Goal: Task Accomplishment & Management: Manage account settings

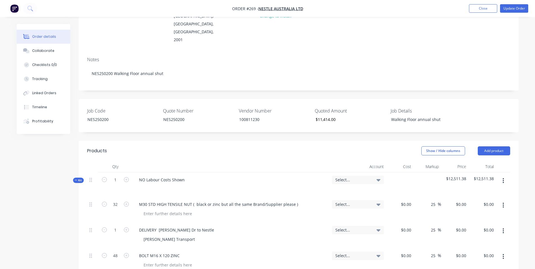
scroll to position [141, 0]
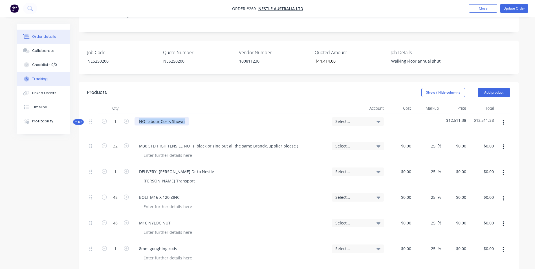
drag, startPoint x: 187, startPoint y: 105, endPoint x: 23, endPoint y: 78, distance: 166.3
click at [199, 119] on div "Labour" at bounding box center [230, 126] width 197 height 25
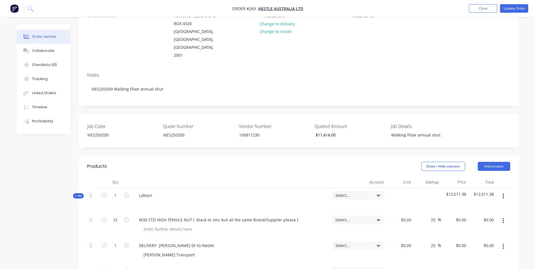
scroll to position [0, 0]
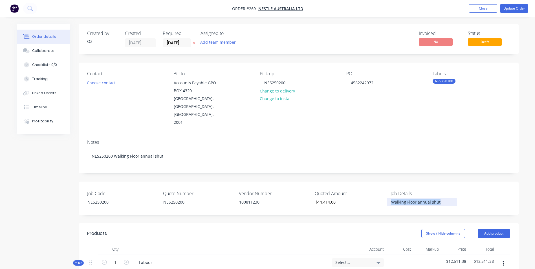
drag, startPoint x: 440, startPoint y: 188, endPoint x: 280, endPoint y: 173, distance: 161.0
click at [280, 181] on div "Job Code NES250200 Quote Number NES250200 Vendor Number 100811230 Quoted Amount…" at bounding box center [299, 197] width 440 height 33
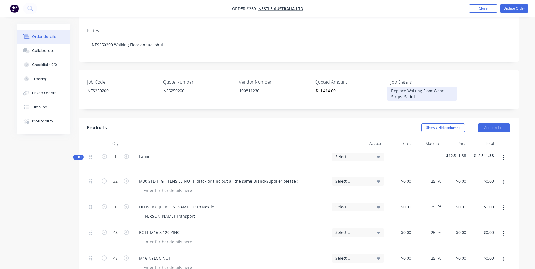
scroll to position [141, 0]
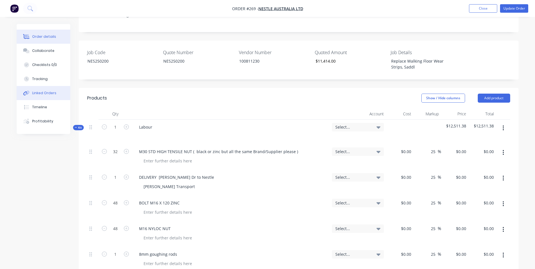
click at [46, 94] on div "Linked Orders" at bounding box center [44, 92] width 24 height 5
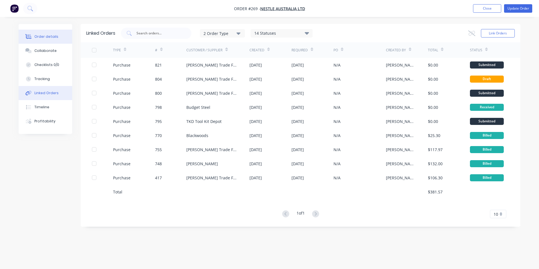
click at [39, 40] on button "Order details" at bounding box center [46, 37] width 54 height 14
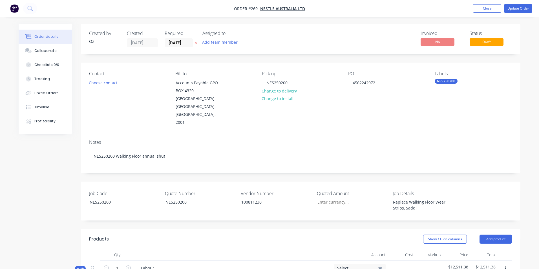
type input "$11,414.00"
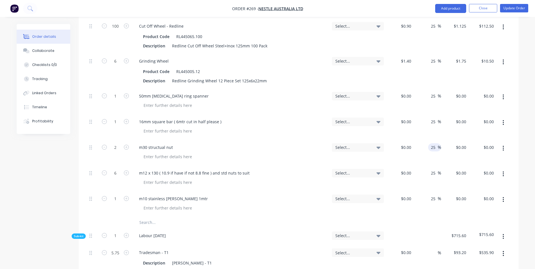
scroll to position [282, 0]
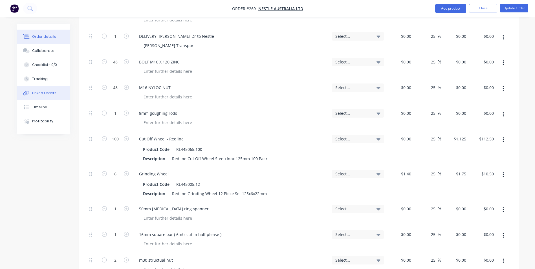
click at [38, 94] on div "Linked Orders" at bounding box center [44, 92] width 24 height 5
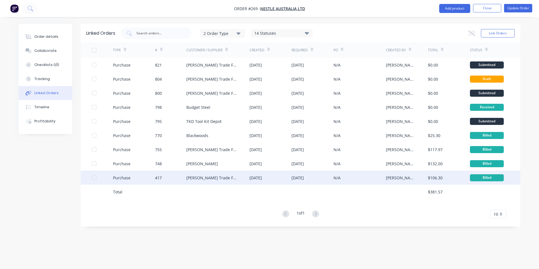
click at [385, 180] on div "N/A" at bounding box center [359, 177] width 52 height 14
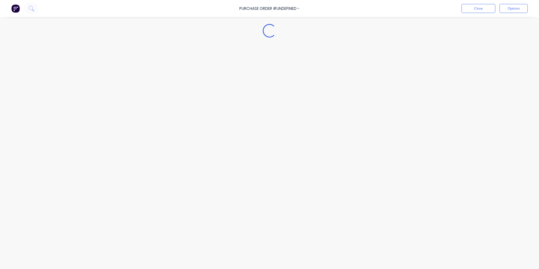
type textarea "x"
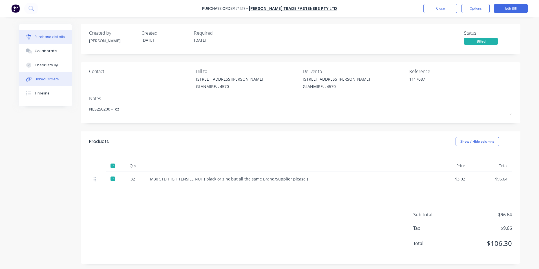
click at [44, 78] on div "Linked Orders" at bounding box center [47, 79] width 24 height 5
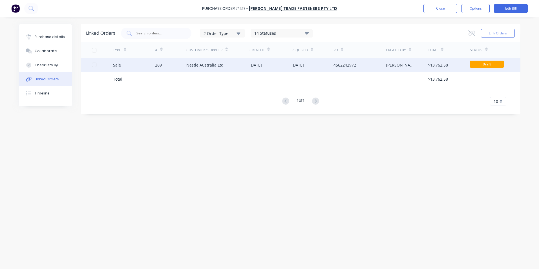
click at [266, 71] on div "[DATE]" at bounding box center [270, 65] width 42 height 14
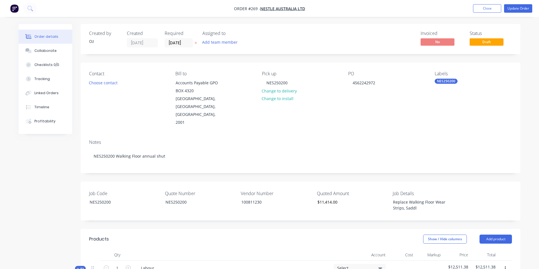
type input "$11,414.00"
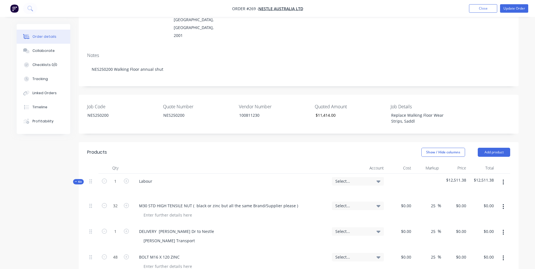
scroll to position [169, 0]
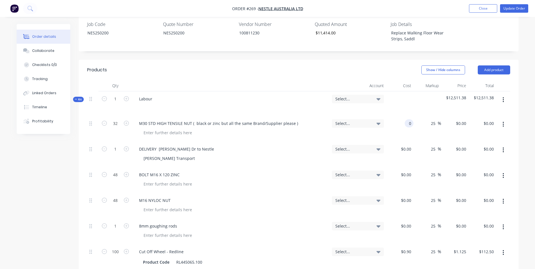
click at [400, 116] on div "0 0" at bounding box center [400, 129] width 28 height 26
type input "$3.02"
type input "$3.775"
type input "$120.80"
click at [400, 120] on div "$3.02 3.02" at bounding box center [400, 129] width 28 height 26
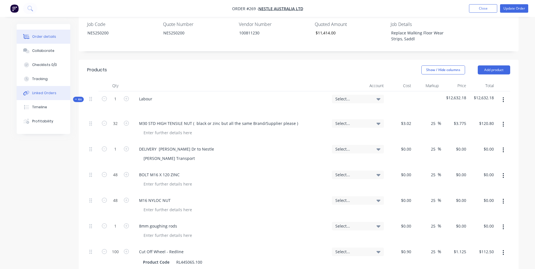
click at [42, 94] on div "Linked Orders" at bounding box center [44, 92] width 24 height 5
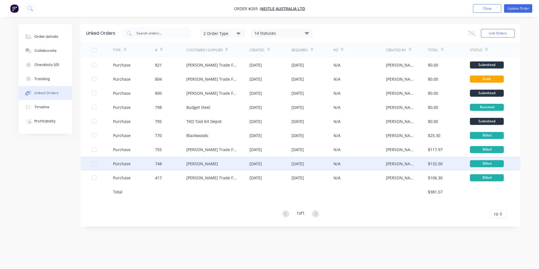
click at [413, 167] on div "[PERSON_NAME]" at bounding box center [407, 163] width 42 height 14
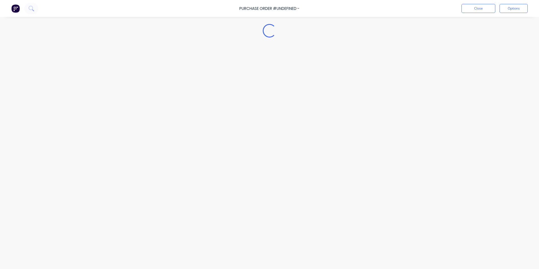
type textarea "x"
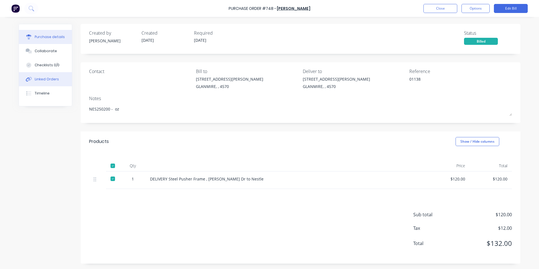
click at [52, 81] on div "Linked Orders" at bounding box center [47, 79] width 24 height 5
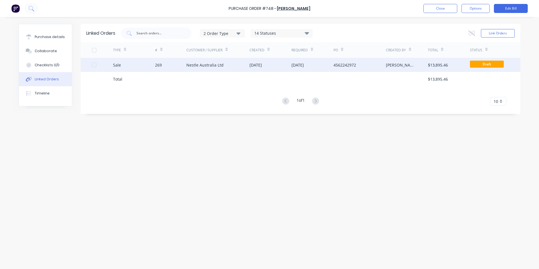
click at [182, 65] on div "269" at bounding box center [171, 65] width 32 height 14
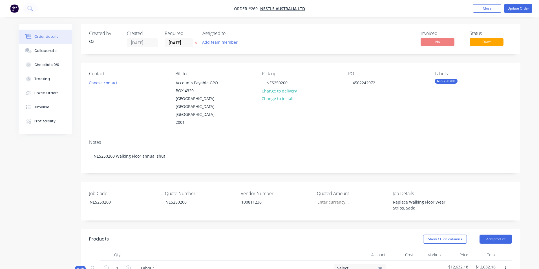
type input "$11,414.00"
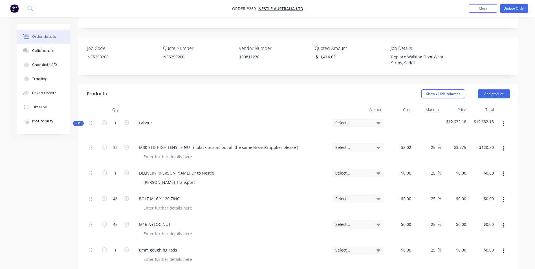
scroll to position [197, 0]
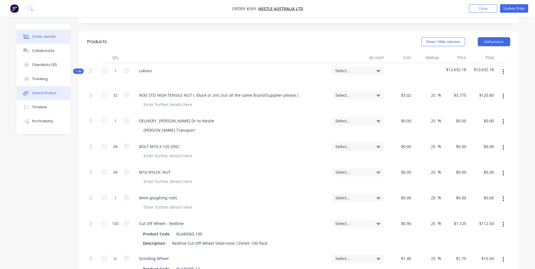
click at [40, 97] on button "Linked Orders" at bounding box center [44, 93] width 54 height 14
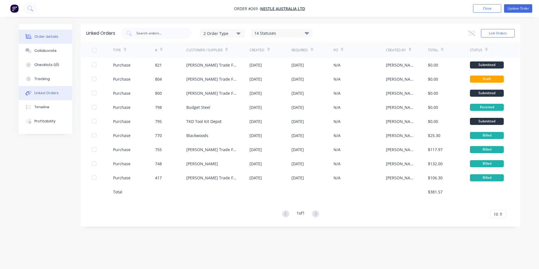
click at [45, 38] on div "Order details" at bounding box center [46, 36] width 24 height 5
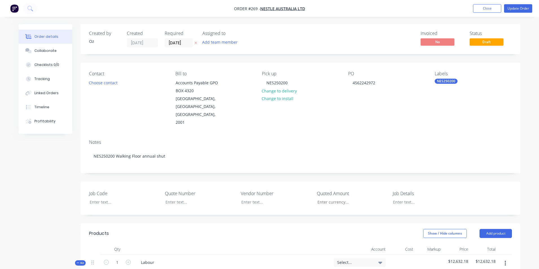
type input "$3.02"
type input "25"
type input "$3.775"
type input "$120.80"
type input "25"
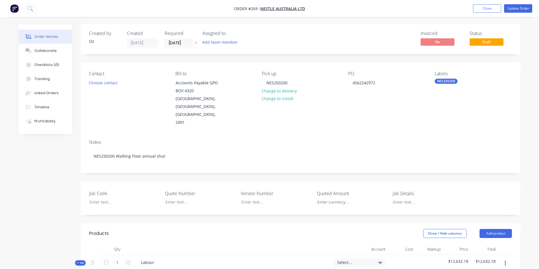
type input "25"
type input "$0.90"
type input "25"
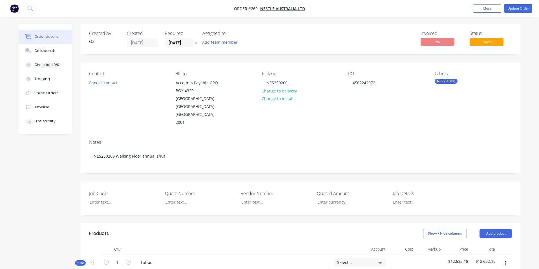
type input "$1.125"
type input "$112.50"
type input "$1.40"
type input "25"
type input "$1.75"
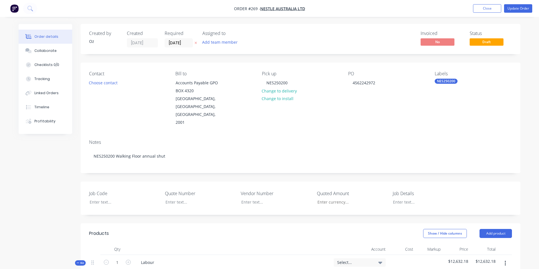
type input "$10.50"
type input "25"
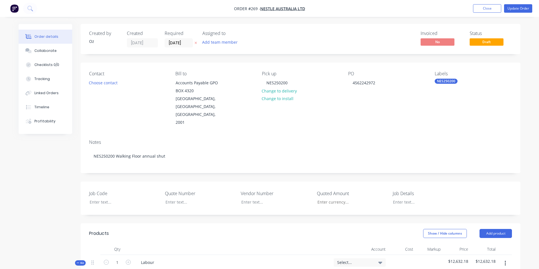
type input "25"
type input "$93.20"
type input "$535.90"
type input "$119.80"
type input "$179.70"
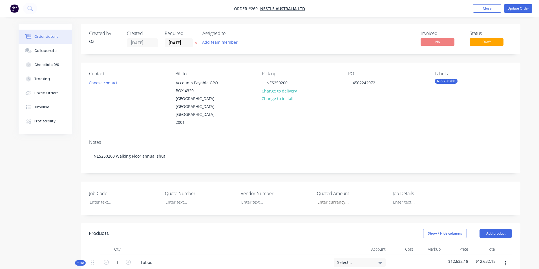
type input "$74.75"
type input "$186.88"
type input "$146.50"
type input "$73.25"
type input "$93.20"
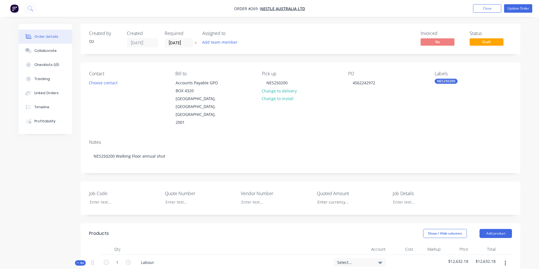
type input "$745.60"
type input "$119.80"
type input "$359.40"
type input "$146.50"
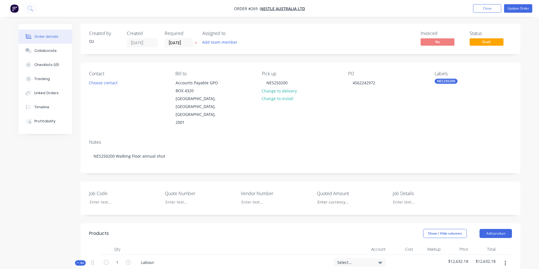
type input "$74.75"
type input "$598.00"
type input "$95.25"
type input "$285.75"
type input "$116.75"
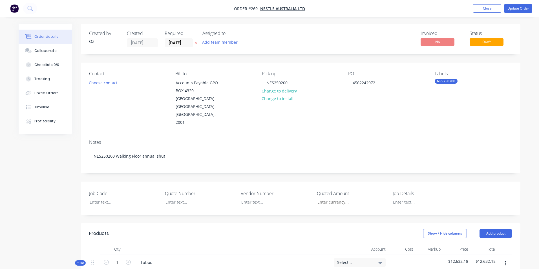
type input "$116.75"
type input "$93.20"
type input "$745.60"
type input "$119.80"
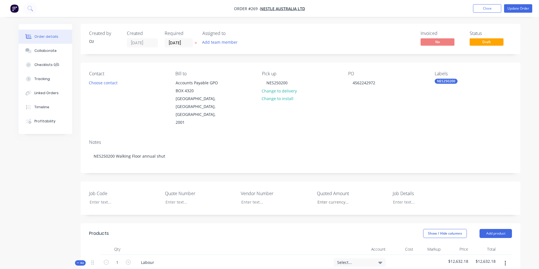
type input "$74.75"
type input "$598.00"
type input "$95.25"
type input "$60.83"
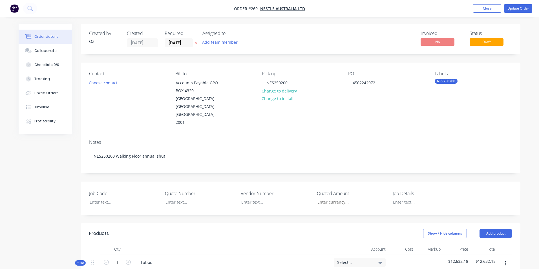
type input "53.21"
type input "$93.20"
type input "$745.60"
type input "$69.36"
type input "72.72"
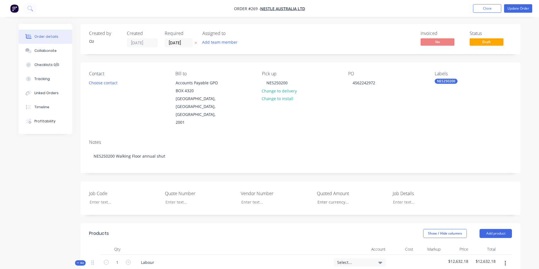
type input "$119.80"
type input "$359.40"
type input "$92.48"
type input "58.41"
type input "$146.50"
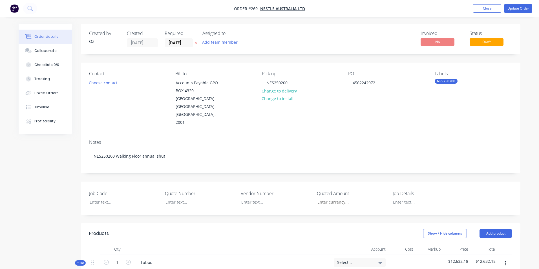
type input "$146.50"
type input "$80.03"
type input "66.31"
type input "$133.10"
type input "$299.48"
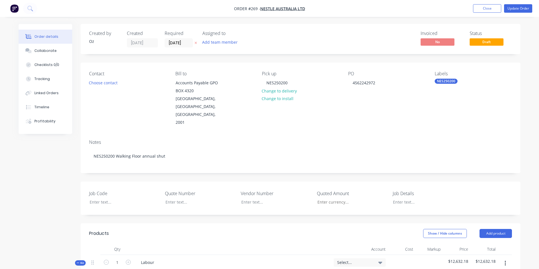
type input "$106.70"
type input "53.56"
type input "$163.85"
type input "$40.18"
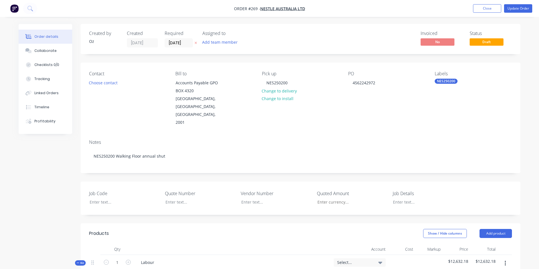
type input "86.04"
type input "$74.75"
type input "$598.00"
type input "$45.30"
type input "110.26"
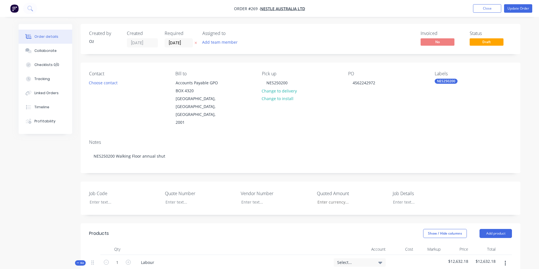
type input "$95.25"
type input "$285.75"
type input "$60.40"
type input "93.29"
type input "$116.75"
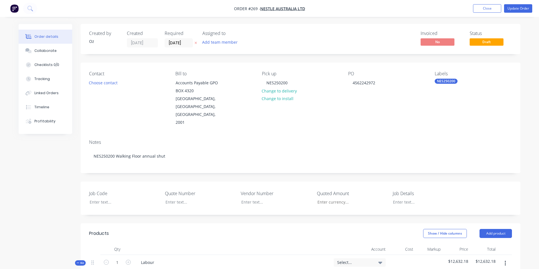
type input "$116.75"
type input "$45.30"
type input "110.26"
type input "$95.25"
type input "$214.31"
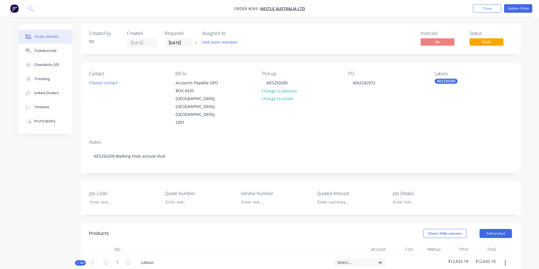
type input "$60.40"
type input "93.29"
type input "$116.75"
type input "$60.83"
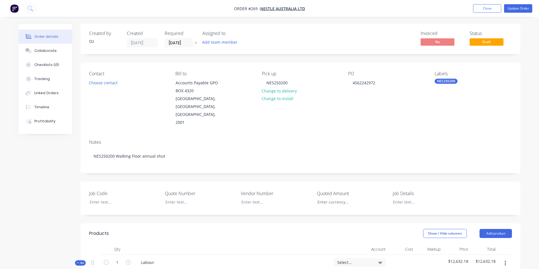
type input "53.21"
type input "$93.20"
type input "$745.60"
type input "$69.36"
type input "72.72"
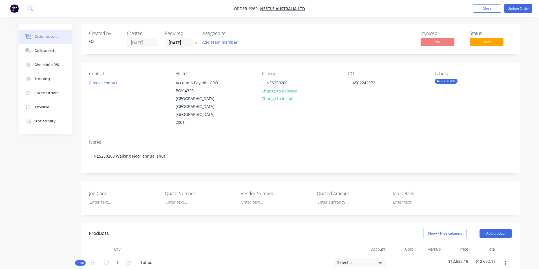
type input "$119.80"
type input "$149.75"
type input "$61.05"
type input "67.73"
type input "$102.40"
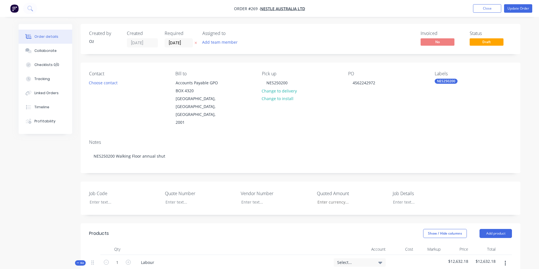
type input "$691.20"
type input "$40.18"
type input "86.04"
type input "$74.75"
type input "$598.00"
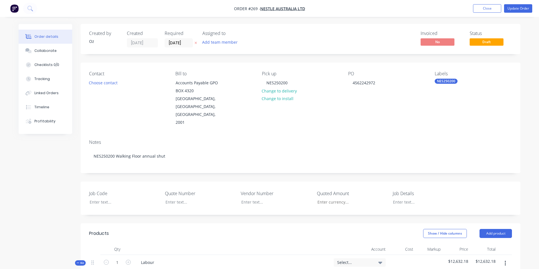
type input "$45.30"
type input "110.26"
type input "$95.25"
type input "$119.06"
type input "$60.83"
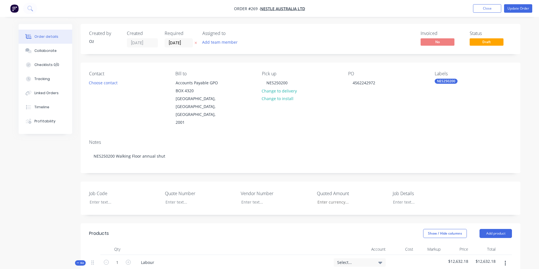
type input "53.21"
type input "$93.20"
type input "$745.60"
type input "$69.36"
type input "72.72"
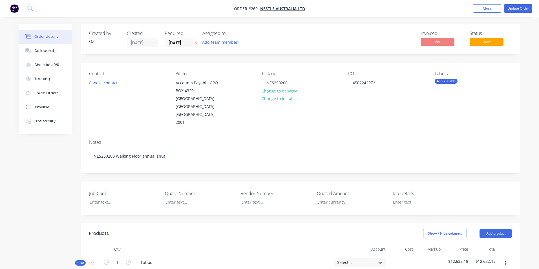
type input "$119.80"
type input "$359.40"
type input "$92.48"
type input "58.41"
type input "$146.50"
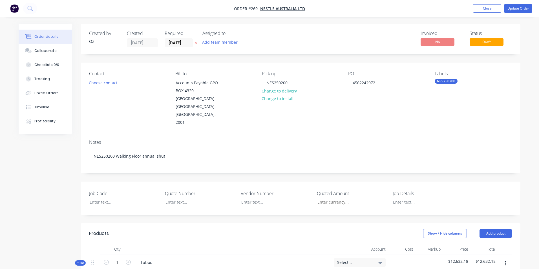
type input "$146.50"
type input "$40.18"
type input "86.04"
type input "$74.75"
type input "$598.00"
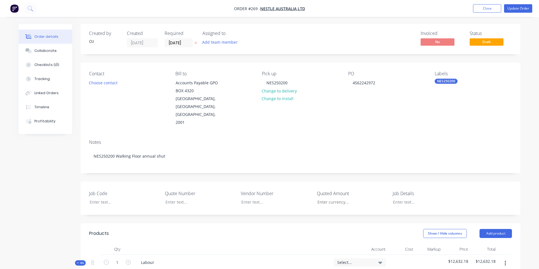
type input "$45.30"
type input "110.26"
type input "$95.25"
type input "$285.75"
type input "$60.40"
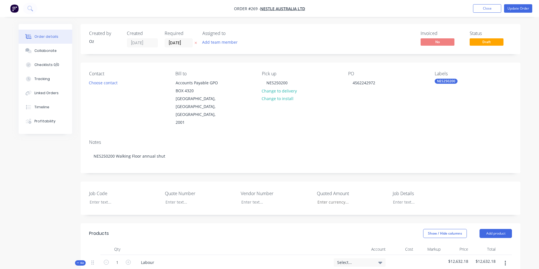
type input "93.29"
type input "$116.75"
type input "$11,414.00"
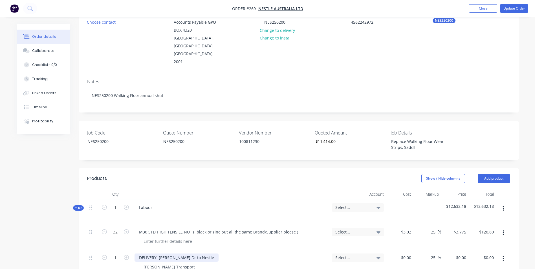
scroll to position [113, 0]
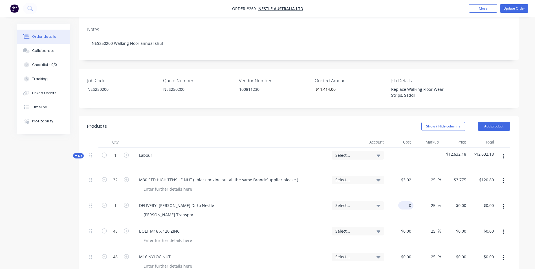
click at [405, 201] on div "0 $0.00" at bounding box center [405, 205] width 15 height 8
type input "$120.00"
type input "$150.00"
click at [319, 210] on div "[PERSON_NAME] Transport" at bounding box center [233, 214] width 188 height 8
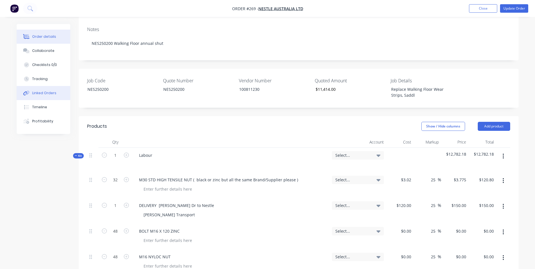
click at [50, 93] on div "Linked Orders" at bounding box center [44, 92] width 24 height 5
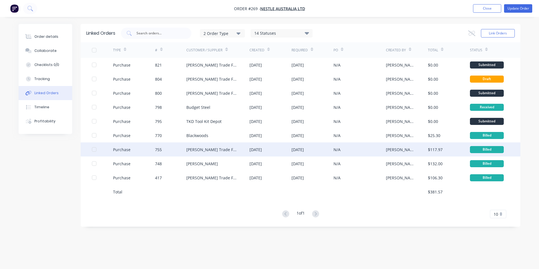
click at [316, 149] on div "[DATE]" at bounding box center [312, 149] width 42 height 14
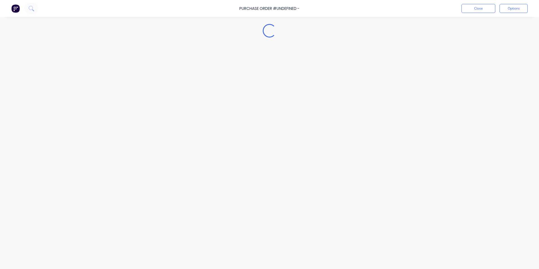
type textarea "x"
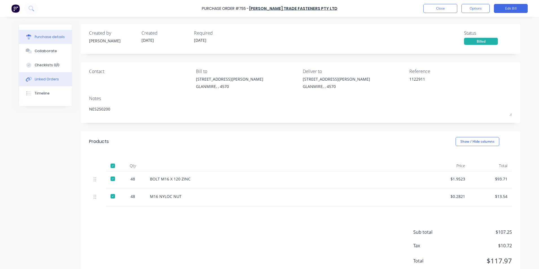
click at [65, 82] on button "Linked Orders" at bounding box center [45, 79] width 53 height 14
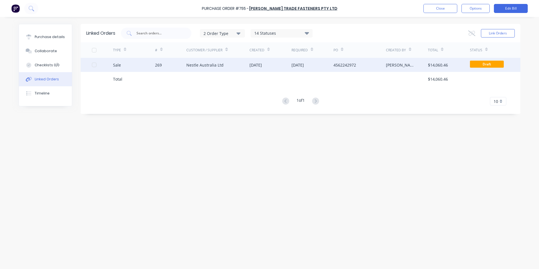
click at [216, 70] on div "Nestle Australia Ltd" at bounding box center [217, 65] width 63 height 14
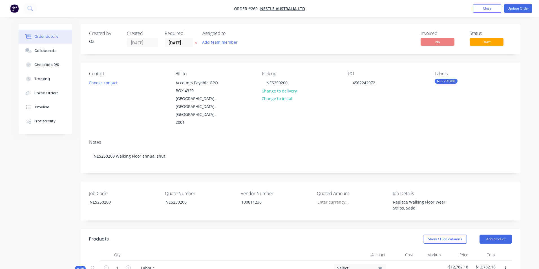
type input "$11,414.00"
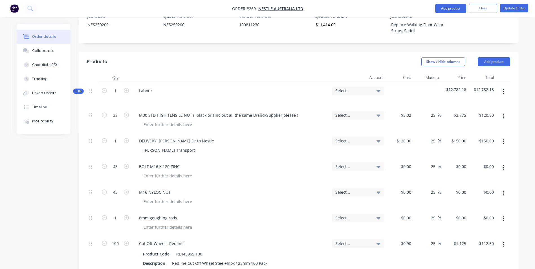
scroll to position [254, 0]
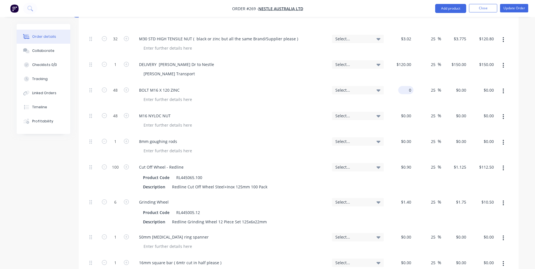
click at [405, 86] on div "0 $0.00" at bounding box center [405, 90] width 15 height 8
type input "$1.9523"
type input "$2.4404"
type input "$117.14"
click at [385, 83] on div "Select..." at bounding box center [357, 96] width 56 height 26
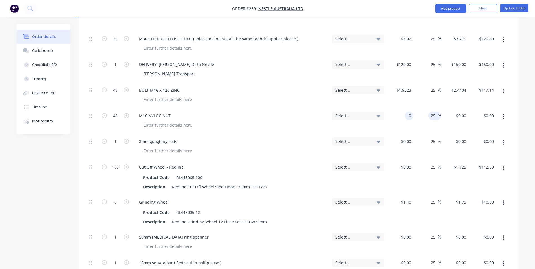
drag, startPoint x: 400, startPoint y: 99, endPoint x: 439, endPoint y: 99, distance: 38.9
click at [439, 108] on div "48 M16 NYLOC NUT Select... 0 0 25 25 % $0.00 $0.00 $0.00 $0.00" at bounding box center [298, 121] width 423 height 26
type input "$0.2821"
type input "$0.3526"
type input "$16.92"
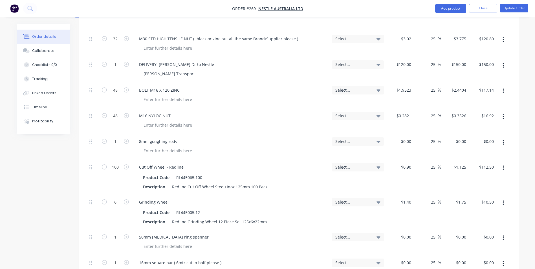
click at [427, 114] on div "25 25 %" at bounding box center [427, 121] width 28 height 26
click at [57, 93] on button "Linked Orders" at bounding box center [44, 93] width 54 height 14
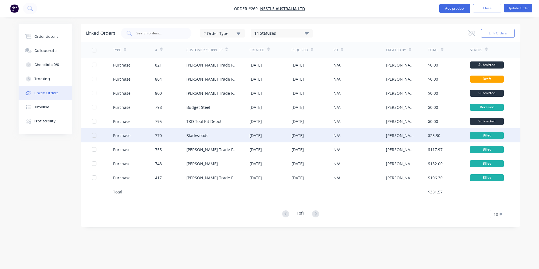
click at [329, 134] on div "[DATE]" at bounding box center [312, 135] width 42 height 14
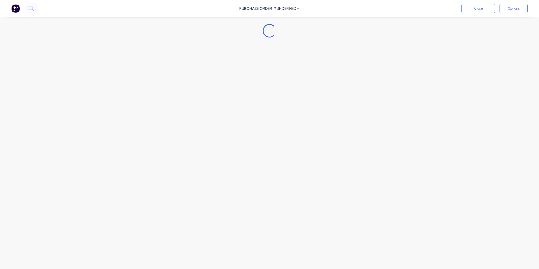
type textarea "x"
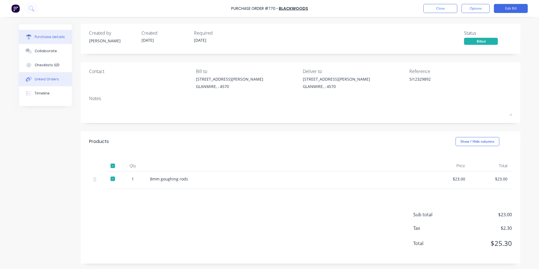
click at [58, 76] on button "Linked Orders" at bounding box center [45, 79] width 53 height 14
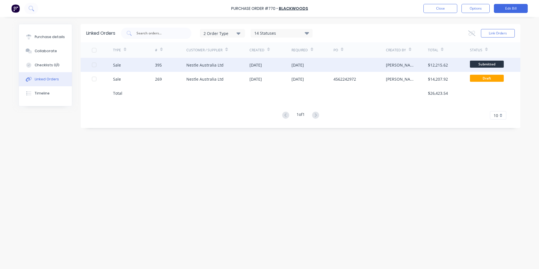
click at [236, 66] on div "Nestle Australia Ltd" at bounding box center [217, 65] width 63 height 14
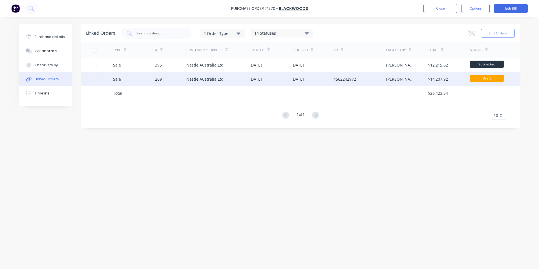
click at [225, 76] on div "Nestle Australia Ltd" at bounding box center [217, 79] width 63 height 14
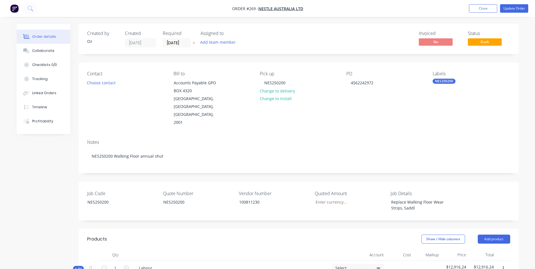
type input "$11,414.00"
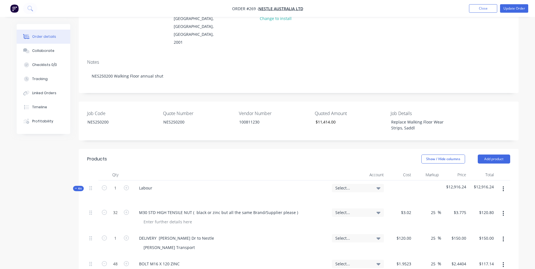
scroll to position [169, 0]
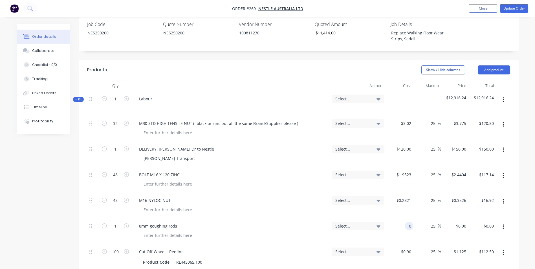
drag, startPoint x: 403, startPoint y: 210, endPoint x: 423, endPoint y: 211, distance: 20.3
click at [423, 218] on div "1 8mm goughing rods Select... 0 0 25 25 % $0.00 $0.00 $0.00 $0.00" at bounding box center [298, 231] width 423 height 26
type input "$23.00"
type input "$28.75"
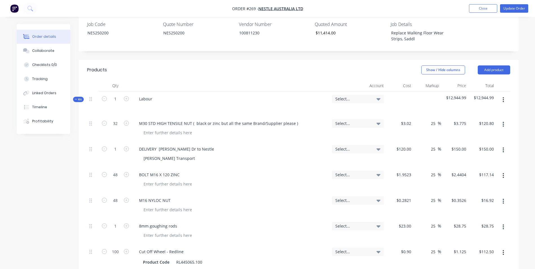
click at [405, 228] on div "$23.00 $23.00" at bounding box center [400, 231] width 28 height 26
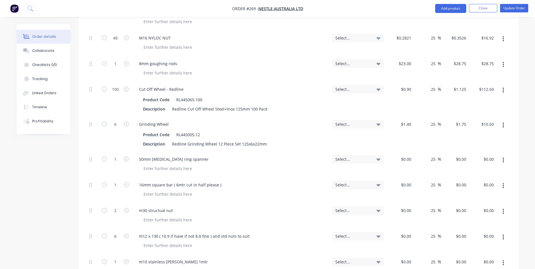
scroll to position [423, 0]
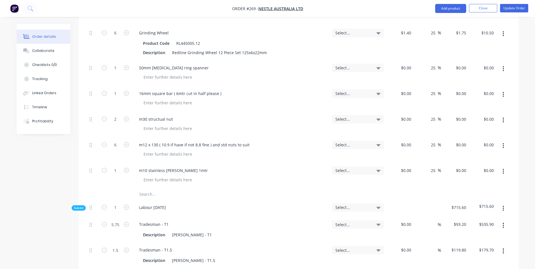
click at [169, 189] on input "text" at bounding box center [195, 194] width 113 height 11
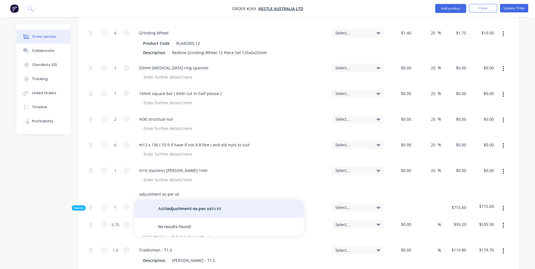
type input "adjustment as per oz"
click at [167, 200] on button "Add adjustment as per oz to kit" at bounding box center [218, 209] width 169 height 18
type input "24.99"
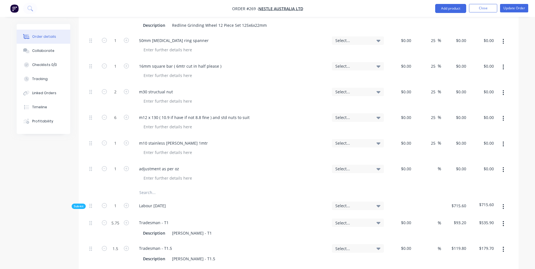
scroll to position [507, 0]
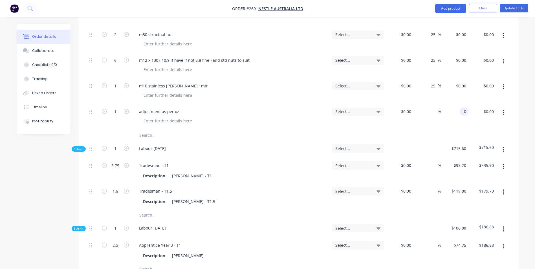
click at [457, 104] on div "0 0" at bounding box center [455, 117] width 28 height 26
type input "$-1,530.99"
click at [449, 130] on div at bounding box center [298, 135] width 423 height 11
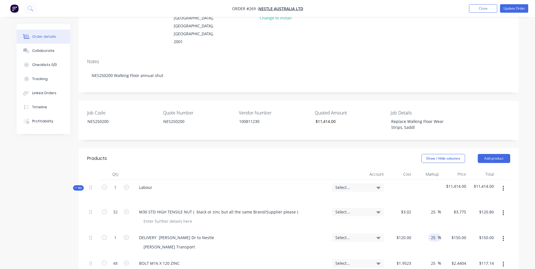
scroll to position [28, 0]
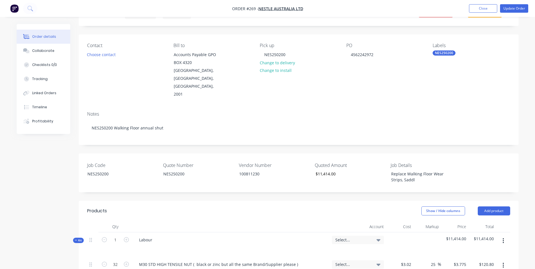
click at [338, 237] on span "Select..." at bounding box center [353, 240] width 36 height 6
click at [338, 251] on input at bounding box center [349, 256] width 58 height 11
type input "a"
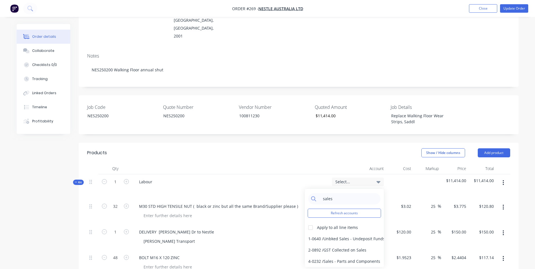
scroll to position [197, 0]
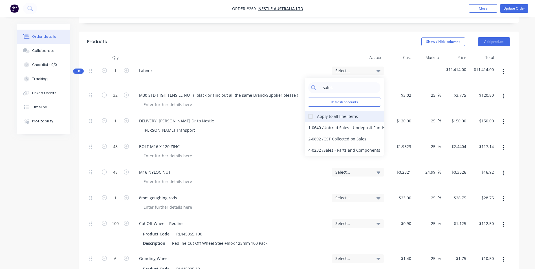
type input "sales"
click at [313, 111] on div at bounding box center [310, 116] width 11 height 11
click at [338, 145] on div "4-0232 / Sales - Parts and Components" at bounding box center [344, 150] width 79 height 11
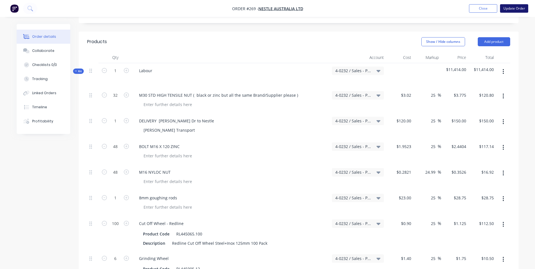
click at [512, 8] on button "Update Order" at bounding box center [514, 8] width 28 height 8
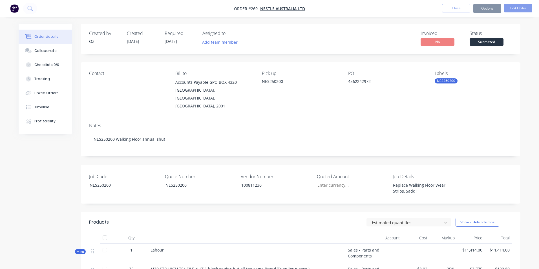
type input "$11,414.00"
click at [486, 8] on button "Options" at bounding box center [483, 8] width 28 height 9
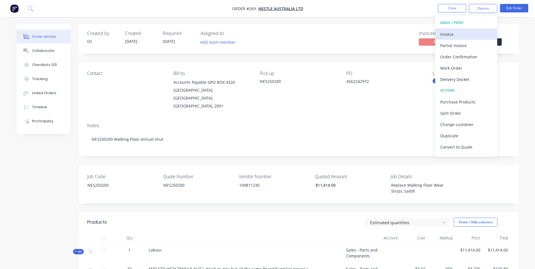
click at [475, 35] on div "Invoice" at bounding box center [466, 34] width 52 height 8
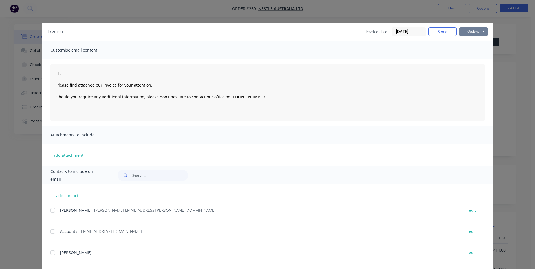
click at [475, 34] on button "Options" at bounding box center [473, 31] width 28 height 8
click at [476, 49] on button "Print" at bounding box center [477, 50] width 36 height 9
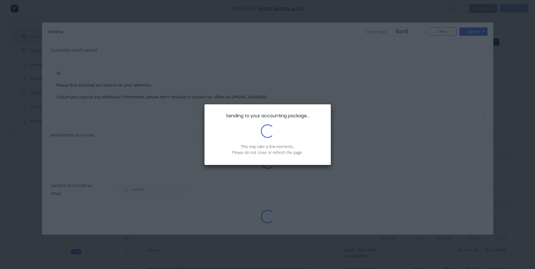
type textarea "Hi, Please find attached our invoice for your attention. Should you require any…"
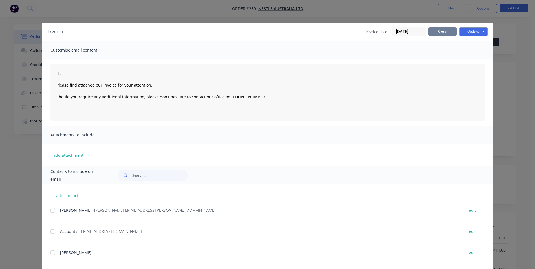
click at [450, 29] on button "Close" at bounding box center [442, 31] width 28 height 8
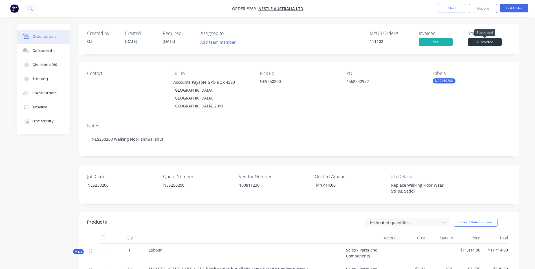
click at [485, 43] on span "Submitted" at bounding box center [484, 41] width 34 height 7
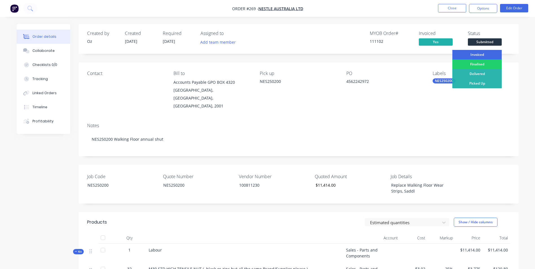
click at [476, 51] on div "Invoiced" at bounding box center [476, 55] width 49 height 10
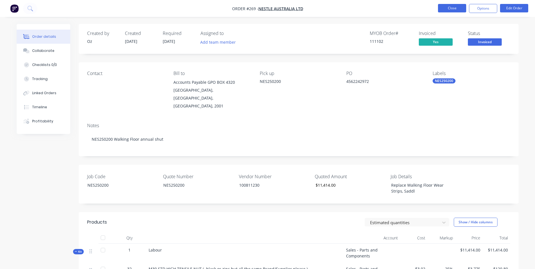
click at [447, 8] on button "Close" at bounding box center [452, 8] width 28 height 8
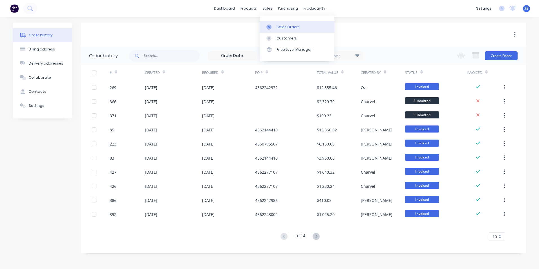
click at [276, 25] on link "Sales Orders" at bounding box center [297, 26] width 75 height 11
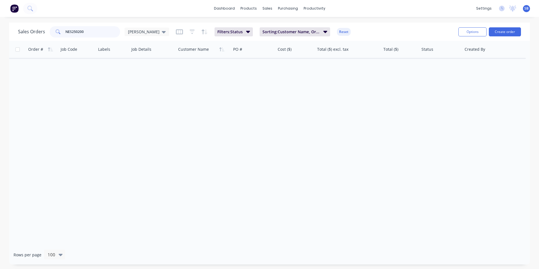
click at [89, 33] on input "NES250200" at bounding box center [92, 31] width 55 height 11
type input "NES250235"
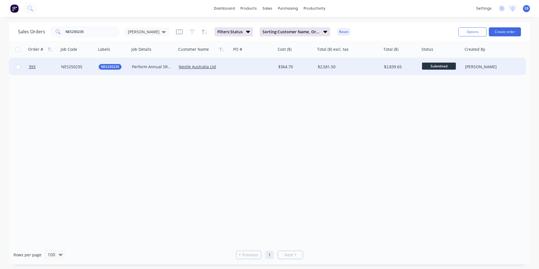
click at [344, 63] on div "$2,581.50" at bounding box center [348, 66] width 66 height 17
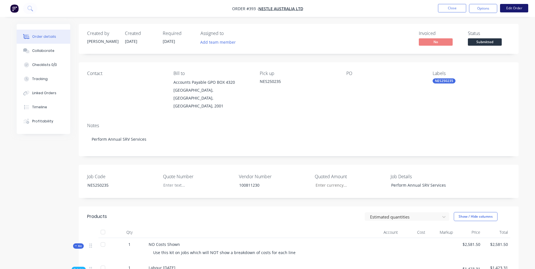
click at [513, 9] on button "Edit Order" at bounding box center [514, 8] width 28 height 8
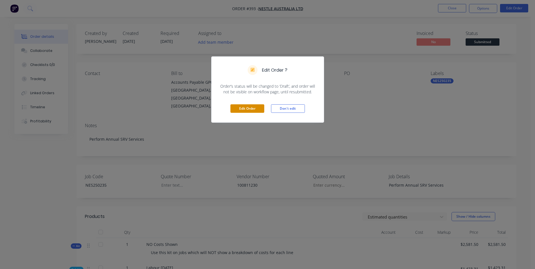
click at [258, 110] on button "Edit Order" at bounding box center [247, 108] width 34 height 8
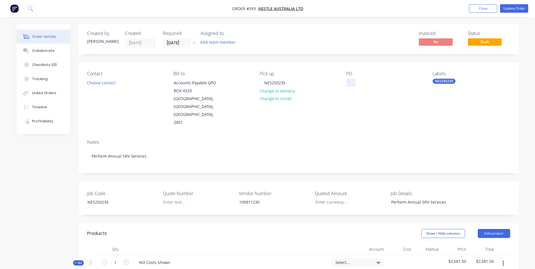
click at [349, 81] on div at bounding box center [350, 83] width 9 height 8
click at [185, 198] on div at bounding box center [194, 202] width 70 height 8
click at [354, 198] on input "Job Code" at bounding box center [348, 202] width 74 height 8
type input "$12,515.00"
click at [343, 229] on div "Show / Hide columns Add product" at bounding box center [343, 233] width 333 height 9
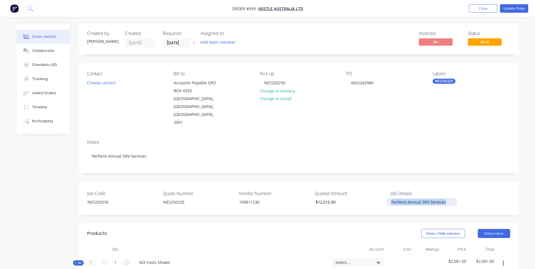
drag, startPoint x: 452, startPoint y: 190, endPoint x: 384, endPoint y: 178, distance: 69.0
click at [384, 181] on div "Job Code NES250235 Quote Number NES250235 Vendor Number 100811230 Quoted Amount…" at bounding box center [299, 197] width 440 height 33
click at [455, 198] on div "Perform Annual SRV Services" at bounding box center [421, 202] width 70 height 8
click at [453, 198] on div "Perform Annual SRV Services" at bounding box center [421, 202] width 70 height 8
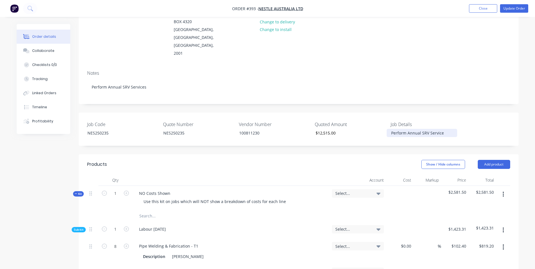
scroll to position [169, 0]
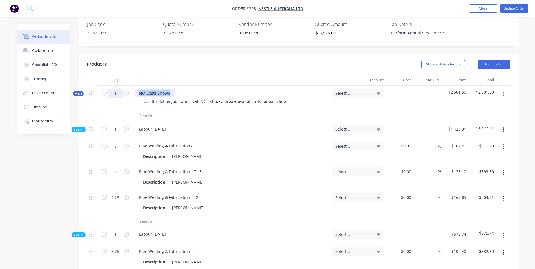
drag, startPoint x: 170, startPoint y: 75, endPoint x: 117, endPoint y: 75, distance: 52.1
click at [117, 86] on div "Kit 1 NO Costs Shown Use this kit on jobs which will NOT show a breakdown of co…" at bounding box center [298, 98] width 423 height 25
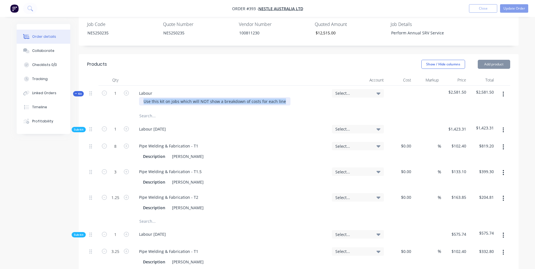
drag, startPoint x: 283, startPoint y: 86, endPoint x: 97, endPoint y: 63, distance: 187.7
click at [97, 74] on div "Qty Account Cost Markup Price Total Kit 1 Labour Use this kit on jobs which wil…" at bounding box center [298, 257] width 423 height 366
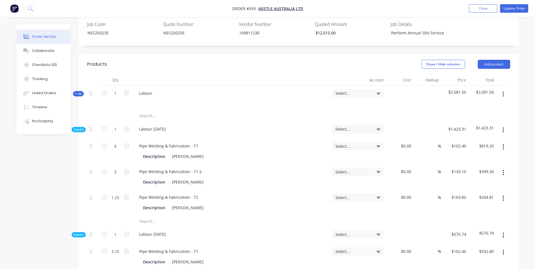
click at [143, 110] on input "text" at bounding box center [195, 115] width 113 height 11
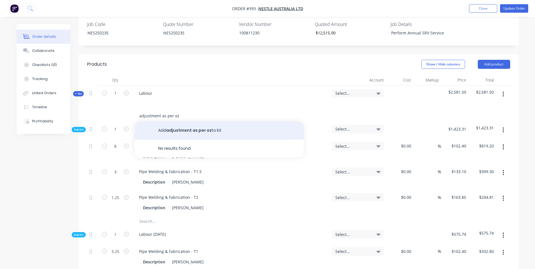
type input "adjustment as per oz"
click at [200, 121] on button "Add adjustment as per oz to kit" at bounding box center [218, 130] width 169 height 18
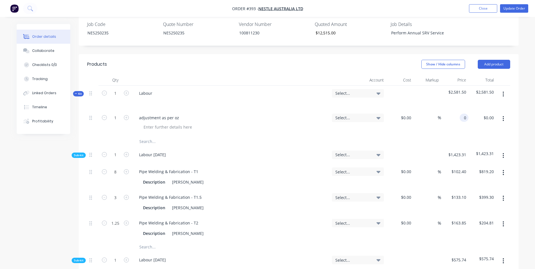
click at [458, 110] on div "0 0" at bounding box center [455, 123] width 28 height 26
type input "$9,933.50"
click at [444, 114] on div "$9,933.50 9933.5" at bounding box center [455, 123] width 28 height 26
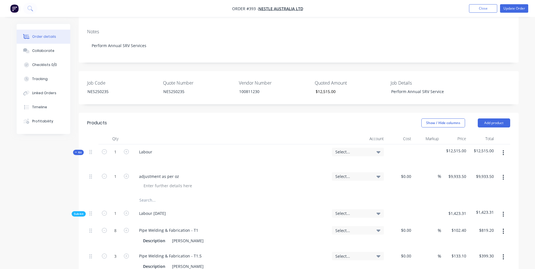
scroll to position [28, 0]
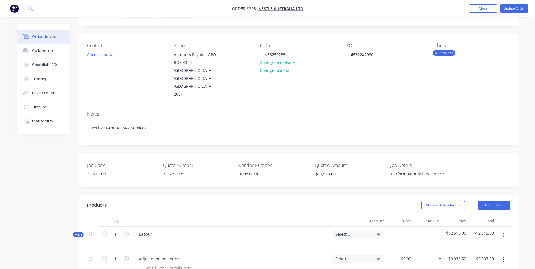
click at [338, 230] on div "Select..." at bounding box center [358, 234] width 52 height 8
click at [341, 245] on input at bounding box center [349, 250] width 58 height 11
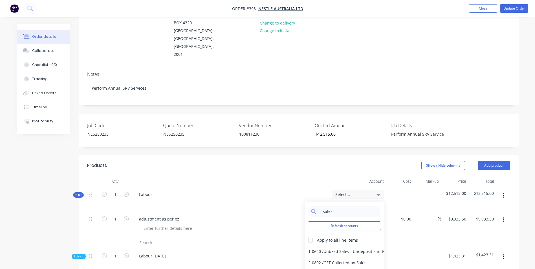
scroll to position [141, 0]
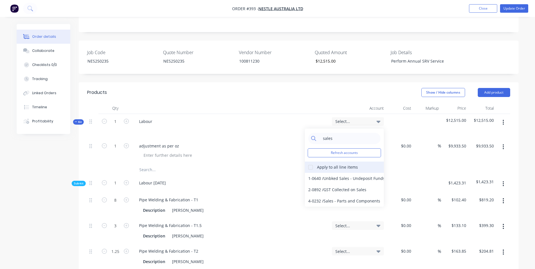
type input "sales"
click at [309, 161] on div at bounding box center [310, 166] width 11 height 11
click at [340, 195] on div "4-0232 / Sales - Parts and Components" at bounding box center [344, 200] width 79 height 11
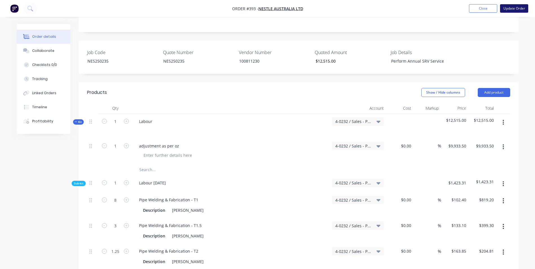
click at [521, 12] on button "Update Order" at bounding box center [514, 8] width 28 height 8
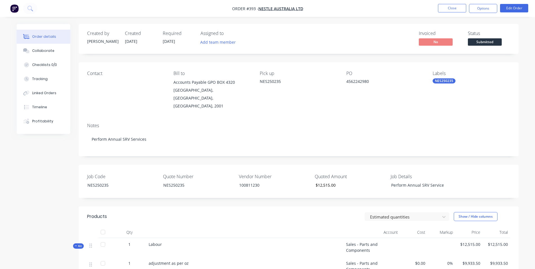
drag, startPoint x: 489, startPoint y: 14, endPoint x: 485, endPoint y: 10, distance: 5.8
click at [488, 13] on nav "Order #393 - Nestle Australia Ltd Close Options Edit Order" at bounding box center [267, 8] width 535 height 17
click at [485, 8] on button "Options" at bounding box center [483, 8] width 28 height 9
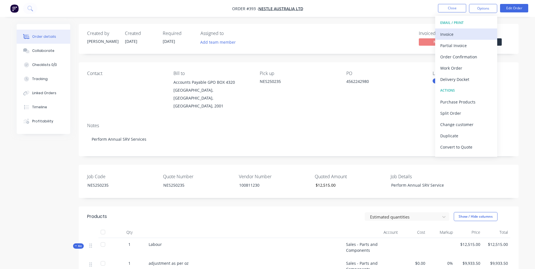
click at [469, 29] on button "Invoice" at bounding box center [466, 33] width 62 height 11
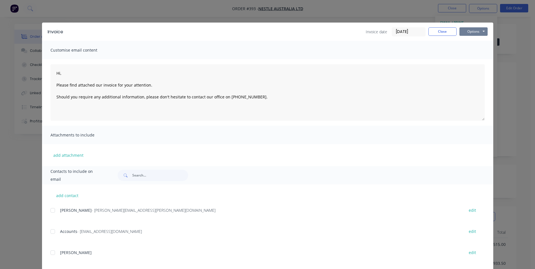
click at [470, 31] on button "Options" at bounding box center [473, 31] width 28 height 8
click at [477, 51] on button "Print" at bounding box center [477, 50] width 36 height 9
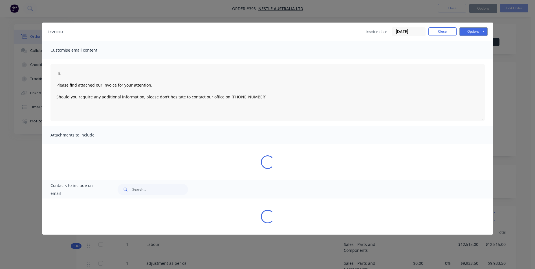
type textarea "Hi, Please find attached our invoice for your attention. Should you require any…"
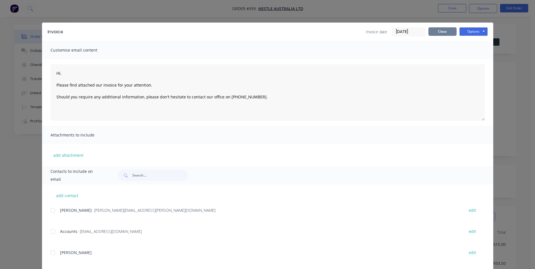
click at [446, 30] on button "Close" at bounding box center [442, 31] width 28 height 8
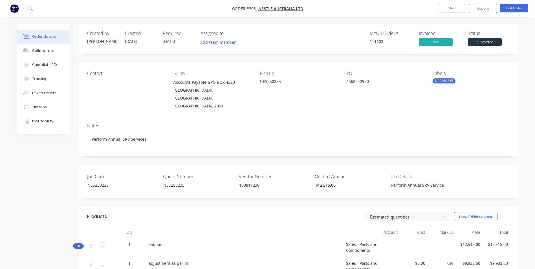
click at [484, 42] on span "Submitted" at bounding box center [484, 41] width 34 height 7
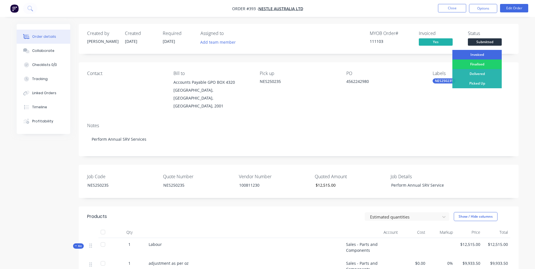
click at [484, 54] on div "Invoiced" at bounding box center [476, 55] width 49 height 10
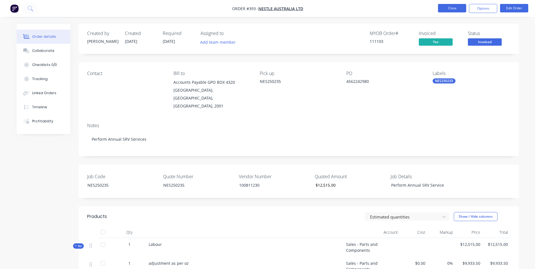
click at [454, 6] on button "Close" at bounding box center [452, 8] width 28 height 8
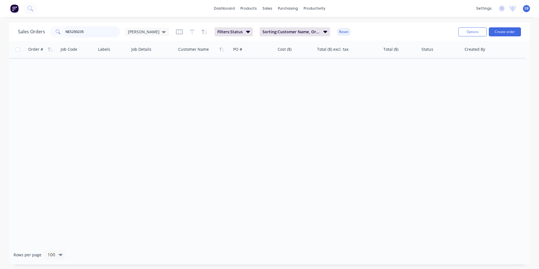
click at [87, 32] on input "NES250235" at bounding box center [92, 31] width 55 height 11
type input "N"
type input "NES250237"
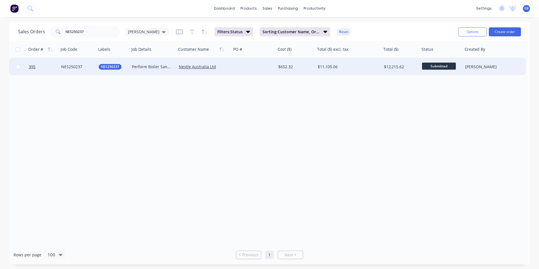
click at [332, 66] on div "$11,105.06" at bounding box center [347, 67] width 59 height 6
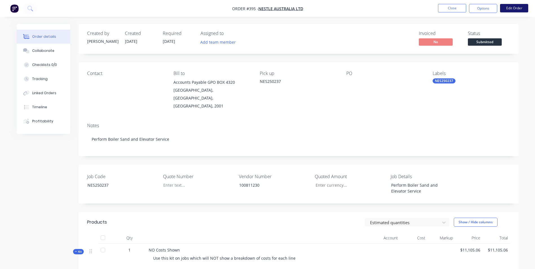
click at [513, 8] on button "Edit Order" at bounding box center [514, 8] width 28 height 8
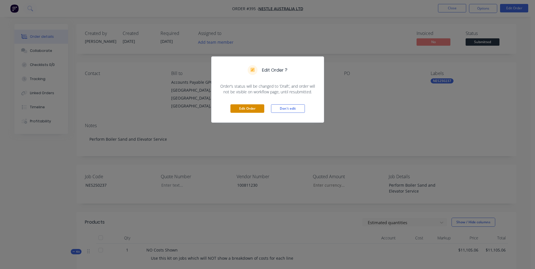
click at [255, 110] on button "Edit Order" at bounding box center [247, 108] width 34 height 8
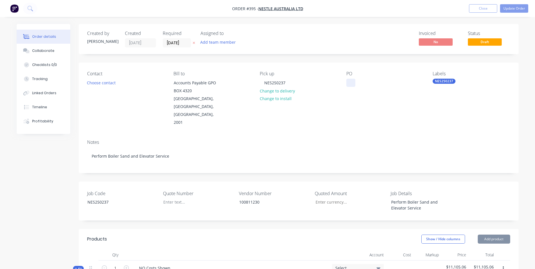
click at [348, 80] on div at bounding box center [350, 83] width 9 height 8
click at [172, 198] on div at bounding box center [194, 202] width 70 height 8
click at [346, 198] on input "Job Code" at bounding box center [348, 202] width 74 height 8
type input "$10,012.00"
click at [275, 234] on div "Show / Hide columns Add product" at bounding box center [343, 238] width 333 height 9
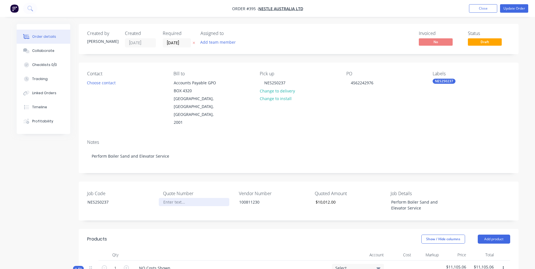
click at [201, 198] on div at bounding box center [194, 202] width 70 height 8
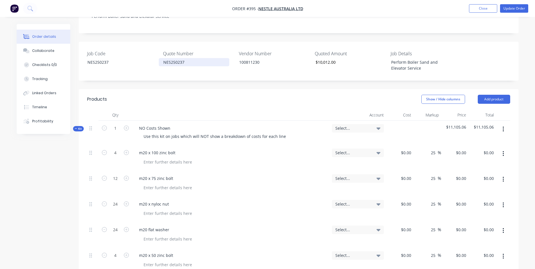
scroll to position [141, 0]
drag, startPoint x: 171, startPoint y: 112, endPoint x: 15, endPoint y: 90, distance: 157.9
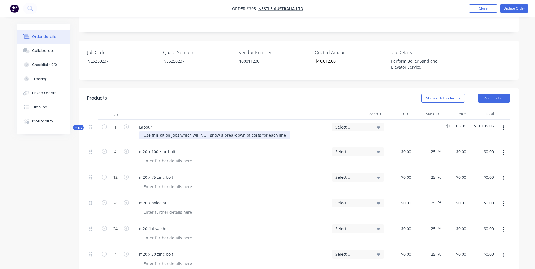
click at [142, 131] on div "Use this kit on jobs which will NOT show a breakdown of costs for each line" at bounding box center [214, 135] width 151 height 8
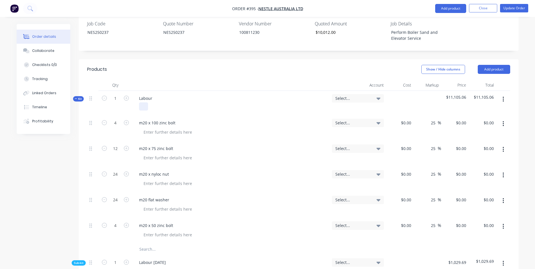
scroll to position [254, 0]
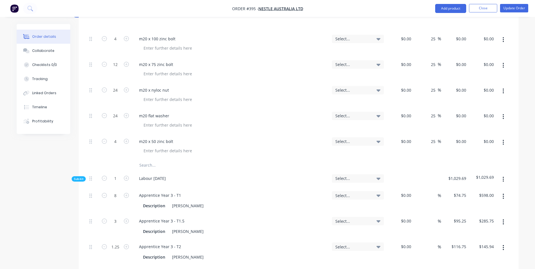
click at [147, 159] on input "text" at bounding box center [195, 164] width 113 height 11
click at [46, 94] on div "Linked Orders" at bounding box center [44, 92] width 24 height 5
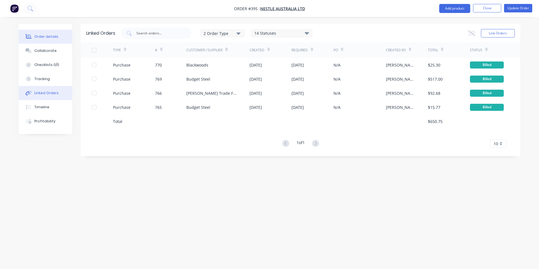
click at [49, 34] on div "Order details" at bounding box center [46, 36] width 24 height 5
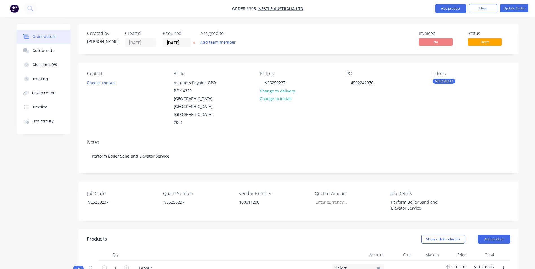
type input "$10,012.00"
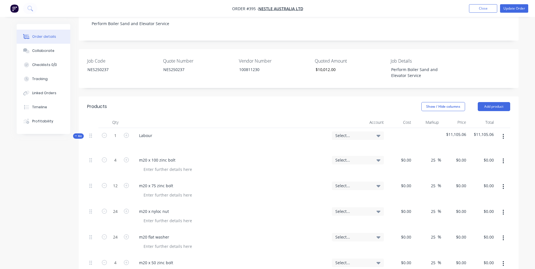
scroll to position [197, 0]
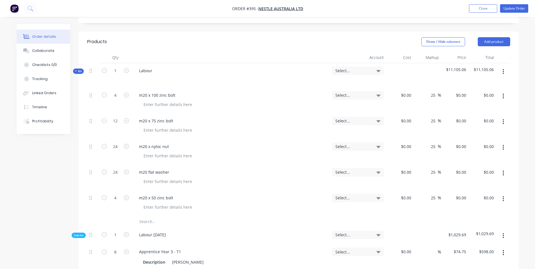
click at [161, 216] on input "text" at bounding box center [195, 221] width 113 height 11
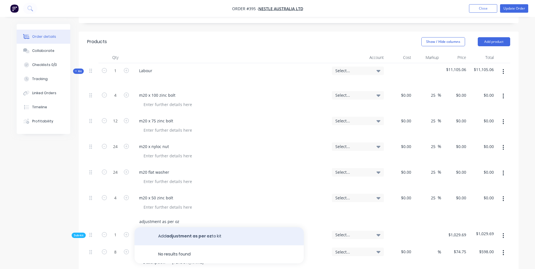
type input "adjustment as per oz"
click at [169, 227] on button "Add adjustment as per oz to kit" at bounding box center [218, 236] width 169 height 18
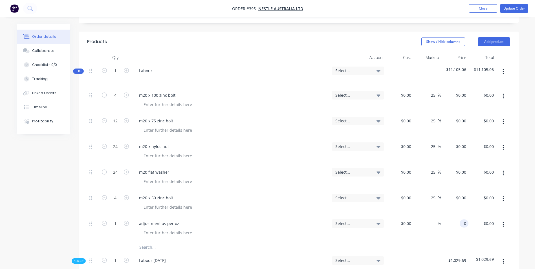
click at [454, 216] on div "0 0" at bounding box center [455, 229] width 28 height 26
type input "$0.00"
click at [39, 97] on button "Linked Orders" at bounding box center [44, 93] width 54 height 14
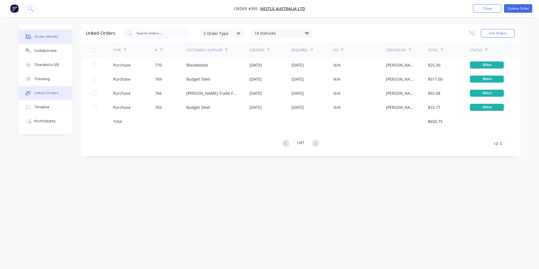
click at [43, 36] on div "Order details" at bounding box center [46, 36] width 24 height 5
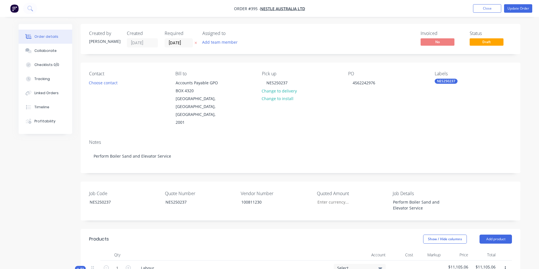
type input "$10,012.00"
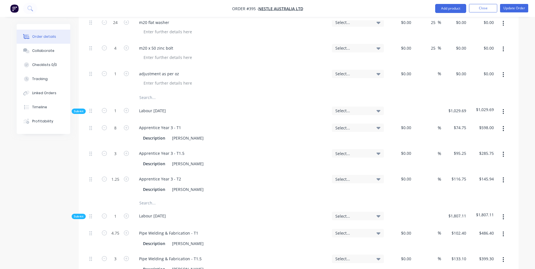
scroll to position [282, 0]
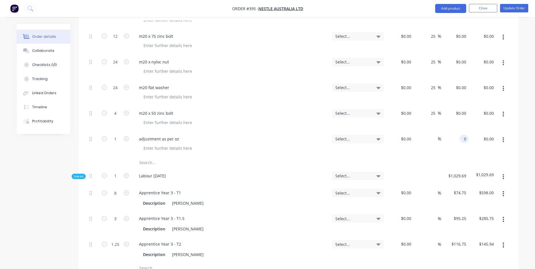
click at [455, 131] on div "0 0" at bounding box center [455, 144] width 28 height 26
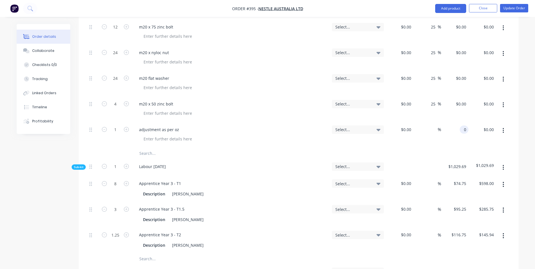
scroll to position [310, 0]
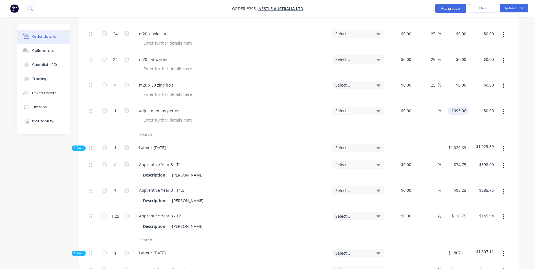
type input "$-1,093.06"
click at [453, 140] on div "$1,029.69" at bounding box center [455, 148] width 28 height 17
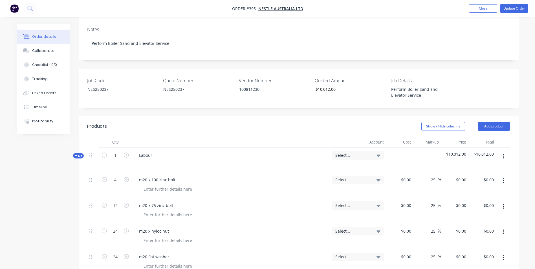
click at [360, 152] on span "Select..." at bounding box center [353, 155] width 36 height 6
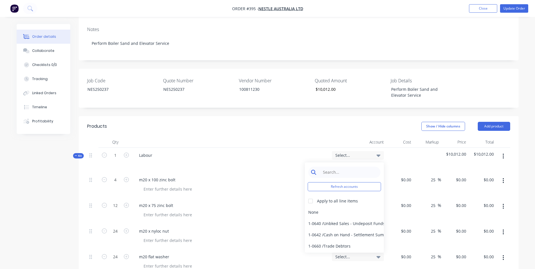
click at [350, 167] on input at bounding box center [349, 172] width 58 height 11
click at [307, 195] on div at bounding box center [310, 200] width 11 height 11
click at [318, 229] on div "4-0232 / Sales - Parts and Components" at bounding box center [344, 234] width 79 height 11
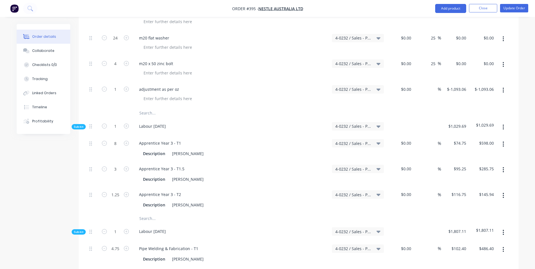
scroll to position [282, 0]
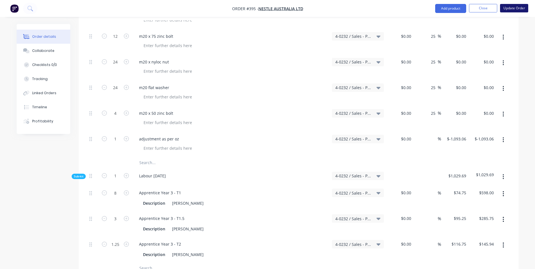
click at [522, 7] on button "Update Order" at bounding box center [514, 8] width 28 height 8
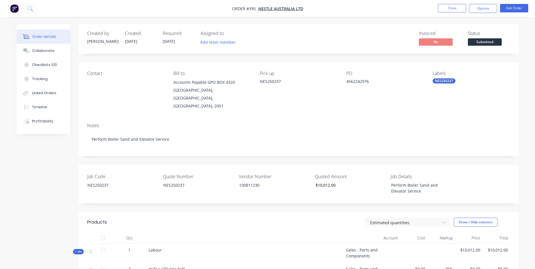
click at [487, 68] on div "Contact Bill to Accounts Payable GPO BOX [GEOGRAPHIC_DATA], [GEOGRAPHIC_DATA], …" at bounding box center [299, 90] width 440 height 56
click at [483, 8] on button "Options" at bounding box center [483, 8] width 28 height 9
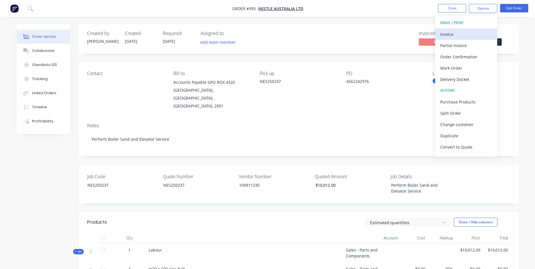
click at [479, 36] on div "Invoice" at bounding box center [466, 34] width 52 height 8
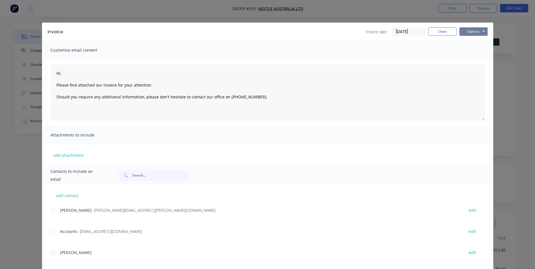
click at [476, 30] on button "Options" at bounding box center [473, 31] width 28 height 8
click at [476, 52] on button "Print" at bounding box center [477, 50] width 36 height 9
click at [436, 31] on button "Close" at bounding box center [442, 31] width 28 height 8
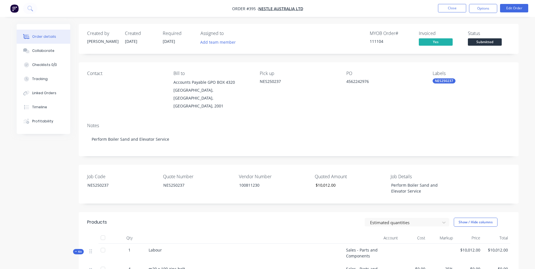
click at [485, 43] on span "Submitted" at bounding box center [484, 41] width 34 height 7
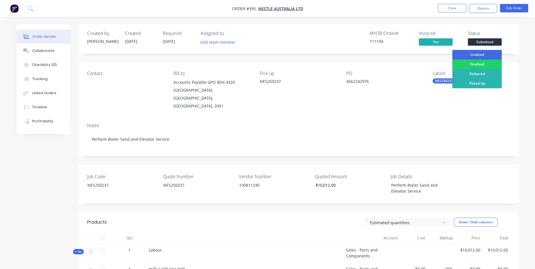
click at [483, 53] on div "Invoiced" at bounding box center [476, 55] width 49 height 10
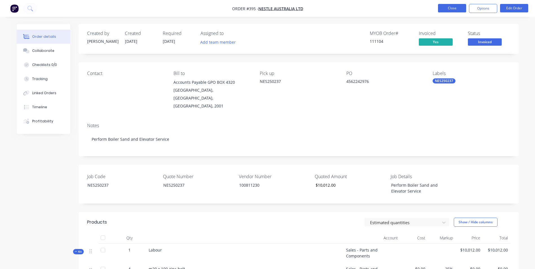
click at [455, 6] on button "Close" at bounding box center [452, 8] width 28 height 8
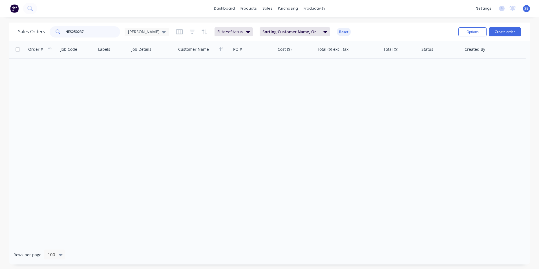
click at [106, 34] on input "NES250237" at bounding box center [92, 31] width 55 height 11
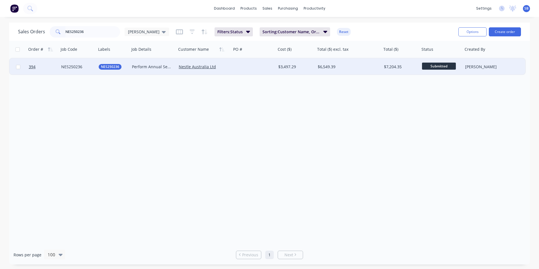
click at [361, 68] on div "$6,549.39" at bounding box center [347, 67] width 59 height 6
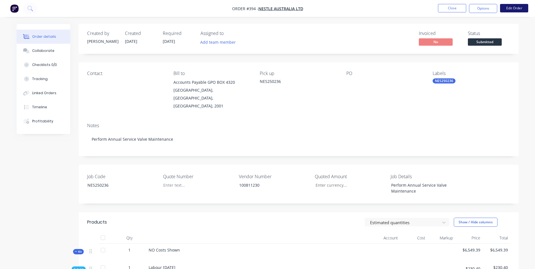
click at [520, 9] on button "Edit Order" at bounding box center [514, 8] width 28 height 8
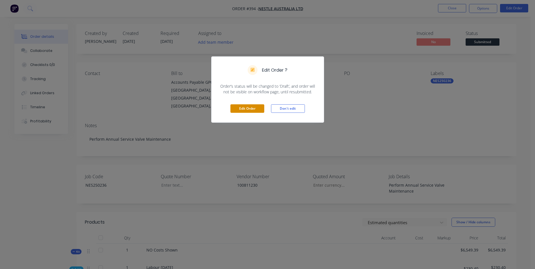
click at [243, 106] on button "Edit Order" at bounding box center [247, 108] width 34 height 8
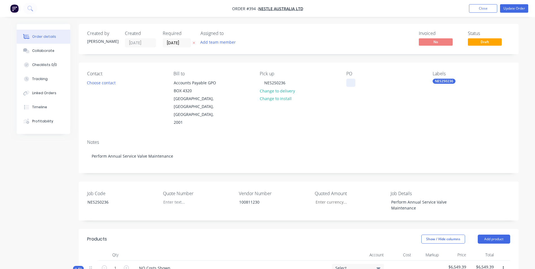
click at [350, 81] on div at bounding box center [350, 83] width 9 height 8
click at [360, 103] on div "PO 2503.00" at bounding box center [384, 99] width 77 height 56
drag, startPoint x: 367, startPoint y: 83, endPoint x: 326, endPoint y: 77, distance: 41.0
click at [326, 77] on div "Contact Choose contact [PERSON_NAME] to Accounts Payable GPO BOX [GEOGRAPHIC_DA…" at bounding box center [299, 99] width 440 height 72
click at [349, 88] on div at bounding box center [350, 86] width 9 height 14
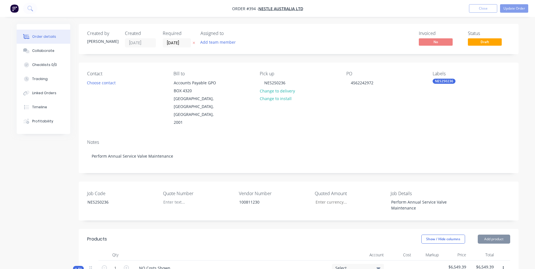
click at [349, 105] on div "PO 4562242972" at bounding box center [384, 99] width 77 height 56
click at [183, 193] on div "Quote Number" at bounding box center [198, 201] width 70 height 22
click at [184, 198] on div at bounding box center [194, 202] width 70 height 8
click at [340, 198] on input "Job Code" at bounding box center [348, 202] width 74 height 8
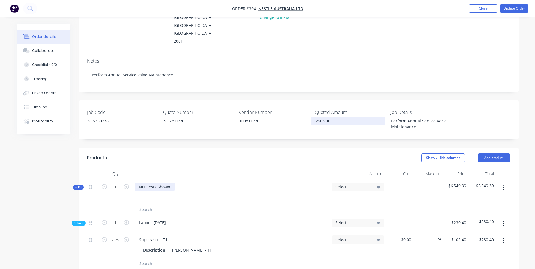
scroll to position [85, 0]
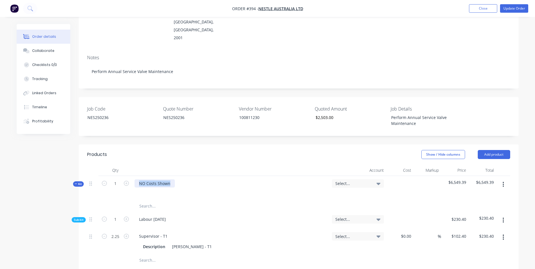
drag, startPoint x: 170, startPoint y: 169, endPoint x: 118, endPoint y: 159, distance: 52.7
click at [148, 200] on input "text" at bounding box center [195, 205] width 113 height 11
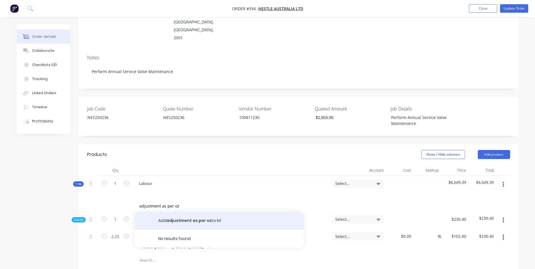
click at [178, 212] on button "Add adjustment as per oz to kit" at bounding box center [218, 221] width 169 height 18
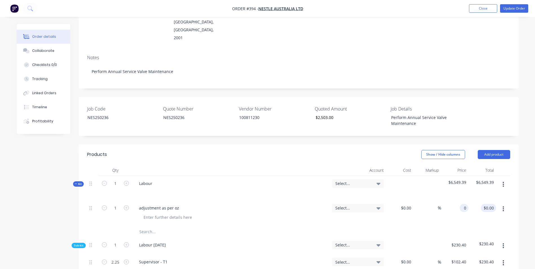
drag, startPoint x: 456, startPoint y: 191, endPoint x: 489, endPoint y: 196, distance: 33.0
click at [489, 200] on div "1 adjustment as per oz Select... $0.00 $0.00 % 0 0 $0.00 $0.00" at bounding box center [298, 213] width 423 height 26
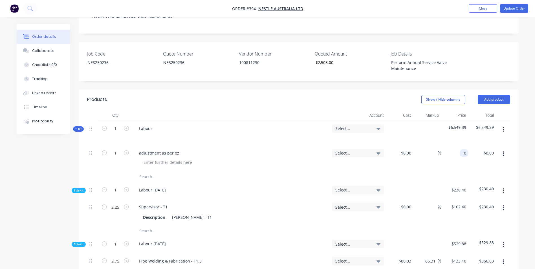
scroll to position [141, 0]
click at [442, 170] on div at bounding box center [298, 175] width 423 height 11
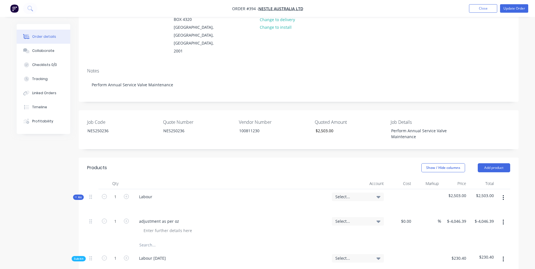
scroll to position [70, 0]
click at [517, 10] on button "Update Order" at bounding box center [514, 8] width 28 height 8
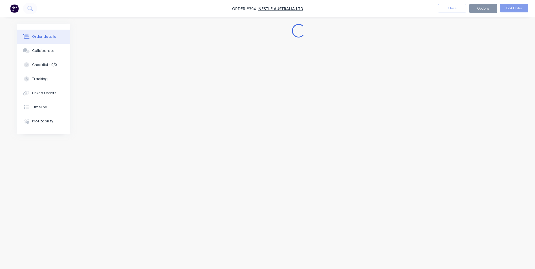
scroll to position [0, 0]
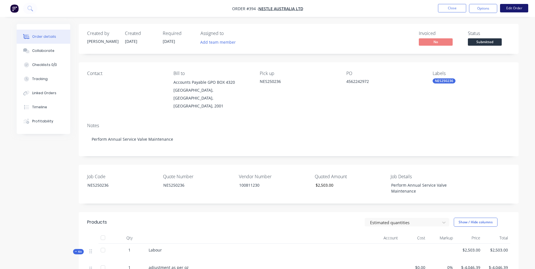
click at [508, 9] on button "Edit Order" at bounding box center [514, 8] width 28 height 8
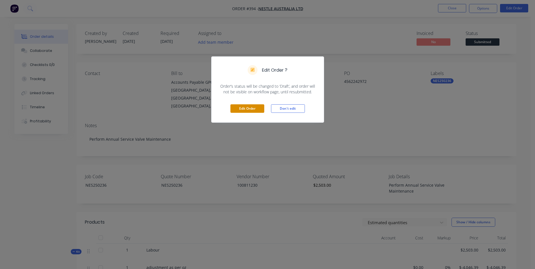
click at [258, 108] on button "Edit Order" at bounding box center [247, 108] width 34 height 8
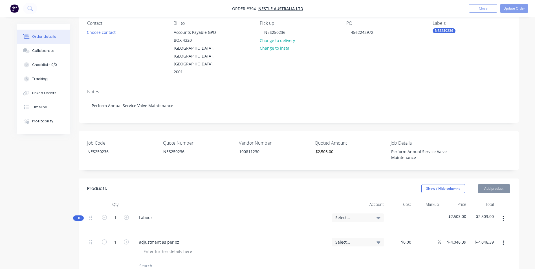
scroll to position [56, 0]
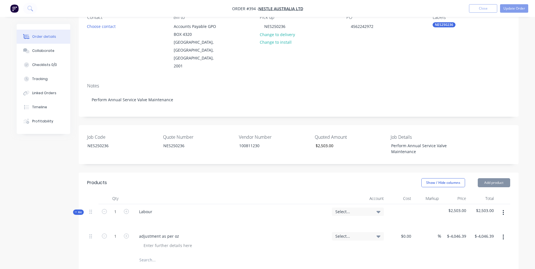
click at [371, 209] on div "Select..." at bounding box center [357, 211] width 45 height 5
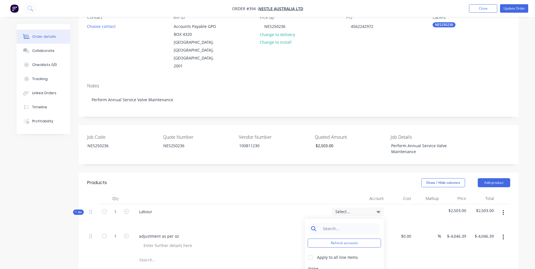
click at [345, 223] on input at bounding box center [349, 228] width 58 height 11
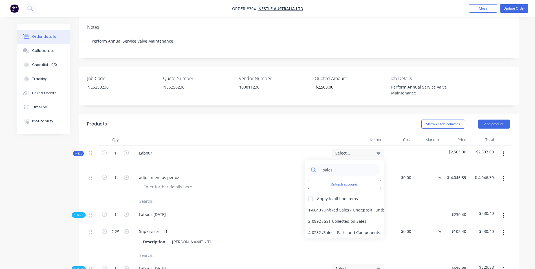
scroll to position [169, 0]
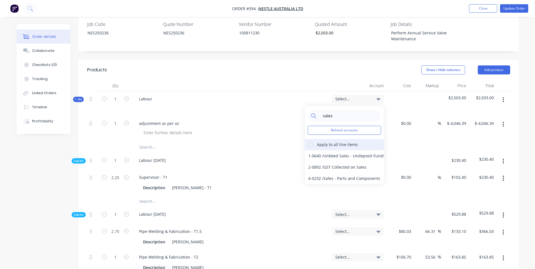
click at [310, 139] on div at bounding box center [310, 144] width 11 height 11
click at [332, 173] on div "4-0232 / Sales - Parts and Components" at bounding box center [344, 178] width 79 height 11
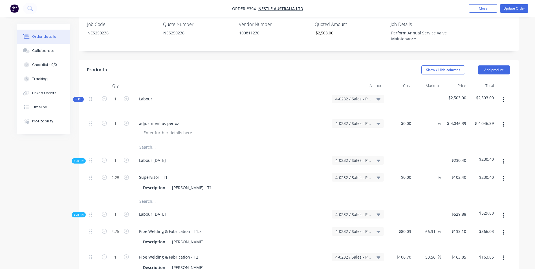
click at [284, 153] on div "Labour [DATE]" at bounding box center [230, 161] width 197 height 17
click at [508, 10] on button "Update Order" at bounding box center [514, 8] width 28 height 8
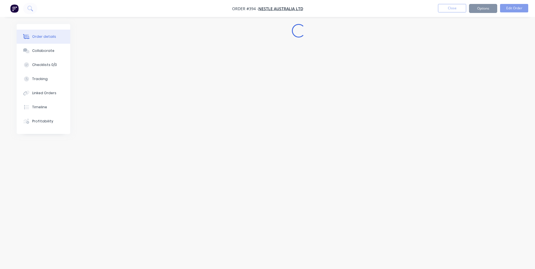
scroll to position [0, 0]
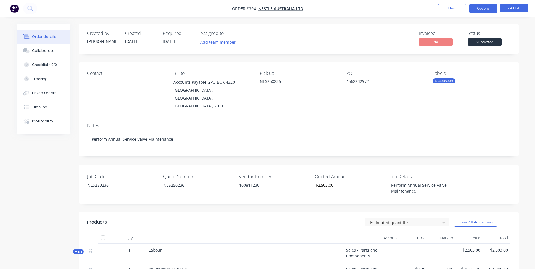
click at [484, 11] on button "Options" at bounding box center [483, 8] width 28 height 9
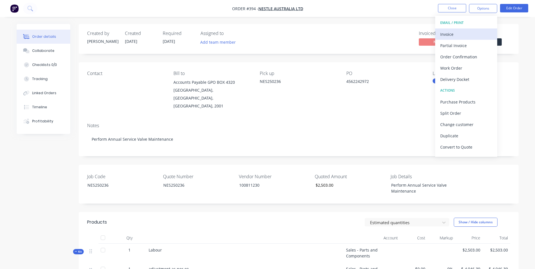
click at [469, 31] on div "Invoice" at bounding box center [466, 34] width 52 height 8
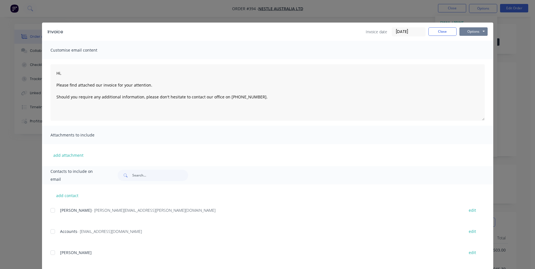
click at [466, 29] on button "Options" at bounding box center [473, 31] width 28 height 8
click at [467, 48] on button "Print" at bounding box center [477, 50] width 36 height 9
click at [440, 32] on button "Close" at bounding box center [442, 31] width 28 height 8
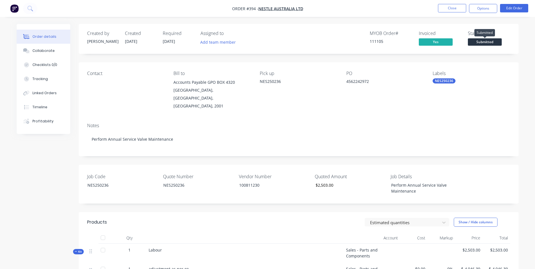
click at [480, 41] on span "Submitted" at bounding box center [484, 41] width 34 height 7
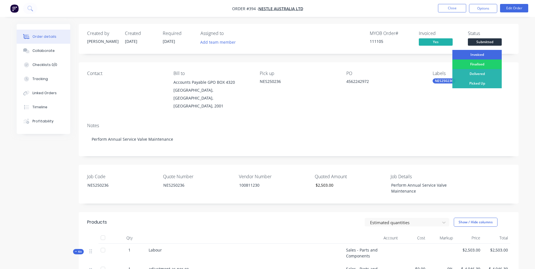
click at [485, 55] on div "Invoiced" at bounding box center [476, 55] width 49 height 10
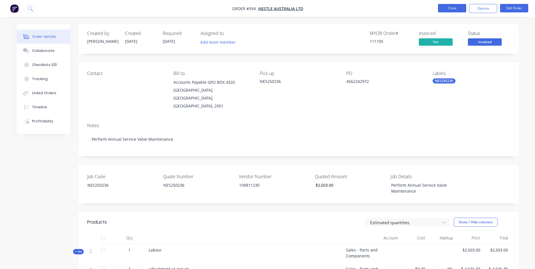
click at [453, 8] on button "Close" at bounding box center [452, 8] width 28 height 8
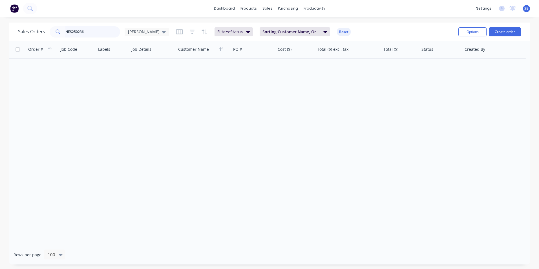
click at [97, 32] on input "NES250236" at bounding box center [92, 31] width 55 height 11
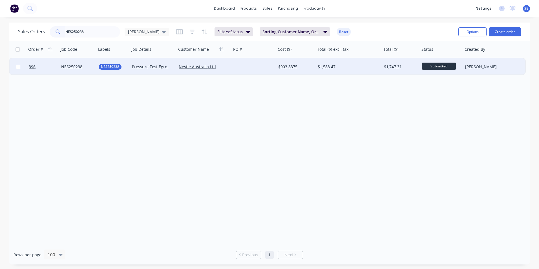
click at [358, 69] on div "$1,588.47" at bounding box center [347, 67] width 59 height 6
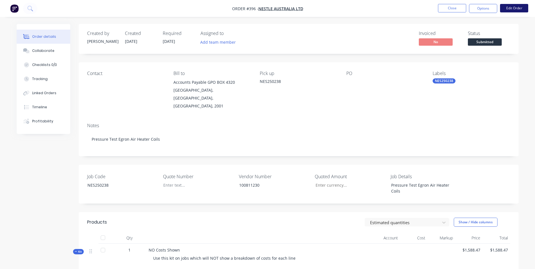
click at [520, 7] on button "Edit Order" at bounding box center [514, 8] width 28 height 8
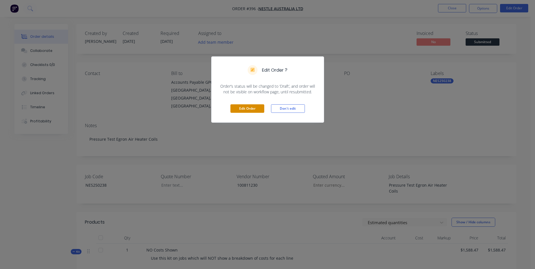
click at [239, 107] on button "Edit Order" at bounding box center [247, 108] width 34 height 8
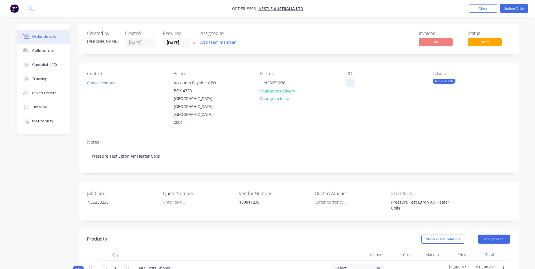
click at [350, 82] on div at bounding box center [350, 83] width 9 height 8
click at [180, 198] on div at bounding box center [194, 202] width 70 height 8
click at [326, 198] on input "Job Code" at bounding box center [348, 202] width 74 height 8
click at [345, 234] on div "Show / Hide columns Add product" at bounding box center [343, 238] width 333 height 9
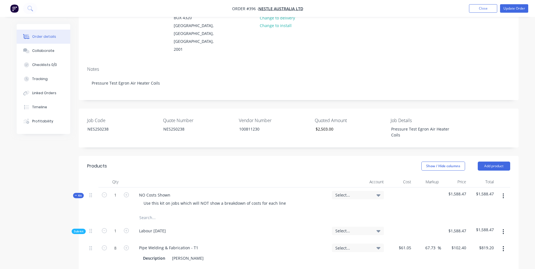
scroll to position [113, 0]
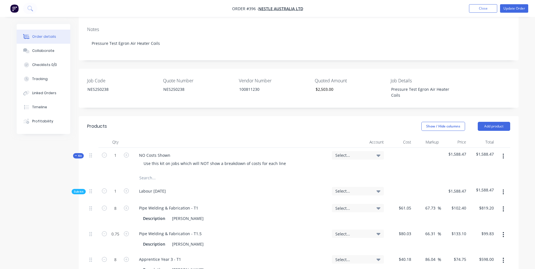
click at [176, 148] on div "NO Costs Shown Use this kit on jobs which will NOT show a breakdown of costs fo…" at bounding box center [230, 160] width 197 height 25
drag, startPoint x: 169, startPoint y: 139, endPoint x: 98, endPoint y: 129, distance: 72.0
click at [106, 136] on div "Qty Account Cost Markup Price Total Kit 1 NO Costs Shown Use this kit on jobs w…" at bounding box center [298, 225] width 423 height 178
click at [144, 159] on div "Use this kit on jobs which will NOT show a breakdown of costs for each line" at bounding box center [214, 163] width 151 height 8
click at [163, 172] on input "text" at bounding box center [195, 177] width 113 height 11
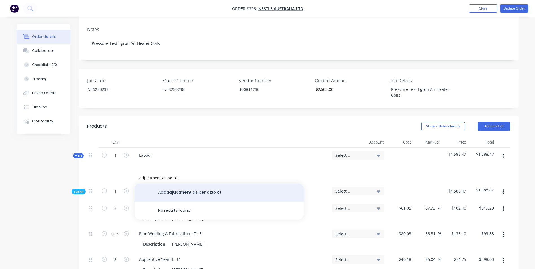
click at [178, 183] on button "Add adjustment as per oz to kit" at bounding box center [218, 192] width 169 height 18
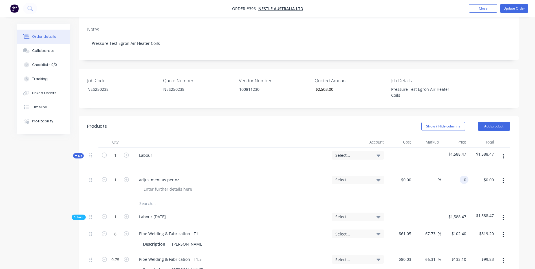
click at [462, 176] on input "0" at bounding box center [465, 180] width 6 height 8
click at [456, 173] on div "$914.53 914.53" at bounding box center [455, 185] width 28 height 26
click at [342, 152] on span "Select..." at bounding box center [353, 155] width 36 height 6
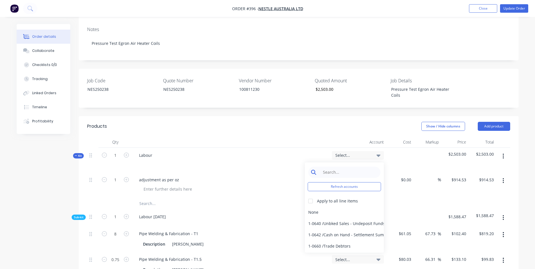
click at [334, 167] on input at bounding box center [349, 172] width 58 height 11
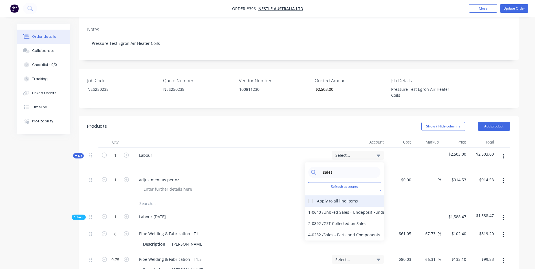
click at [310, 195] on div at bounding box center [310, 200] width 11 height 11
click at [333, 229] on div "4-0232 / Sales - Parts and Components" at bounding box center [344, 234] width 79 height 11
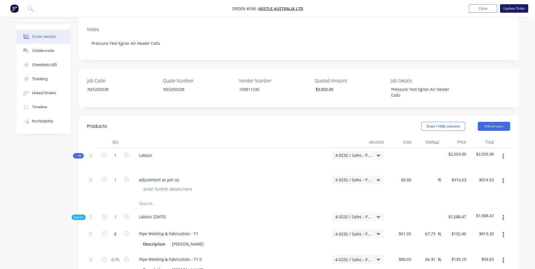
click at [511, 10] on button "Update Order" at bounding box center [514, 8] width 28 height 8
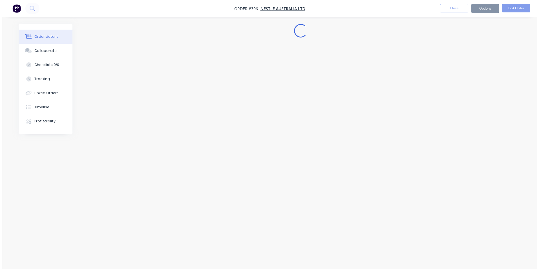
scroll to position [0, 0]
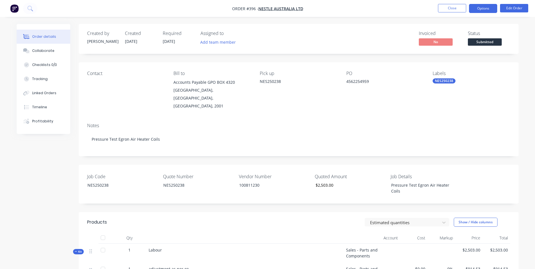
click at [486, 7] on button "Options" at bounding box center [483, 8] width 28 height 9
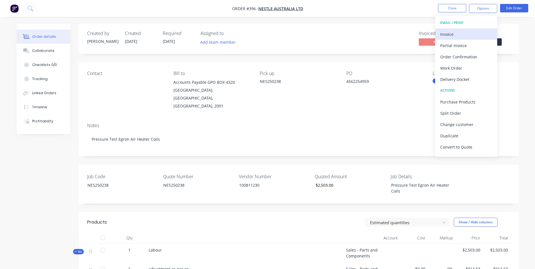
click at [477, 36] on div "Invoice" at bounding box center [466, 34] width 52 height 8
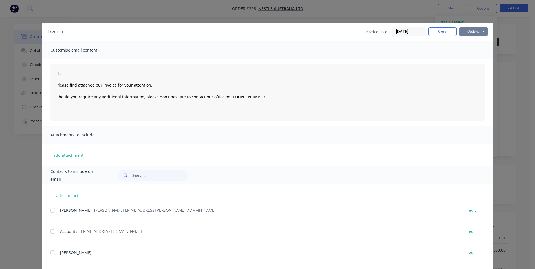
click at [465, 32] on button "Options" at bounding box center [473, 31] width 28 height 8
click at [464, 49] on button "Print" at bounding box center [477, 50] width 36 height 9
click at [448, 32] on button "Close" at bounding box center [442, 31] width 28 height 8
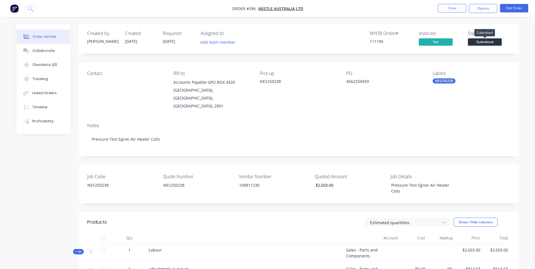
click at [478, 42] on span "Submitted" at bounding box center [484, 41] width 34 height 7
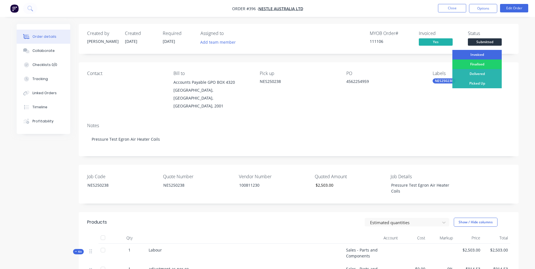
click at [468, 54] on div "Invoiced" at bounding box center [476, 55] width 49 height 10
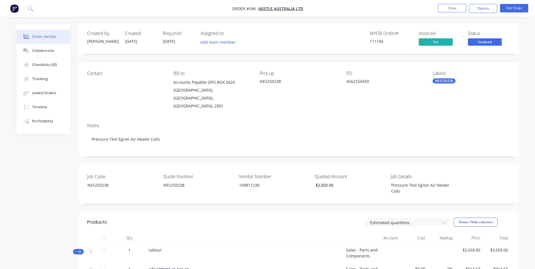
drag, startPoint x: -172, startPoint y: 162, endPoint x: -542, endPoint y: 92, distance: 376.3
drag, startPoint x: -542, startPoint y: 92, endPoint x: 449, endPoint y: 11, distance: 994.8
click at [449, 11] on button "Close" at bounding box center [452, 8] width 28 height 8
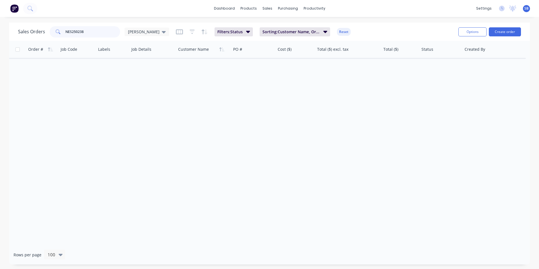
drag, startPoint x: 88, startPoint y: 35, endPoint x: 32, endPoint y: 23, distance: 56.8
click at [32, 23] on div "Sales Orders NES250238 [PERSON_NAME] Filters: Status Sorting: Customer Name, Or…" at bounding box center [269, 32] width 521 height 18
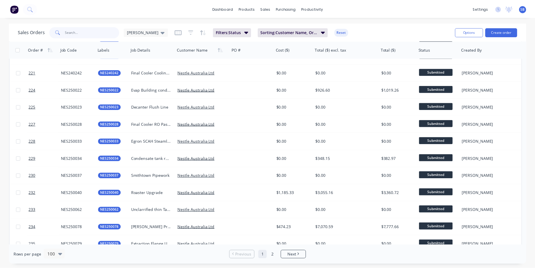
scroll to position [1522, 0]
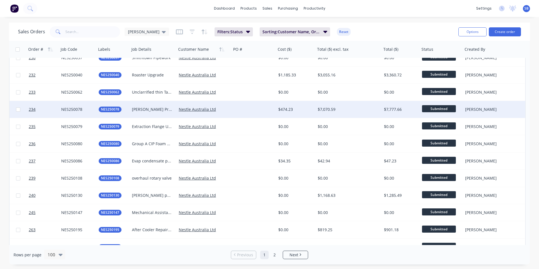
click at [363, 106] on div "$7,070.59" at bounding box center [348, 109] width 66 height 17
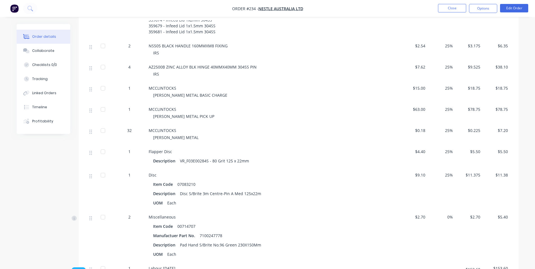
scroll to position [423, 0]
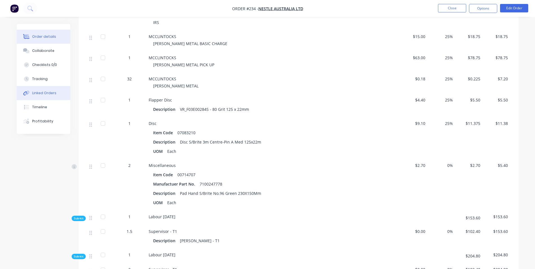
click at [51, 91] on div "Linked Orders" at bounding box center [44, 92] width 24 height 5
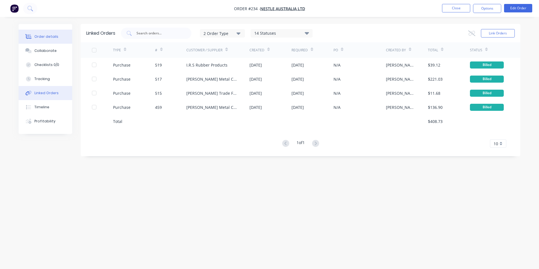
click at [39, 37] on div "Order details" at bounding box center [46, 36] width 24 height 5
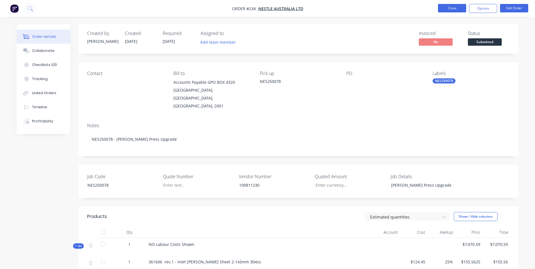
click at [445, 8] on button "Close" at bounding box center [452, 8] width 28 height 8
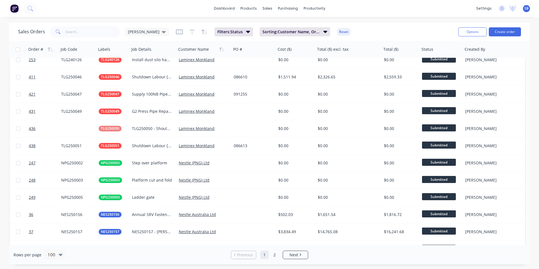
scroll to position [1155, 0]
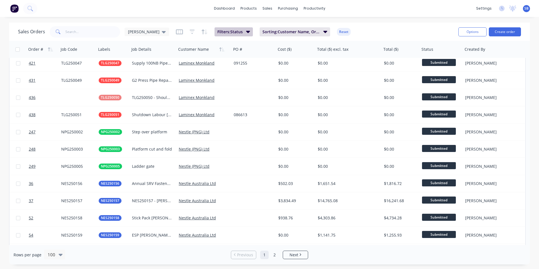
click at [228, 29] on button "Filters: Status" at bounding box center [233, 31] width 38 height 9
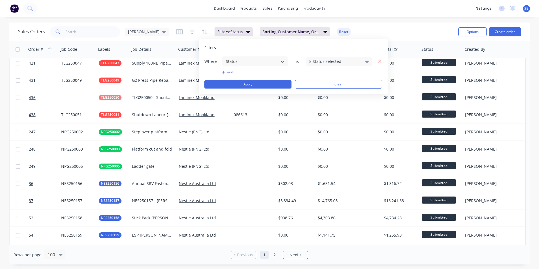
click at [103, 25] on div "Sales Orders [PERSON_NAME] Filters: Status Sorting: Customer Name, Order # Reset" at bounding box center [236, 32] width 436 height 14
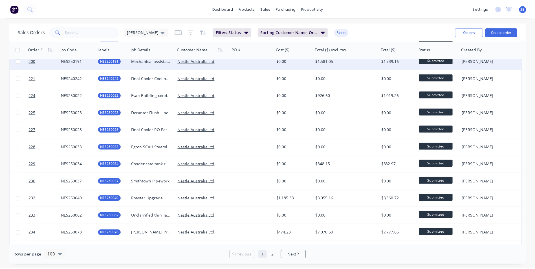
scroll to position [1465, 0]
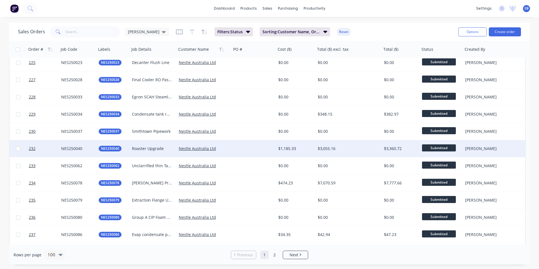
click at [344, 147] on div "$3,055.16" at bounding box center [347, 149] width 59 height 6
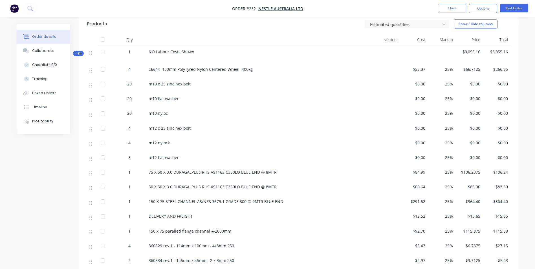
scroll to position [282, 0]
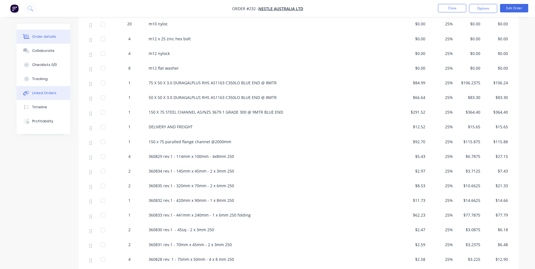
click at [39, 91] on div "Linked Orders" at bounding box center [44, 92] width 24 height 5
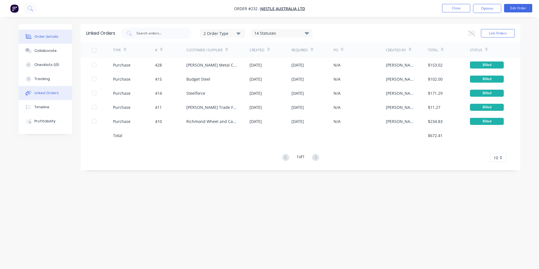
click at [44, 33] on button "Order details" at bounding box center [46, 37] width 54 height 14
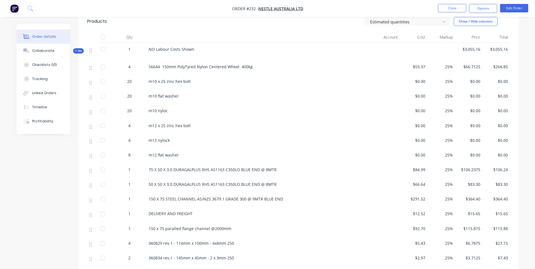
scroll to position [197, 0]
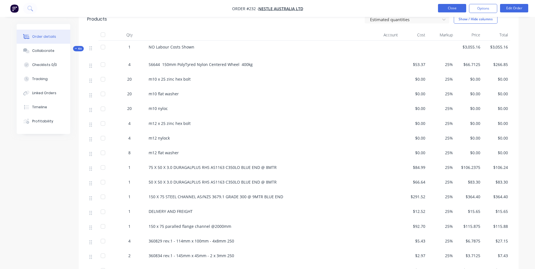
click at [453, 7] on button "Close" at bounding box center [452, 8] width 28 height 8
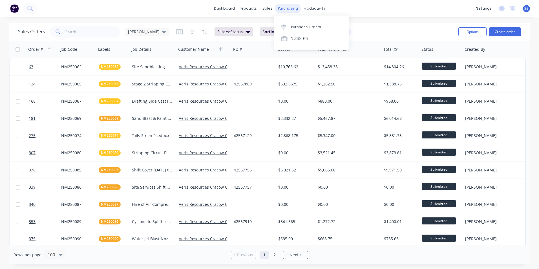
click at [284, 8] on div "purchasing" at bounding box center [288, 8] width 26 height 8
click at [306, 25] on div "Purchase Orders" at bounding box center [306, 27] width 30 height 5
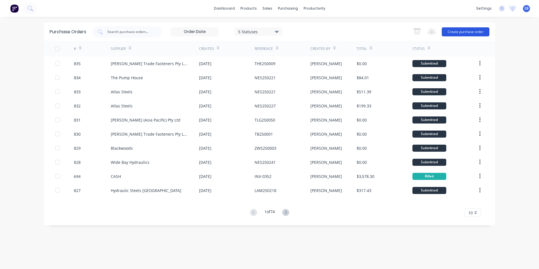
click at [456, 28] on button "Create purchase order" at bounding box center [466, 31] width 48 height 9
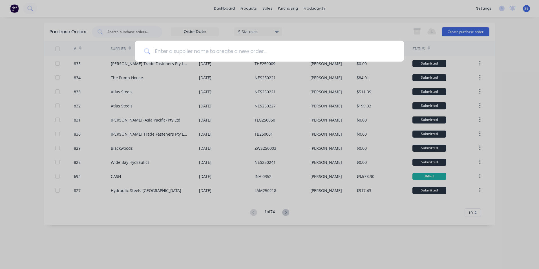
click at [198, 54] on input at bounding box center [272, 51] width 245 height 21
click at [145, 31] on div at bounding box center [269, 134] width 539 height 269
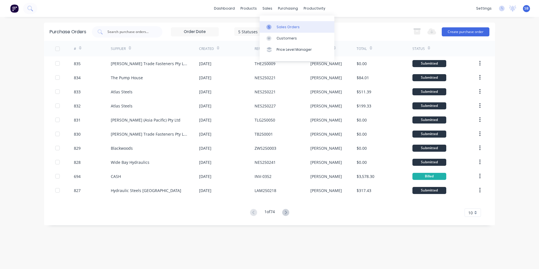
click at [275, 25] on link "Sales Orders" at bounding box center [297, 26] width 75 height 11
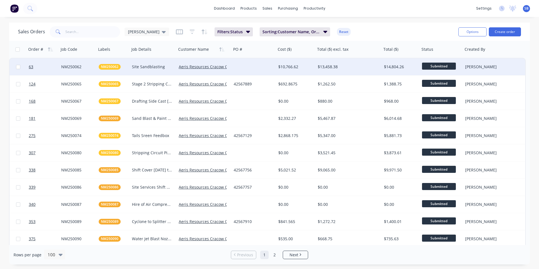
click at [327, 69] on div "$13,458.38" at bounding box center [347, 67] width 59 height 6
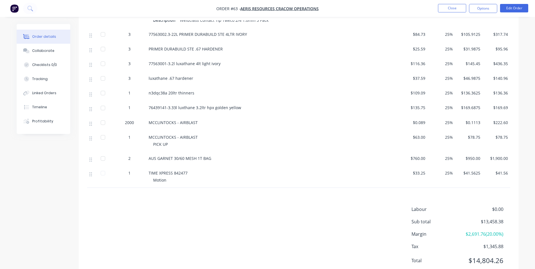
scroll to position [500, 0]
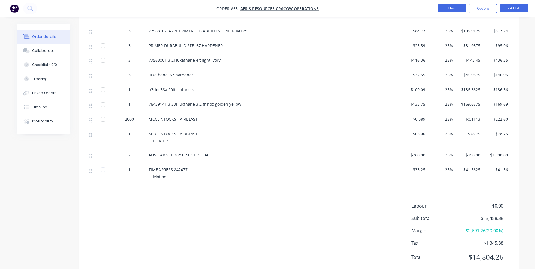
click at [445, 9] on button "Close" at bounding box center [452, 8] width 28 height 8
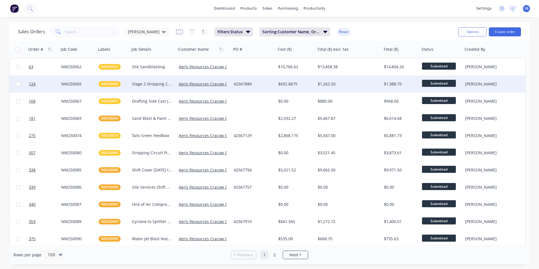
click at [360, 84] on div "$1,262.50" at bounding box center [347, 84] width 59 height 6
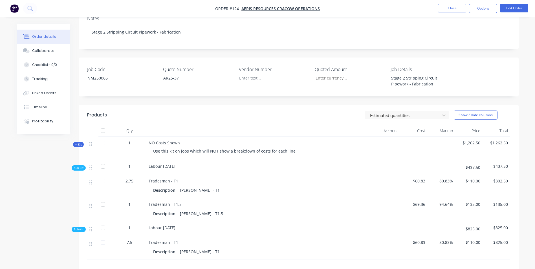
scroll to position [169, 0]
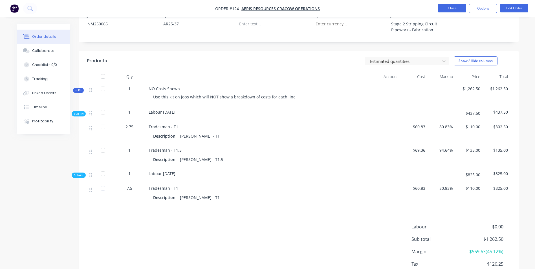
click at [451, 8] on button "Close" at bounding box center [452, 8] width 28 height 8
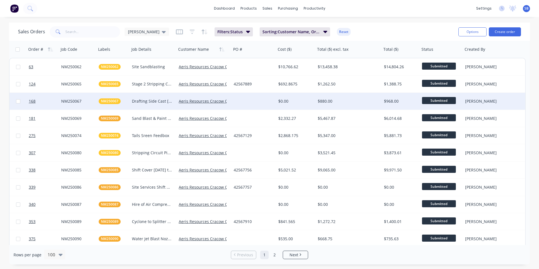
click at [359, 100] on div "$880.00" at bounding box center [347, 101] width 59 height 6
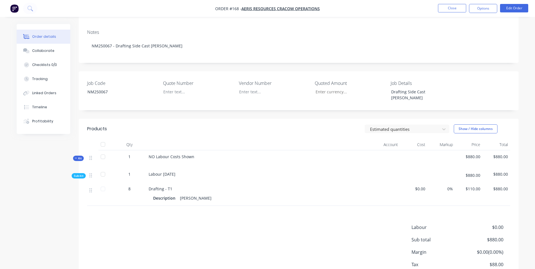
scroll to position [113, 0]
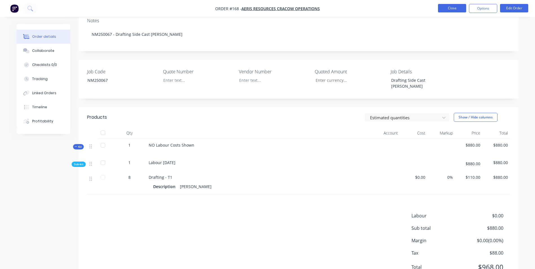
click at [452, 9] on button "Close" at bounding box center [452, 8] width 28 height 8
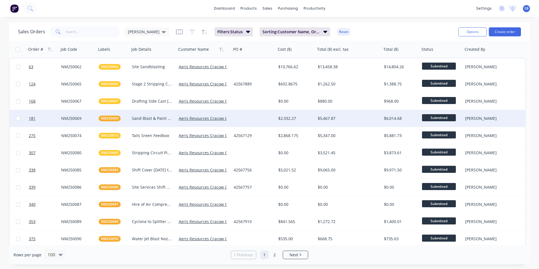
click at [357, 117] on div "$5,467.87" at bounding box center [347, 119] width 59 height 6
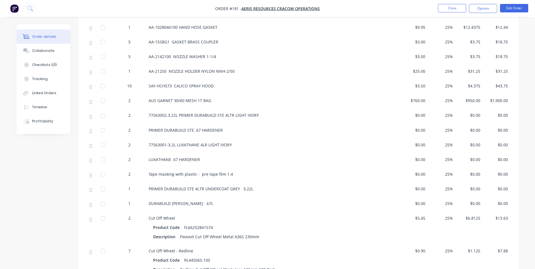
scroll to position [310, 0]
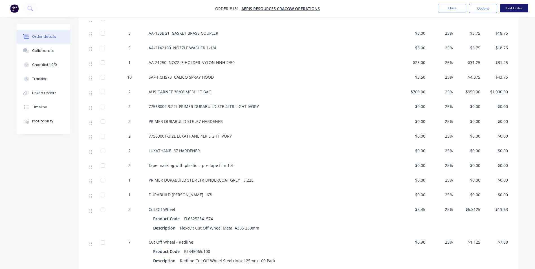
click at [515, 8] on button "Edit Order" at bounding box center [514, 8] width 28 height 8
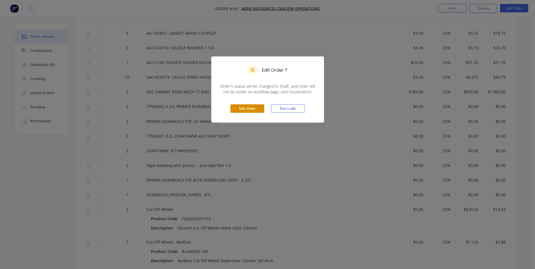
click at [252, 108] on button "Edit Order" at bounding box center [247, 108] width 34 height 8
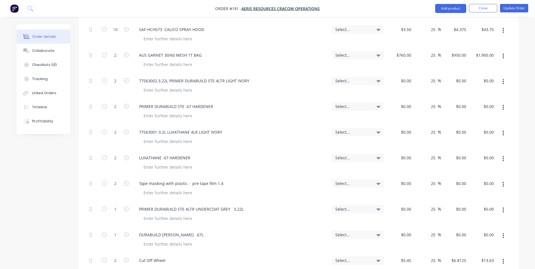
scroll to position [479, 0]
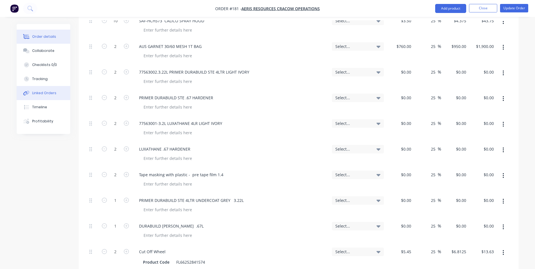
click at [43, 96] on button "Linked Orders" at bounding box center [44, 93] width 54 height 14
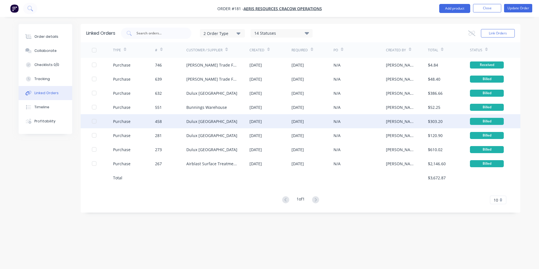
click at [300, 123] on div "[DATE]" at bounding box center [297, 121] width 12 height 6
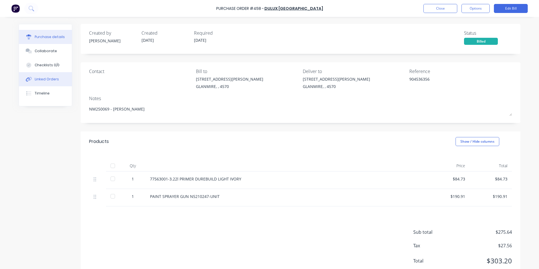
click at [52, 77] on div "Linked Orders" at bounding box center [47, 79] width 24 height 5
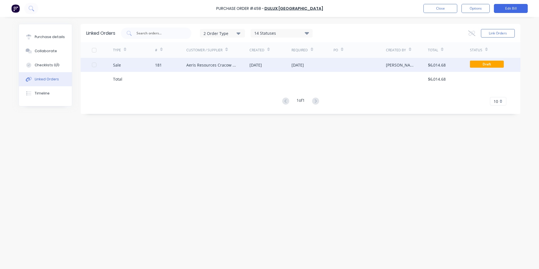
click at [238, 65] on div "Aeris Resources Cracow Operations" at bounding box center [217, 65] width 63 height 14
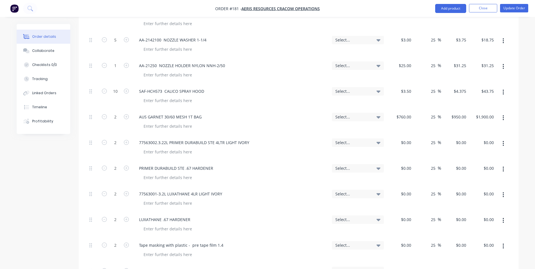
scroll to position [451, 0]
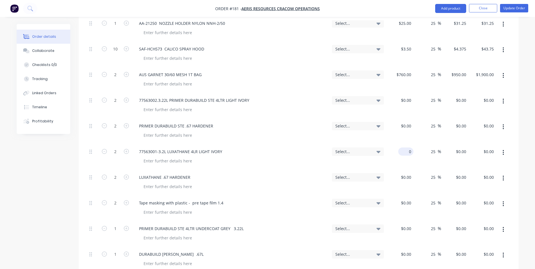
click at [407, 147] on input "0" at bounding box center [406, 151] width 13 height 8
click at [384, 150] on div "Select..." at bounding box center [357, 157] width 56 height 26
click at [54, 91] on div "Linked Orders" at bounding box center [44, 92] width 24 height 5
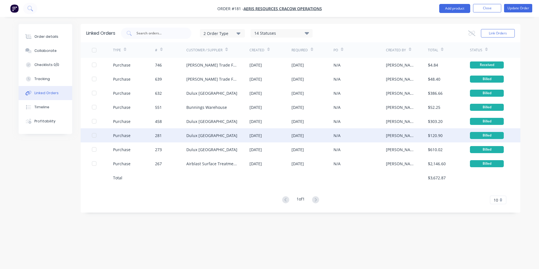
click at [400, 133] on div "[PERSON_NAME]" at bounding box center [401, 135] width 31 height 6
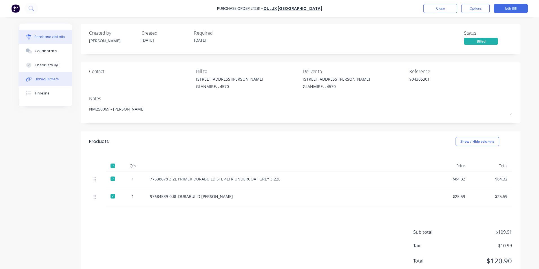
click at [43, 77] on div "Linked Orders" at bounding box center [47, 79] width 24 height 5
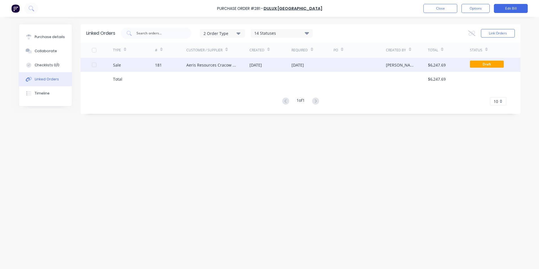
click at [232, 61] on div "Aeris Resources Cracow Operations" at bounding box center [217, 65] width 63 height 14
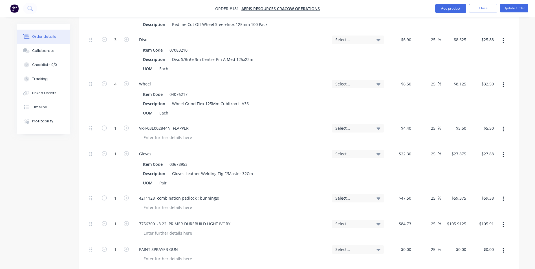
scroll to position [592, 0]
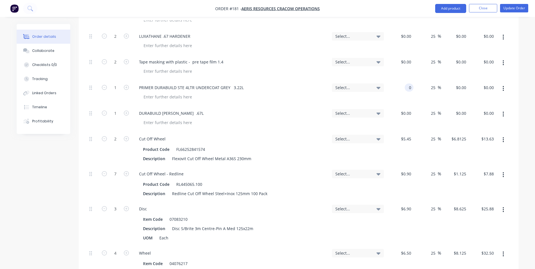
drag, startPoint x: 401, startPoint y: 70, endPoint x: 444, endPoint y: 71, distance: 42.6
click at [444, 80] on div "1 PRIMER DURABUILD STE 4LTR UNDERCOAT GREY 3.22L Select... 0 0 25 25 % $0.00 $0…" at bounding box center [298, 93] width 423 height 26
click at [387, 107] on div "$25.59 $25.59" at bounding box center [400, 119] width 28 height 26
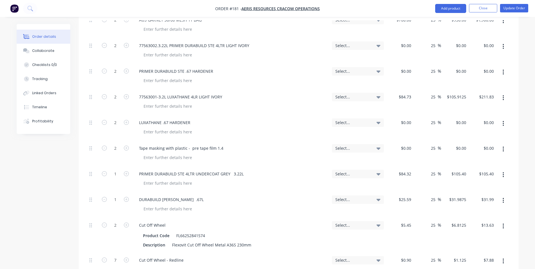
scroll to position [479, 0]
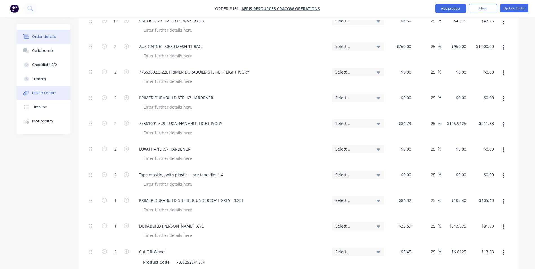
click at [42, 91] on div "Linked Orders" at bounding box center [44, 92] width 24 height 5
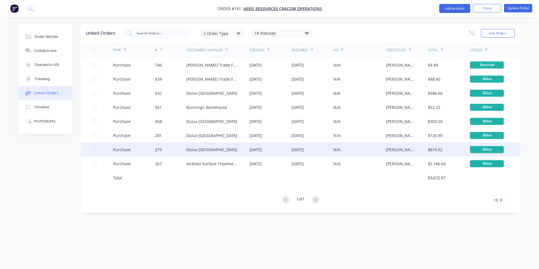
click at [304, 150] on div "[DATE]" at bounding box center [297, 150] width 12 height 6
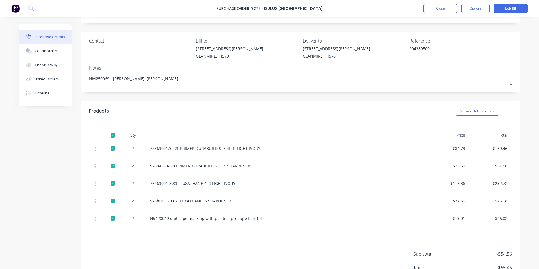
scroll to position [70, 0]
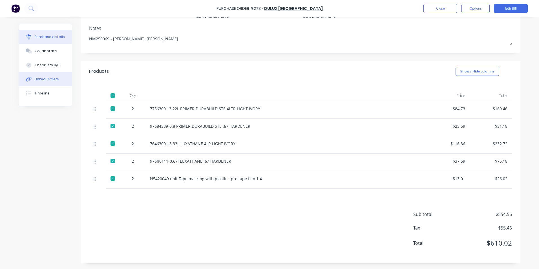
click at [42, 83] on button "Linked Orders" at bounding box center [45, 79] width 53 height 14
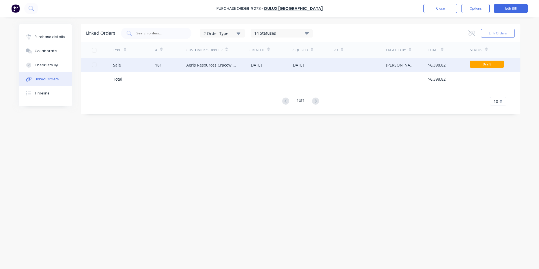
click at [187, 64] on div "Aeris Resources Cracow Operations" at bounding box center [212, 65] width 52 height 6
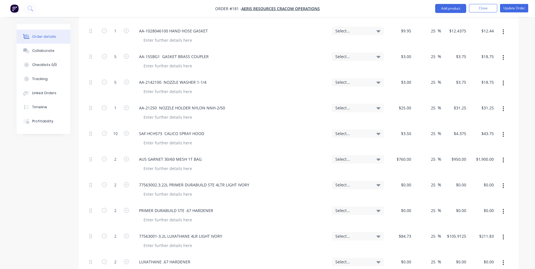
scroll to position [507, 0]
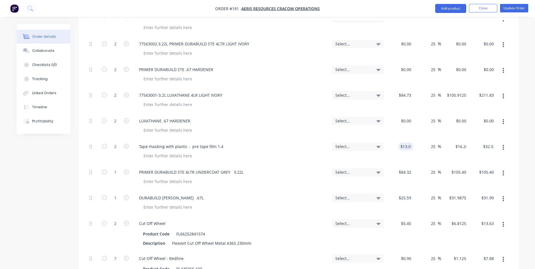
click at [388, 143] on div "$13.01 13.01" at bounding box center [400, 152] width 28 height 26
drag, startPoint x: 412, startPoint y: 106, endPoint x: 358, endPoint y: 99, distance: 54.5
click at [358, 113] on div "2 LUXATHANE .67 HARDENER Select... 0 0 25 25 % $0.00 $0.00 $0.00 $0.00" at bounding box center [298, 126] width 423 height 26
click at [427, 113] on div "25 25 %" at bounding box center [427, 126] width 28 height 26
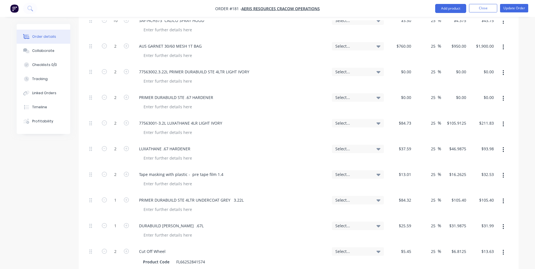
scroll to position [479, 0]
click at [401, 65] on div "0 $0.00" at bounding box center [400, 78] width 28 height 26
drag, startPoint x: 404, startPoint y: 77, endPoint x: 404, endPoint y: 82, distance: 5.6
click at [404, 90] on div "$0.00 $0.00" at bounding box center [400, 103] width 28 height 26
click at [404, 90] on div "0 0" at bounding box center [400, 103] width 28 height 26
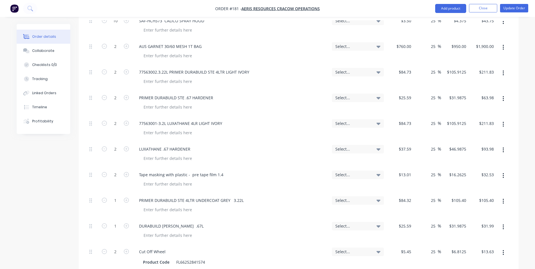
click at [402, 116] on div "$84.73 $84.73" at bounding box center [400, 129] width 28 height 26
click at [403, 119] on input "84.73" at bounding box center [406, 123] width 13 height 8
click at [390, 141] on div "$37.59 $37.59" at bounding box center [400, 154] width 28 height 26
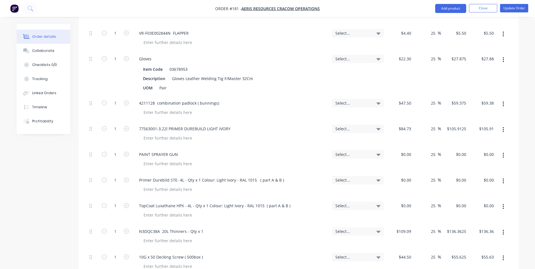
scroll to position [902, 0]
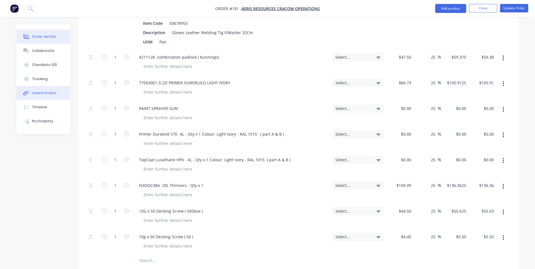
click at [34, 93] on div "Linked Orders" at bounding box center [44, 92] width 24 height 5
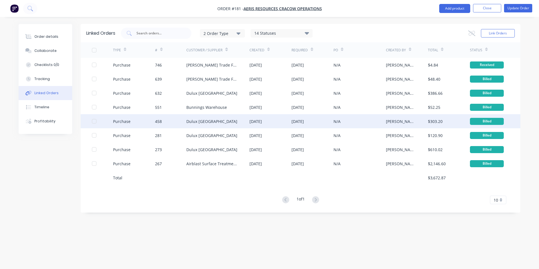
click at [260, 124] on div "[DATE]" at bounding box center [270, 121] width 42 height 14
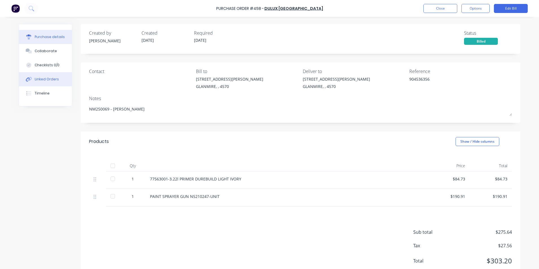
click at [41, 74] on button "Linked Orders" at bounding box center [45, 79] width 53 height 14
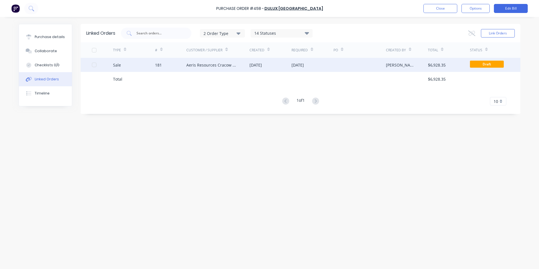
click at [189, 68] on div "Aeris Resources Cracow Operations" at bounding box center [217, 65] width 63 height 14
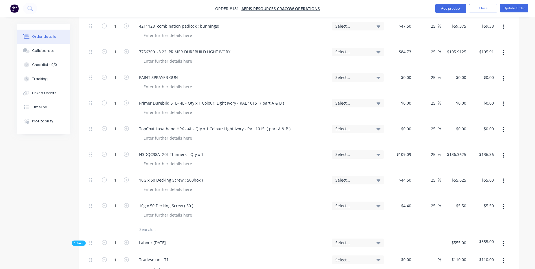
scroll to position [902, 0]
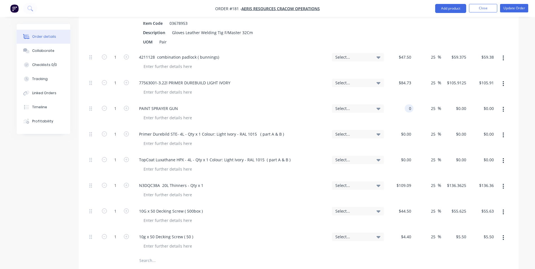
click at [406, 104] on div "0 0" at bounding box center [408, 108] width 9 height 8
click at [401, 127] on div "0 $0.00" at bounding box center [400, 140] width 28 height 26
click at [404, 131] on div "$84.73 $84.73" at bounding box center [400, 140] width 28 height 26
click at [47, 92] on div "Linked Orders" at bounding box center [44, 92] width 24 height 5
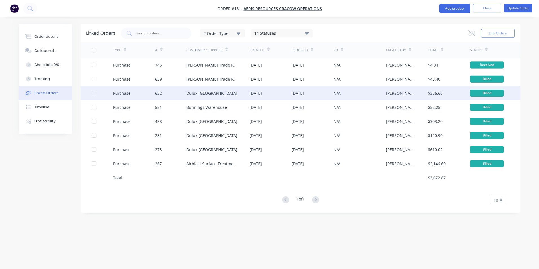
click at [247, 92] on div "Dulux [GEOGRAPHIC_DATA]" at bounding box center [217, 93] width 63 height 14
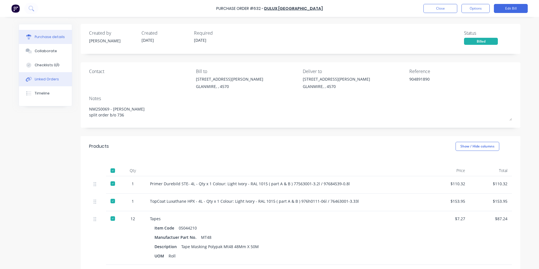
click at [43, 78] on div "Linked Orders" at bounding box center [47, 79] width 24 height 5
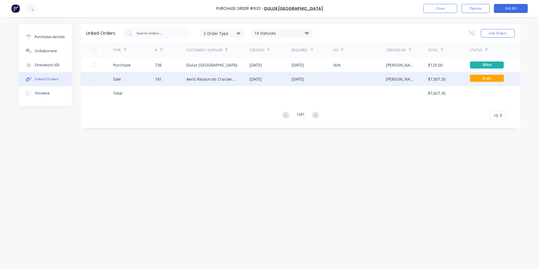
click at [248, 78] on div "Aeris Resources Cracow Operations" at bounding box center [217, 79] width 63 height 14
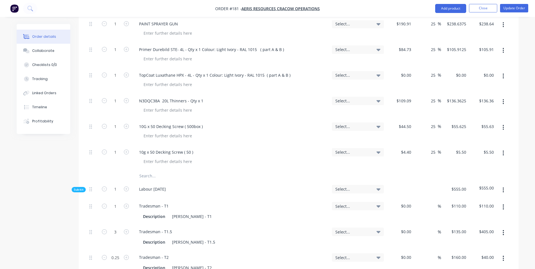
scroll to position [958, 0]
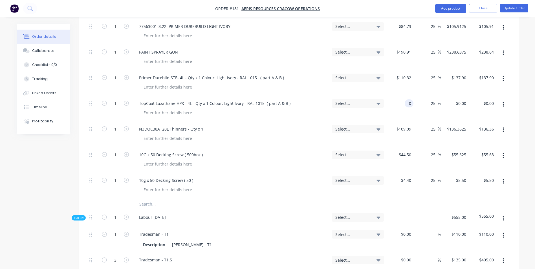
click at [409, 99] on input "0" at bounding box center [410, 103] width 6 height 8
click at [401, 103] on div "$153.95 $153.95" at bounding box center [400, 109] width 28 height 26
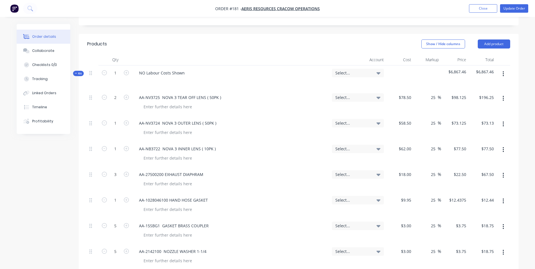
scroll to position [56, 0]
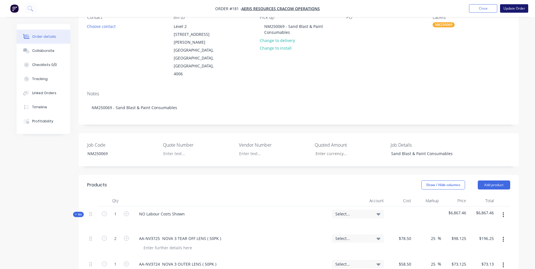
click at [510, 12] on button "Update Order" at bounding box center [514, 8] width 28 height 8
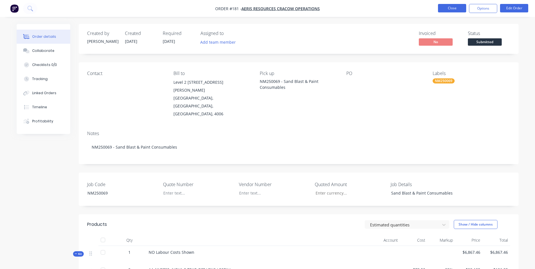
click at [460, 9] on button "Close" at bounding box center [452, 8] width 28 height 8
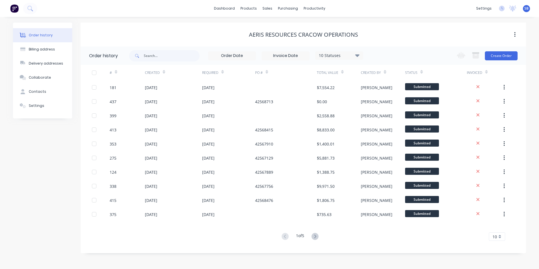
click at [498, 234] on div "10" at bounding box center [497, 236] width 16 height 8
click at [494, 226] on div "35" at bounding box center [497, 227] width 16 height 10
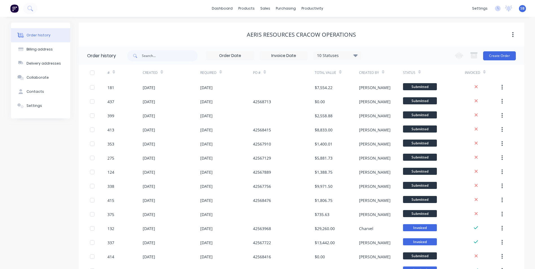
click at [328, 56] on div "10 Statuses" at bounding box center [336, 55] width 47 height 6
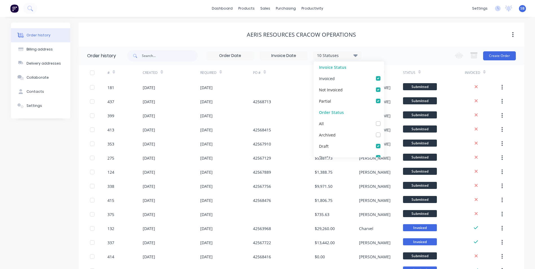
click at [358, 79] on div "Invoiced" at bounding box center [348, 78] width 70 height 11
click at [383, 75] on label at bounding box center [383, 75] width 0 height 0
click at [383, 79] on input "checkbox" at bounding box center [385, 77] width 5 height 5
click at [383, 98] on label at bounding box center [383, 98] width 0 height 0
click at [383, 100] on input "checkbox" at bounding box center [385, 100] width 5 height 5
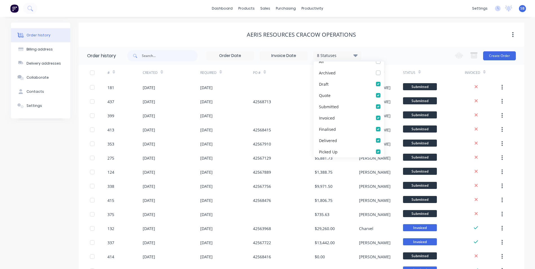
click at [415, 35] on div "Aeris Resources Cracow Operations" at bounding box center [301, 34] width 445 height 7
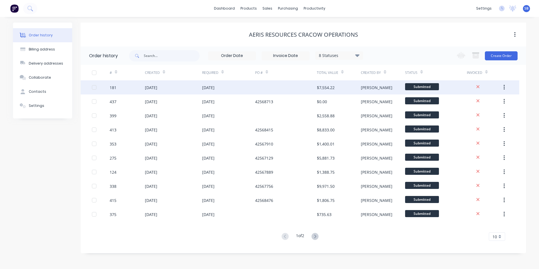
click at [353, 88] on div "$7,554.22" at bounding box center [339, 87] width 44 height 14
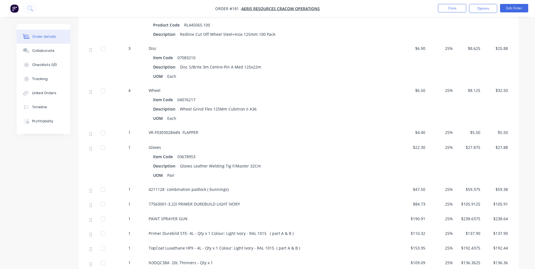
scroll to position [648, 0]
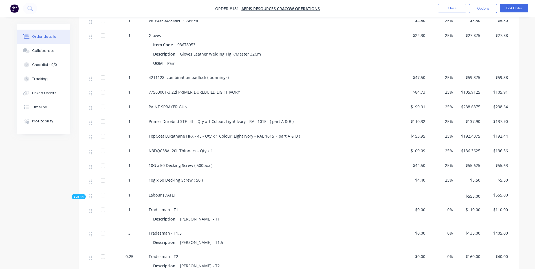
click at [447, 12] on li "Close" at bounding box center [452, 8] width 28 height 9
click at [445, 10] on button "Close" at bounding box center [452, 8] width 28 height 8
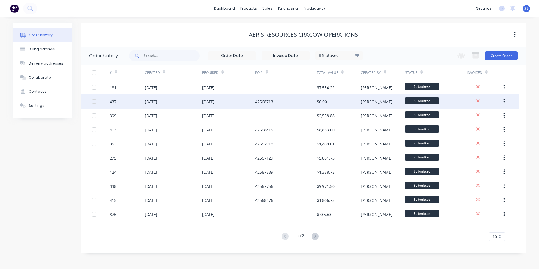
click at [384, 105] on div "[PERSON_NAME]" at bounding box center [383, 101] width 44 height 14
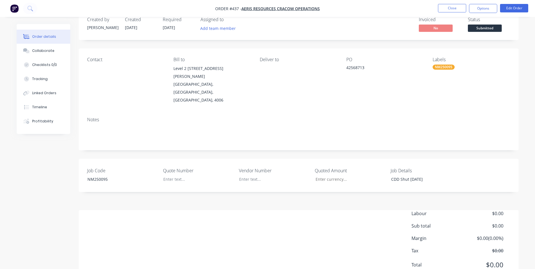
scroll to position [21, 0]
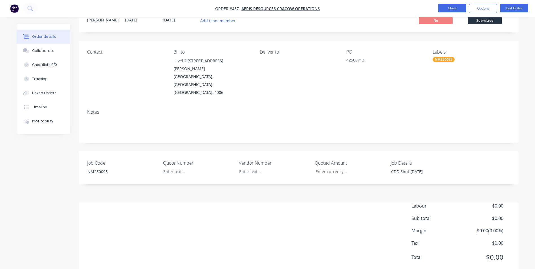
click at [459, 8] on button "Close" at bounding box center [452, 8] width 28 height 8
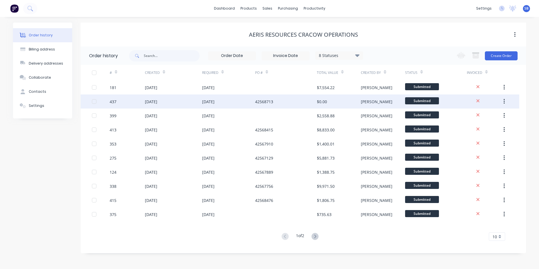
click at [374, 97] on div "[PERSON_NAME]" at bounding box center [383, 101] width 44 height 14
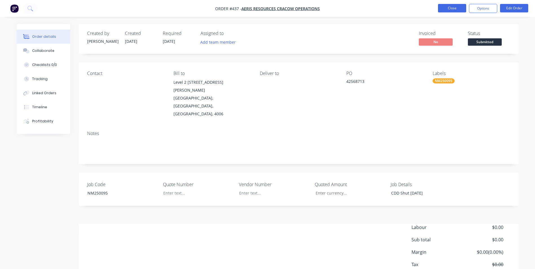
click at [458, 12] on button "Close" at bounding box center [452, 8] width 28 height 8
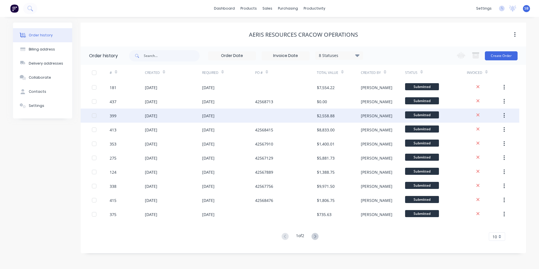
click at [366, 121] on div "[PERSON_NAME]" at bounding box center [383, 115] width 44 height 14
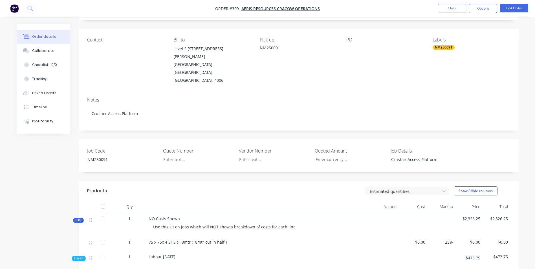
scroll to position [113, 0]
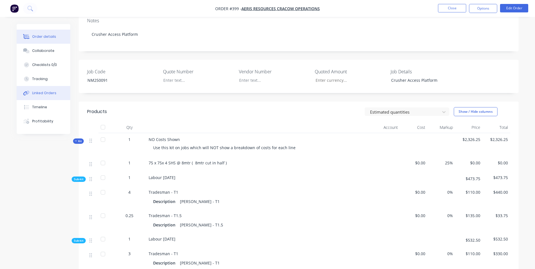
click at [49, 94] on div "Linked Orders" at bounding box center [44, 92] width 24 height 5
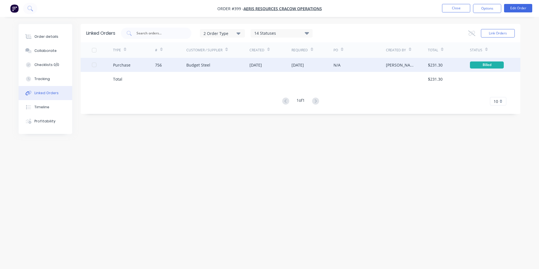
click at [255, 68] on div "[DATE]" at bounding box center [270, 65] width 42 height 14
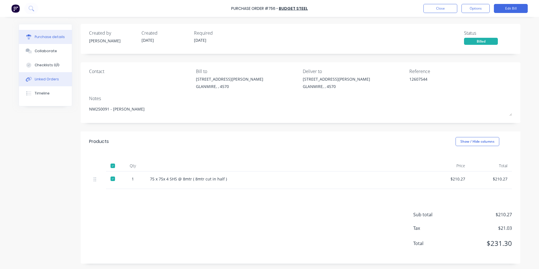
click at [37, 76] on button "Linked Orders" at bounding box center [45, 79] width 53 height 14
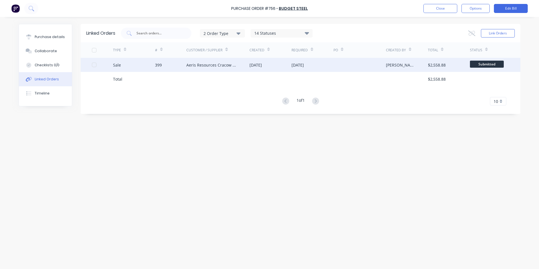
click at [309, 68] on div "[DATE]" at bounding box center [312, 65] width 42 height 14
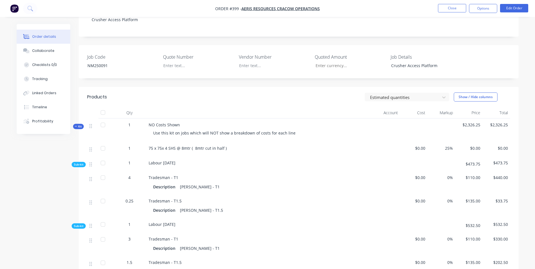
scroll to position [141, 0]
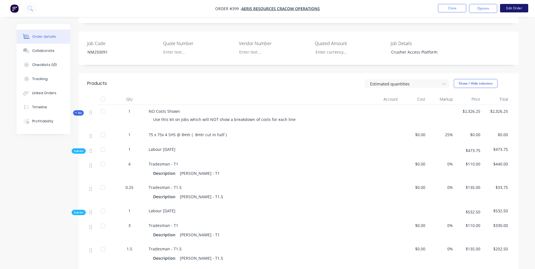
click at [514, 5] on button "Edit Order" at bounding box center [514, 8] width 28 height 8
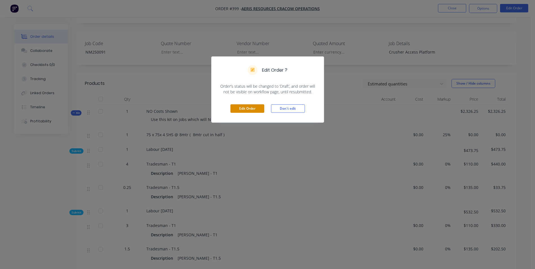
click at [248, 108] on button "Edit Order" at bounding box center [247, 108] width 34 height 8
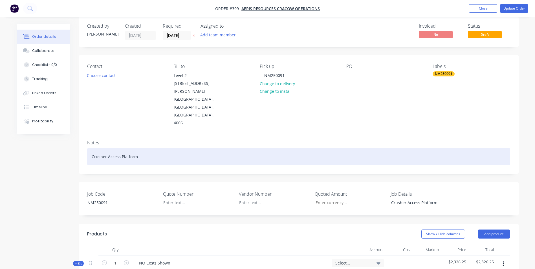
scroll to position [169, 0]
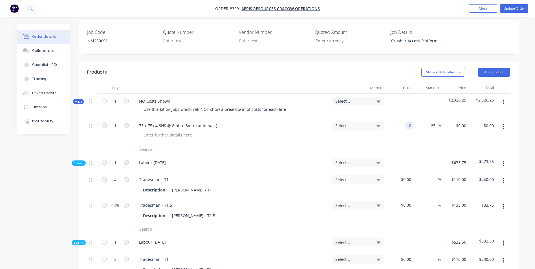
click at [411, 121] on input "0" at bounding box center [410, 125] width 6 height 8
click at [389, 144] on div at bounding box center [298, 149] width 423 height 11
click at [501, 9] on button "Update Order" at bounding box center [514, 8] width 28 height 8
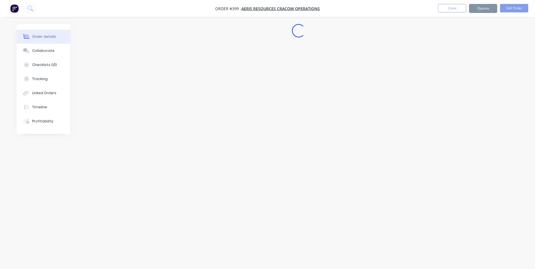
scroll to position [0, 0]
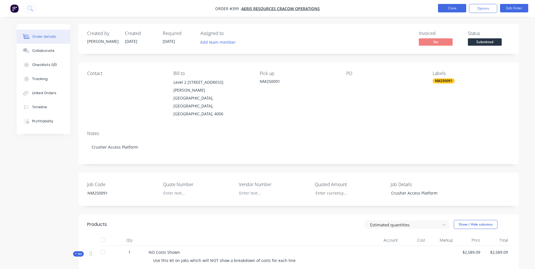
click at [454, 10] on button "Close" at bounding box center [452, 8] width 28 height 8
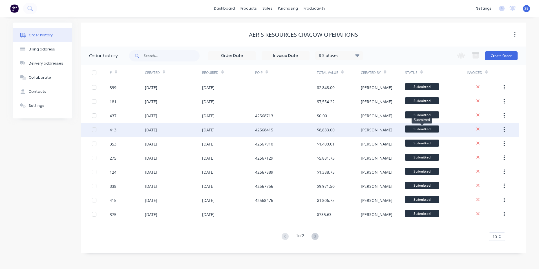
click at [423, 127] on span "Submitted" at bounding box center [422, 128] width 34 height 7
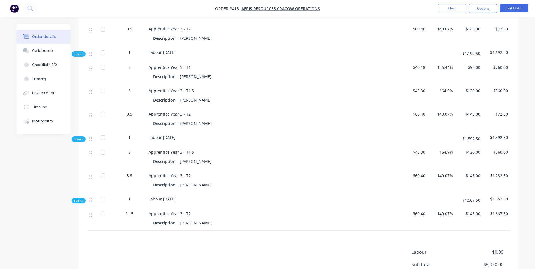
scroll to position [529, 0]
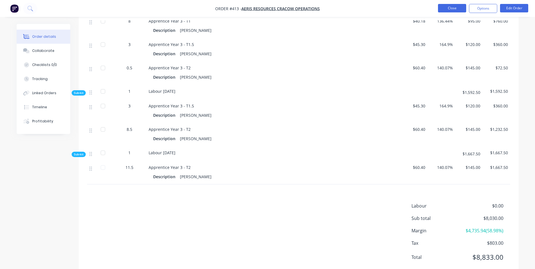
click at [454, 9] on button "Close" at bounding box center [452, 8] width 28 height 8
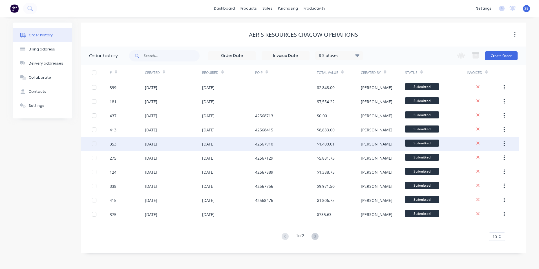
click at [383, 150] on div "[PERSON_NAME]" at bounding box center [383, 144] width 44 height 14
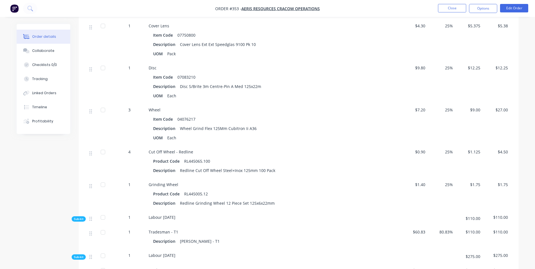
scroll to position [413, 0]
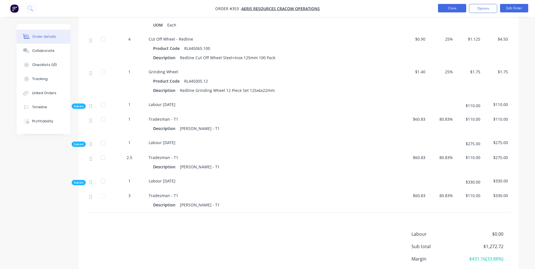
click at [453, 9] on button "Close" at bounding box center [452, 8] width 28 height 8
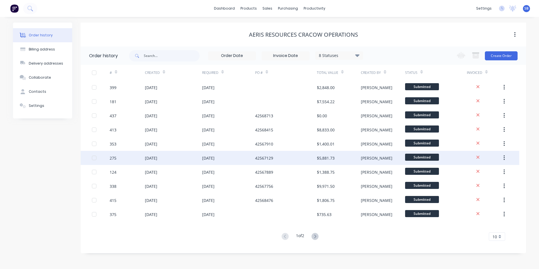
click at [380, 157] on div "[PERSON_NAME]" at bounding box center [383, 158] width 44 height 14
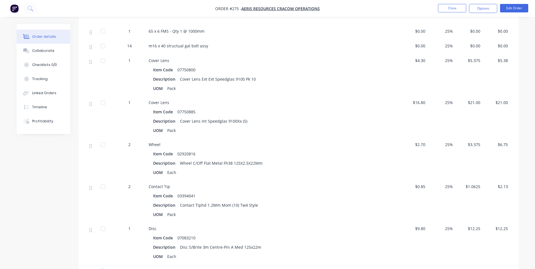
scroll to position [564, 0]
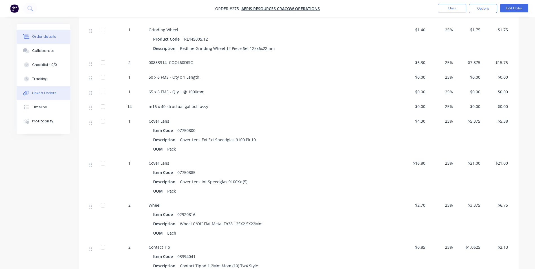
click at [37, 91] on div "Linked Orders" at bounding box center [44, 92] width 24 height 5
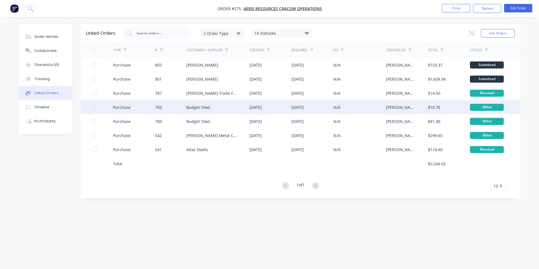
click at [235, 104] on div "Budget Steel" at bounding box center [217, 107] width 63 height 14
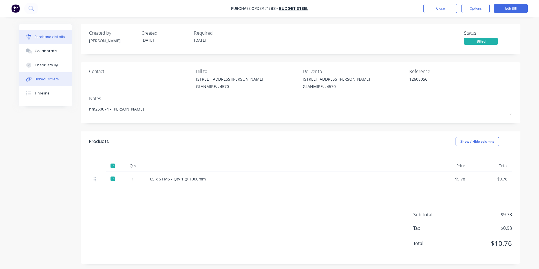
click at [46, 80] on div "Linked Orders" at bounding box center [47, 79] width 24 height 5
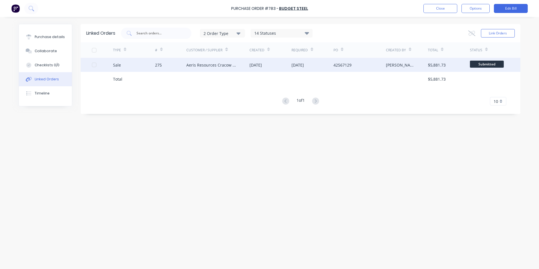
click at [199, 66] on div "Aeris Resources Cracow Operations" at bounding box center [212, 65] width 52 height 6
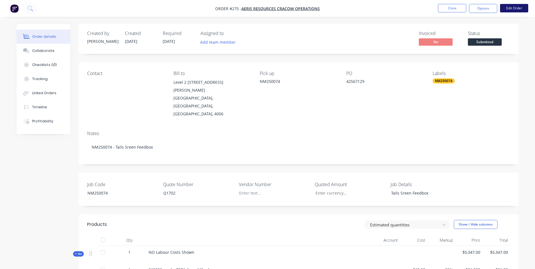
click at [522, 6] on button "Edit Order" at bounding box center [514, 8] width 28 height 8
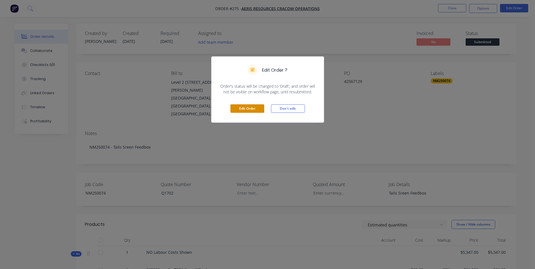
click at [253, 107] on button "Edit Order" at bounding box center [247, 108] width 34 height 8
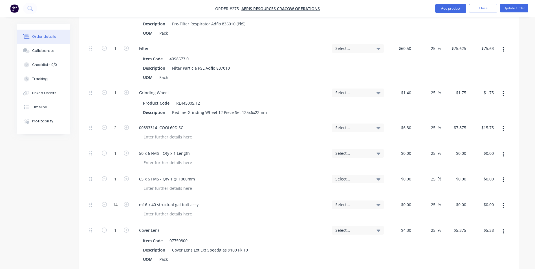
scroll to position [733, 0]
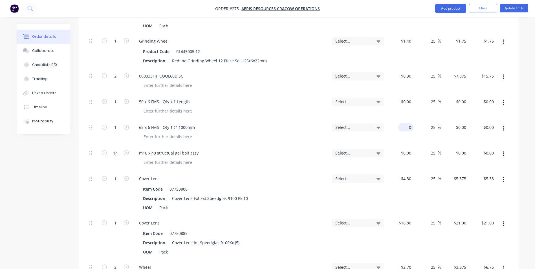
click at [407, 123] on input "0" at bounding box center [406, 127] width 13 height 8
click at [418, 127] on div "25 25 %" at bounding box center [427, 133] width 28 height 26
click at [53, 97] on button "Linked Orders" at bounding box center [44, 93] width 54 height 14
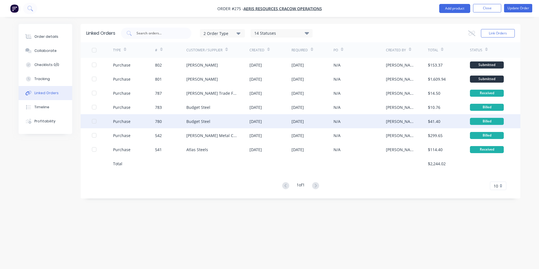
click at [229, 121] on div "Budget Steel" at bounding box center [217, 121] width 63 height 14
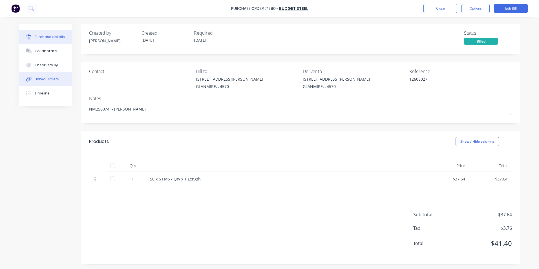
click at [39, 83] on button "Linked Orders" at bounding box center [45, 79] width 53 height 14
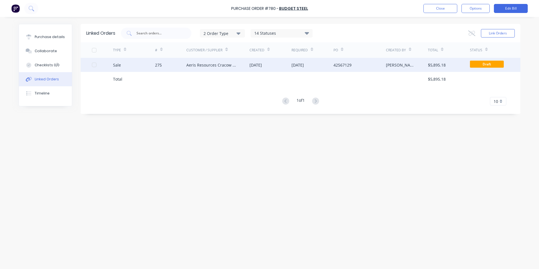
click at [273, 69] on div "[DATE]" at bounding box center [270, 65] width 42 height 14
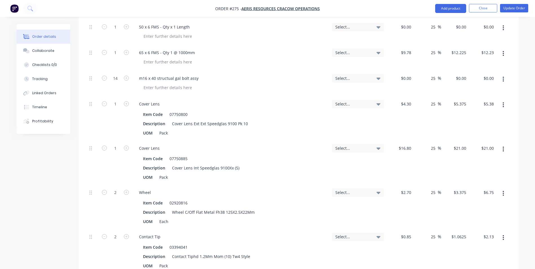
scroll to position [789, 0]
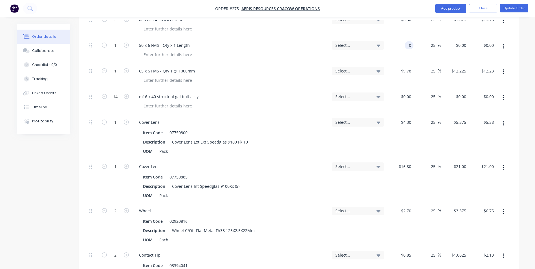
click at [409, 41] on input "0" at bounding box center [410, 45] width 6 height 8
click at [392, 67] on div "$9.78 $9.78" at bounding box center [400, 76] width 28 height 26
click at [37, 94] on div "Linked Orders" at bounding box center [44, 92] width 24 height 5
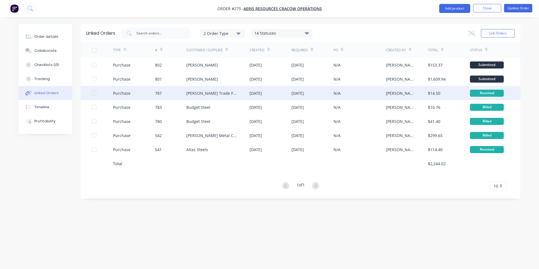
click at [215, 92] on div "[PERSON_NAME] Trade Fasteners Pty Ltd" at bounding box center [212, 93] width 52 height 6
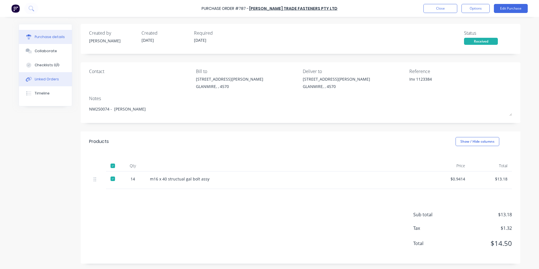
click at [51, 80] on div "Linked Orders" at bounding box center [47, 79] width 24 height 5
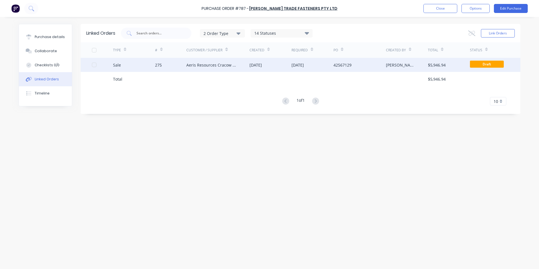
click at [192, 65] on div "Aeris Resources Cracow Operations" at bounding box center [212, 65] width 52 height 6
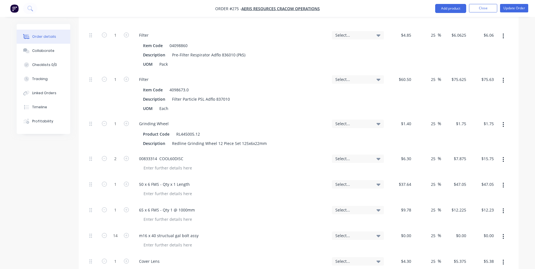
scroll to position [704, 0]
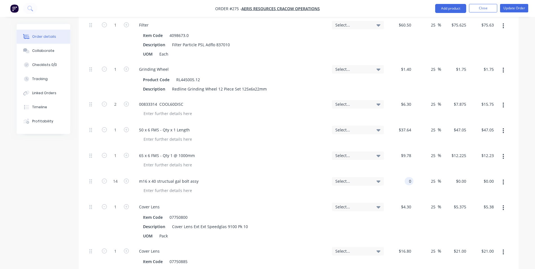
click at [404, 174] on div "0 0" at bounding box center [400, 187] width 28 height 26
click at [398, 177] on div "$0.9414 .9414" at bounding box center [400, 187] width 28 height 26
click at [517, 5] on button "Update Order" at bounding box center [514, 8] width 28 height 8
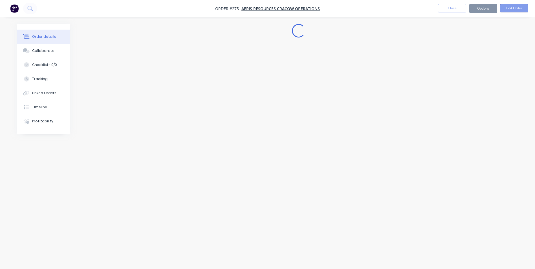
scroll to position [0, 0]
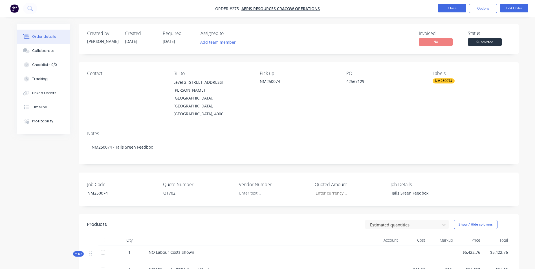
click at [444, 10] on button "Close" at bounding box center [452, 8] width 28 height 8
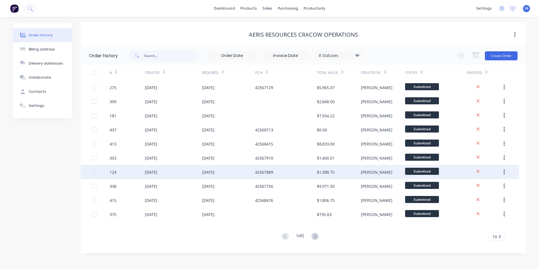
click at [340, 172] on div "$1,388.75" at bounding box center [339, 172] width 44 height 14
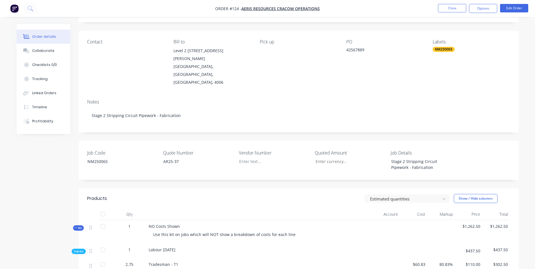
scroll to position [56, 0]
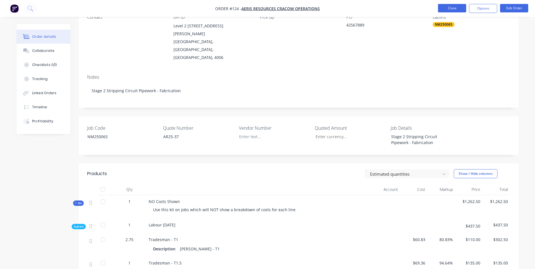
click at [456, 9] on button "Close" at bounding box center [452, 8] width 28 height 8
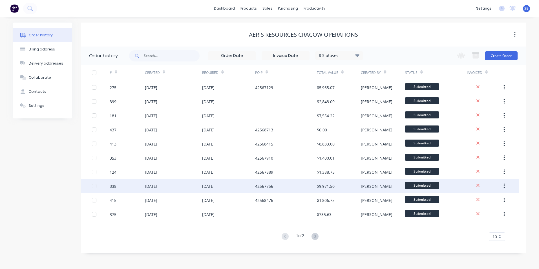
click at [360, 187] on div "$9,971.50" at bounding box center [339, 186] width 44 height 14
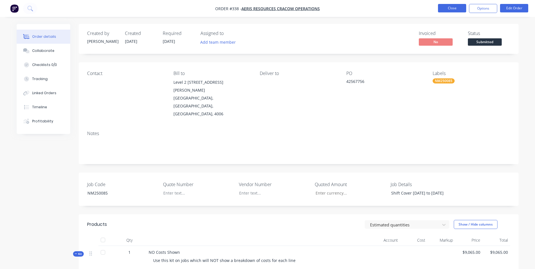
click at [450, 6] on button "Close" at bounding box center [452, 8] width 28 height 8
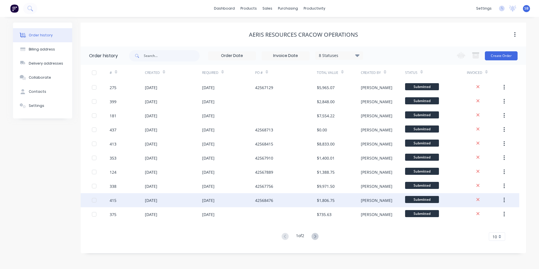
click at [350, 198] on div "$1,806.75" at bounding box center [339, 200] width 44 height 14
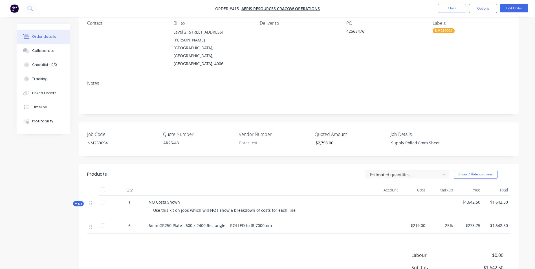
scroll to position [99, 0]
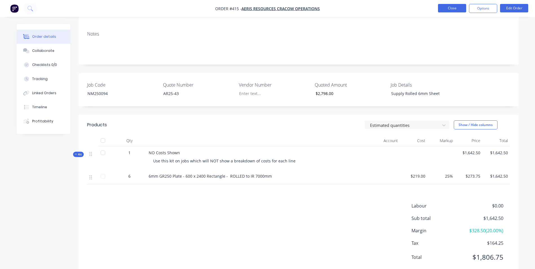
click at [456, 9] on button "Close" at bounding box center [452, 8] width 28 height 8
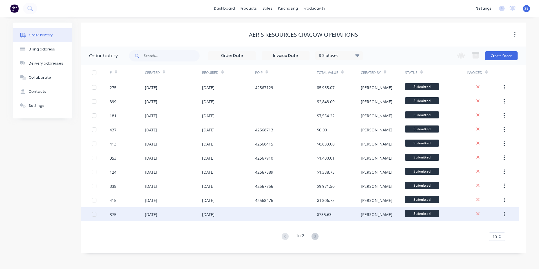
click at [346, 215] on div "$735.63" at bounding box center [339, 214] width 44 height 14
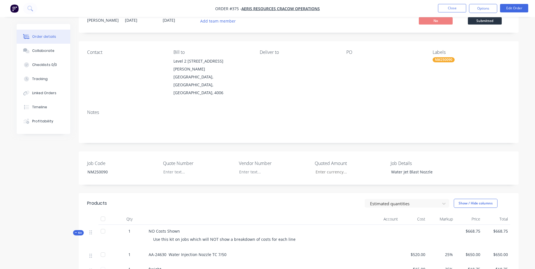
scroll to position [85, 0]
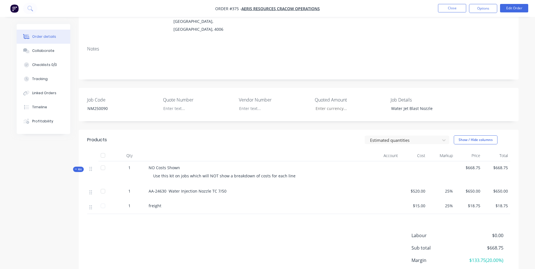
click at [447, 13] on nav "Order #375 - Aeris Resources Cracow Operations Close Options Edit Order" at bounding box center [267, 8] width 535 height 17
click at [447, 11] on button "Close" at bounding box center [452, 8] width 28 height 8
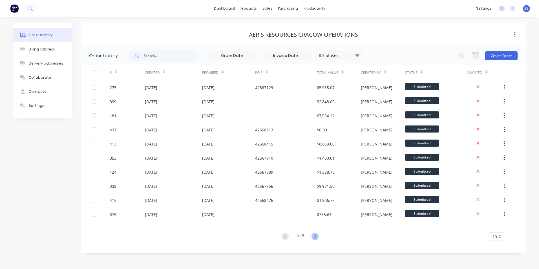
click at [318, 239] on icon at bounding box center [314, 236] width 7 height 7
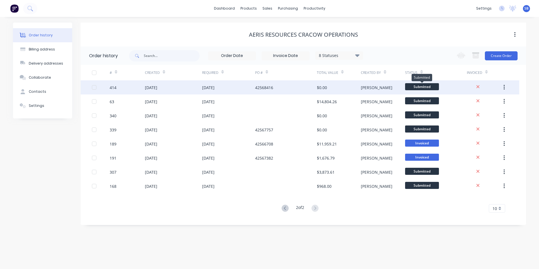
click at [405, 87] on span "Submitted" at bounding box center [422, 86] width 34 height 7
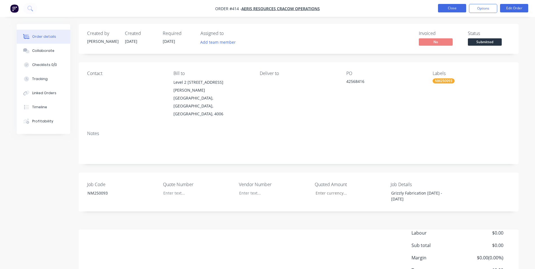
click at [442, 10] on button "Close" at bounding box center [452, 8] width 28 height 8
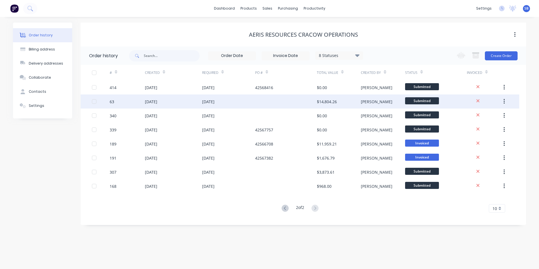
click at [383, 98] on div "[PERSON_NAME]" at bounding box center [383, 101] width 44 height 14
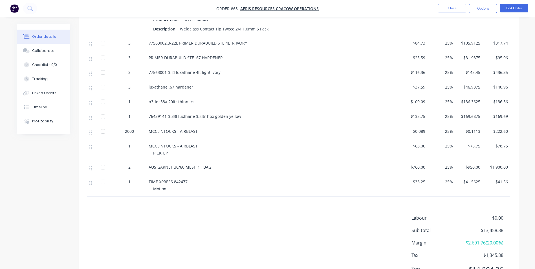
scroll to position [500, 0]
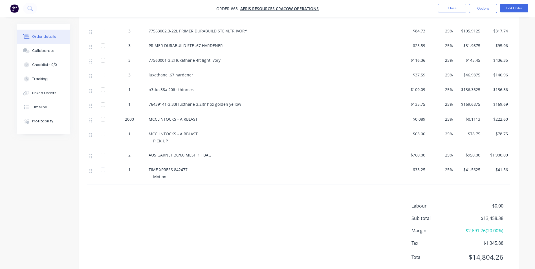
click at [448, 14] on nav "Order #63 - Aeris Resources Cracow Operations Close Options Edit Order" at bounding box center [267, 8] width 535 height 17
click at [445, 7] on button "Close" at bounding box center [452, 8] width 28 height 8
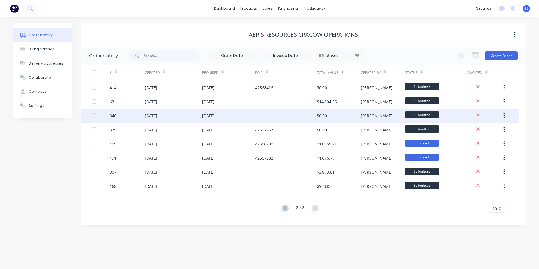
click at [403, 118] on div "[PERSON_NAME]" at bounding box center [383, 115] width 44 height 14
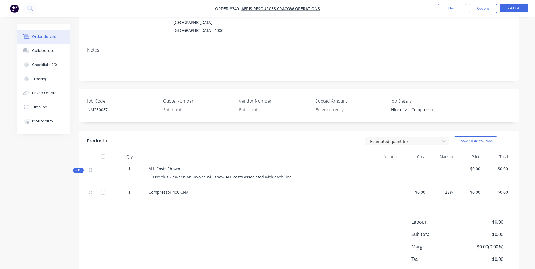
scroll to position [99, 0]
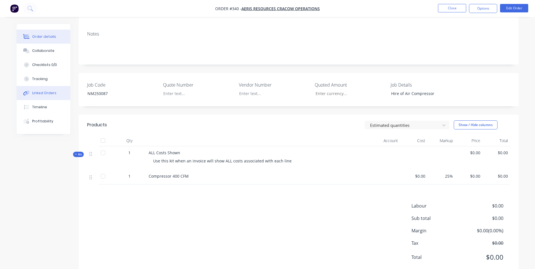
click at [47, 92] on div "Linked Orders" at bounding box center [44, 92] width 24 height 5
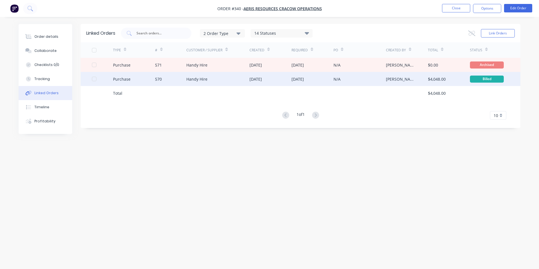
click at [269, 83] on div "[DATE]" at bounding box center [270, 79] width 42 height 14
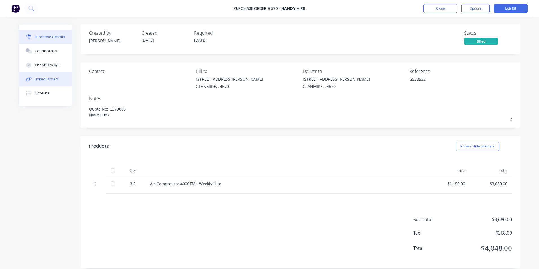
click at [40, 81] on div "Linked Orders" at bounding box center [47, 79] width 24 height 5
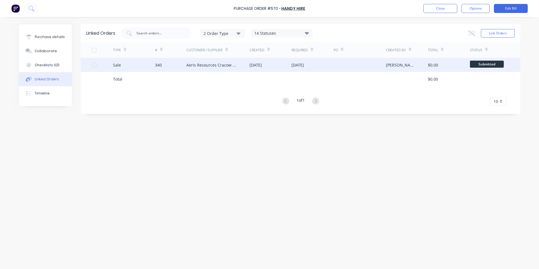
click at [226, 65] on div "Aeris Resources Cracow Operations" at bounding box center [212, 65] width 52 height 6
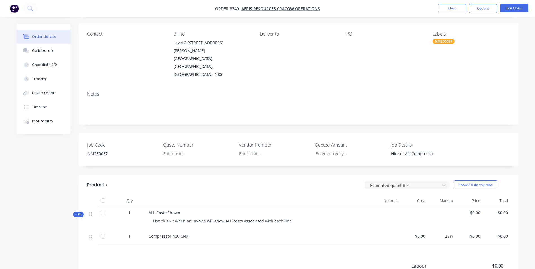
scroll to position [99, 0]
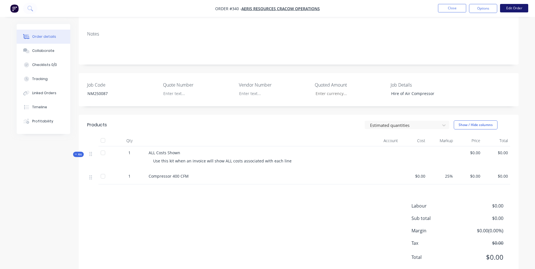
click at [524, 8] on button "Edit Order" at bounding box center [514, 8] width 28 height 8
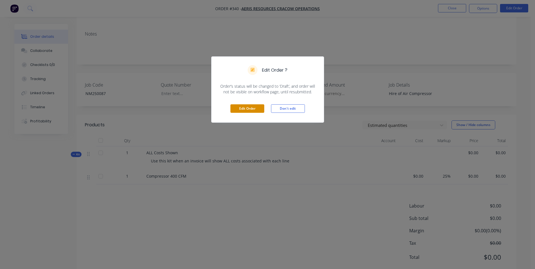
click at [250, 110] on button "Edit Order" at bounding box center [247, 108] width 34 height 8
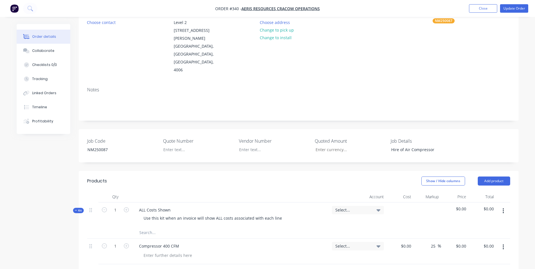
scroll to position [141, 0]
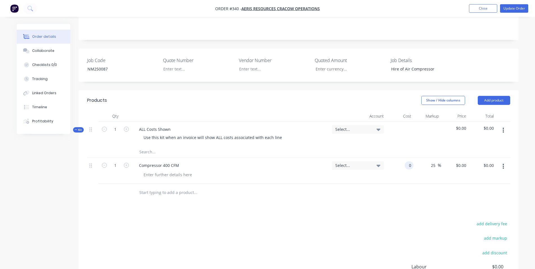
click at [406, 161] on div "0 0" at bounding box center [408, 165] width 9 height 8
click at [460, 162] on div "$4,600.00 $4,600.00" at bounding box center [455, 171] width 28 height 26
drag, startPoint x: 182, startPoint y: 150, endPoint x: 115, endPoint y: 149, distance: 67.1
click at [115, 158] on div "1 Compressor 400 CFM Select... $3,680.00 $3,680.00 25 25 % $4,600.00 $4,600.00 …" at bounding box center [298, 171] width 423 height 26
copy div "Compressor 400 CFM"
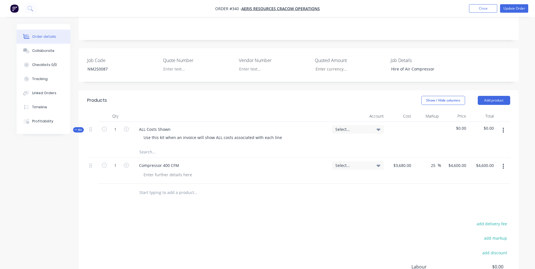
click at [148, 146] on input "text" at bounding box center [195, 151] width 113 height 11
paste input "Compressor 400 CFM"
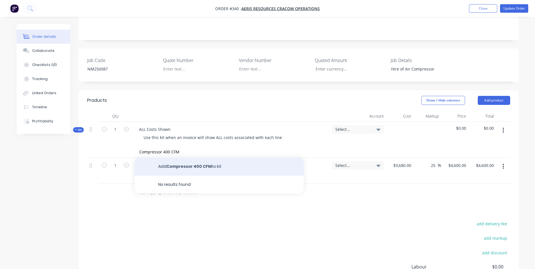
click at [200, 158] on button "Add Compressor 400 CFM to kit" at bounding box center [218, 167] width 169 height 18
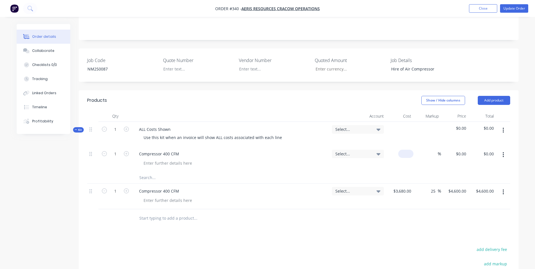
click at [403, 146] on div "$0.00" at bounding box center [400, 159] width 28 height 26
click at [430, 150] on div "%" at bounding box center [435, 154] width 12 height 8
click at [434, 153] on div "25 25 %" at bounding box center [427, 159] width 28 height 26
click at [504, 187] on button "button" at bounding box center [502, 192] width 13 height 10
click at [496, 236] on div "Delete" at bounding box center [482, 240] width 43 height 8
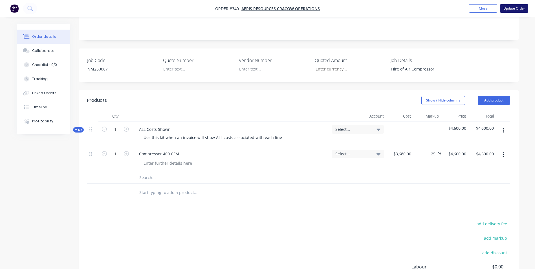
click at [516, 9] on button "Update Order" at bounding box center [514, 8] width 28 height 8
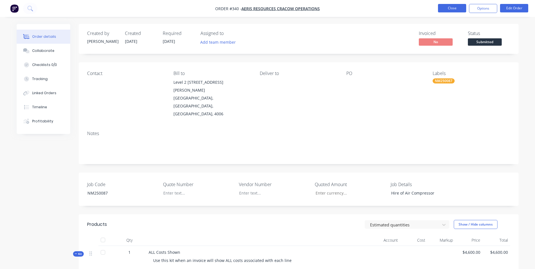
click at [451, 5] on button "Close" at bounding box center [452, 8] width 28 height 8
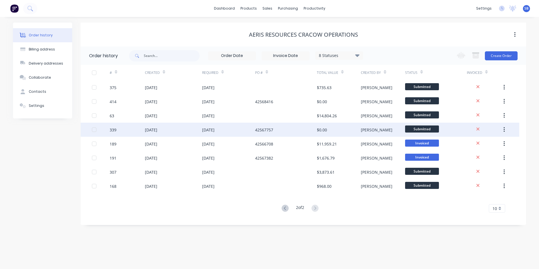
click at [390, 128] on div "[PERSON_NAME]" at bounding box center [383, 130] width 44 height 14
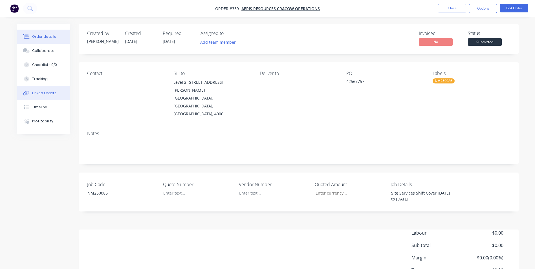
click at [49, 92] on div "Linked Orders" at bounding box center [44, 92] width 24 height 5
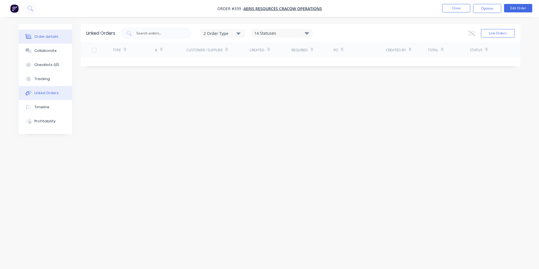
click at [38, 37] on div "Order details" at bounding box center [46, 36] width 24 height 5
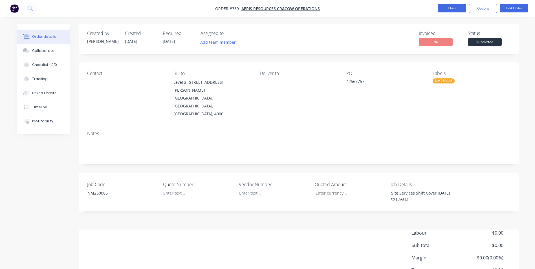
click at [456, 5] on button "Close" at bounding box center [452, 8] width 28 height 8
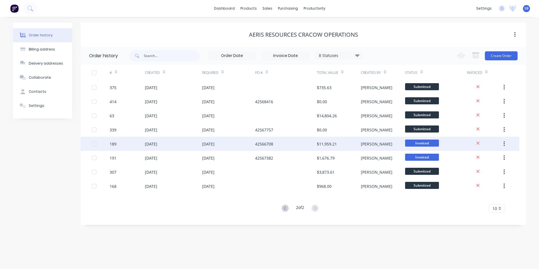
click at [385, 148] on div "[PERSON_NAME]" at bounding box center [383, 144] width 44 height 14
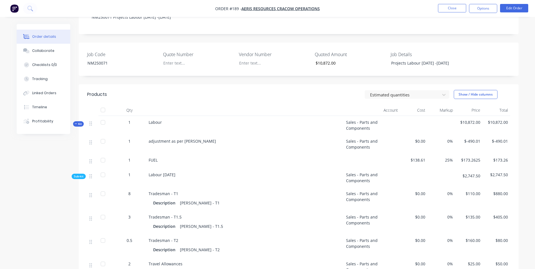
scroll to position [141, 0]
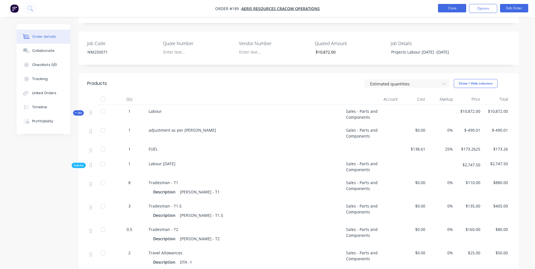
click at [461, 5] on button "Close" at bounding box center [452, 8] width 28 height 8
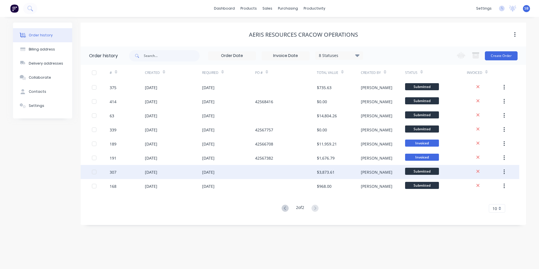
click at [385, 170] on div "[PERSON_NAME]" at bounding box center [383, 172] width 44 height 14
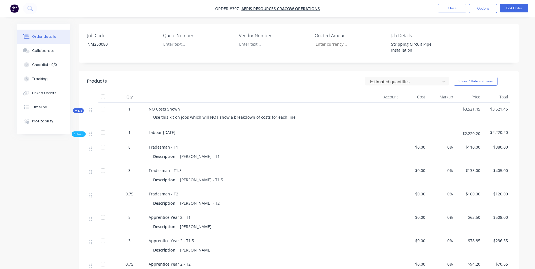
scroll to position [113, 0]
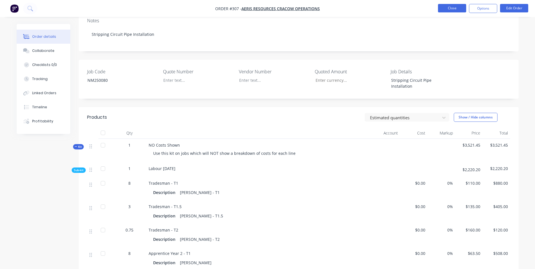
click at [441, 8] on button "Close" at bounding box center [452, 8] width 28 height 8
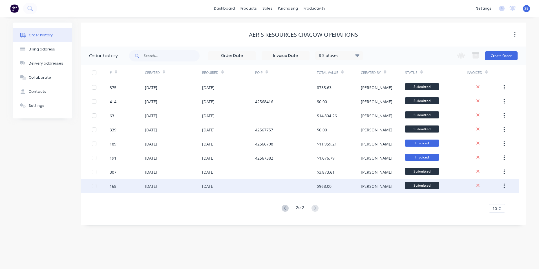
click at [348, 188] on div "$968.00" at bounding box center [339, 186] width 44 height 14
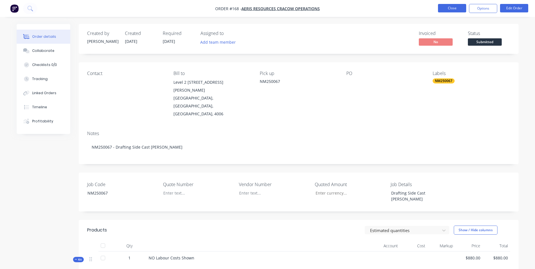
click at [444, 6] on button "Close" at bounding box center [452, 8] width 28 height 8
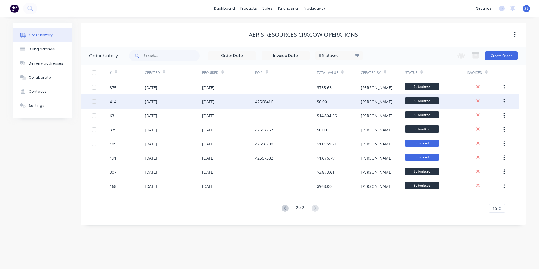
click at [322, 106] on div "$0.00" at bounding box center [339, 101] width 44 height 14
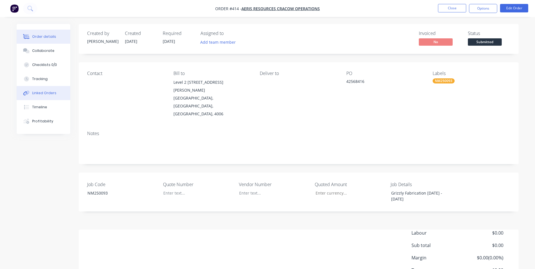
click at [49, 98] on button "Linked Orders" at bounding box center [44, 93] width 54 height 14
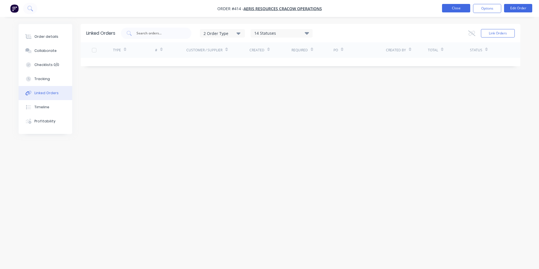
click at [451, 6] on button "Close" at bounding box center [456, 8] width 28 height 8
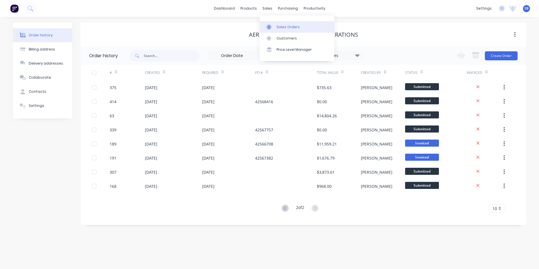
click at [280, 26] on div "Sales Orders" at bounding box center [287, 27] width 23 height 5
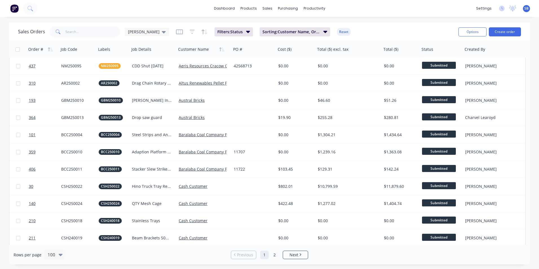
scroll to position [254, 0]
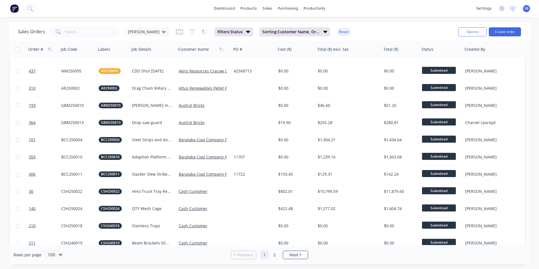
click at [300, 92] on div "$0.00" at bounding box center [295, 88] width 39 height 17
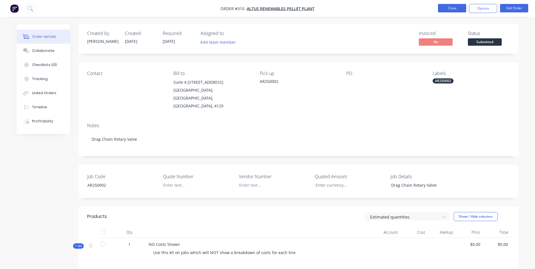
click at [452, 5] on button "Close" at bounding box center [452, 8] width 28 height 8
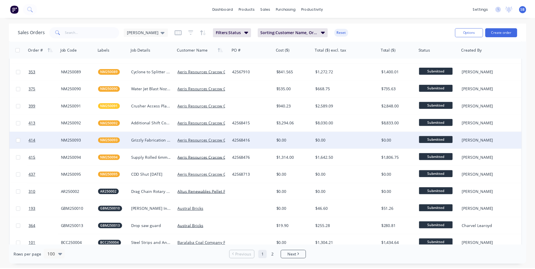
scroll to position [169, 0]
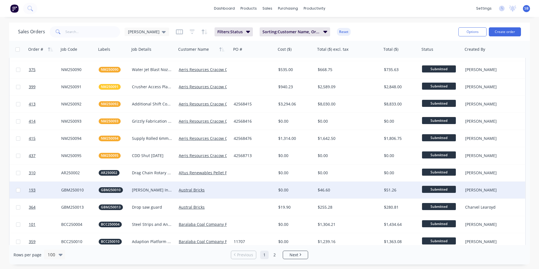
click at [335, 189] on div "$46.60" at bounding box center [347, 190] width 59 height 6
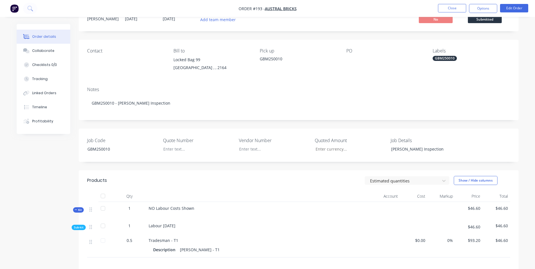
scroll to position [56, 0]
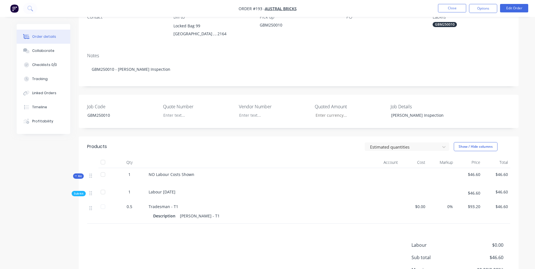
click at [453, 12] on li "Close" at bounding box center [452, 8] width 28 height 9
click at [449, 10] on button "Close" at bounding box center [452, 8] width 28 height 8
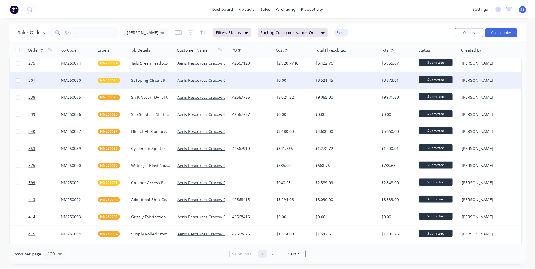
scroll to position [169, 0]
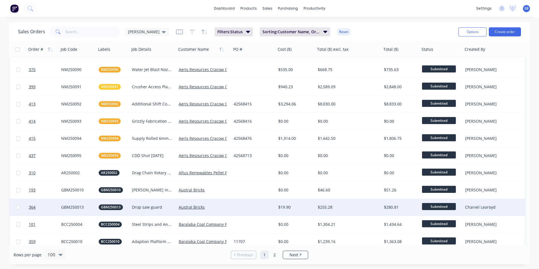
click at [342, 202] on div "$255.28" at bounding box center [348, 207] width 66 height 17
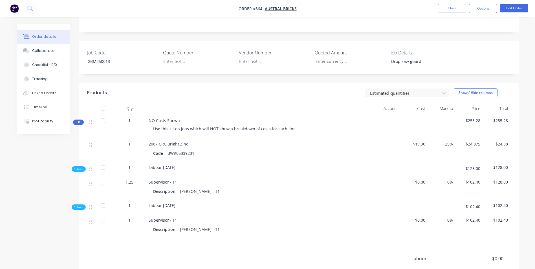
scroll to position [113, 0]
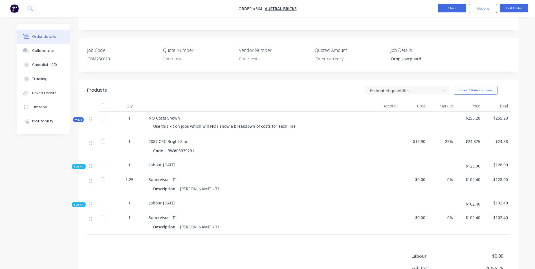
click at [457, 8] on button "Close" at bounding box center [452, 8] width 28 height 8
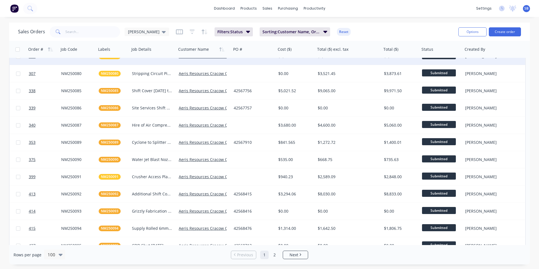
scroll to position [169, 0]
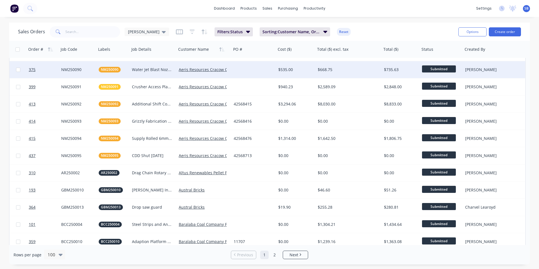
click at [354, 72] on div "$668.75" at bounding box center [348, 69] width 66 height 17
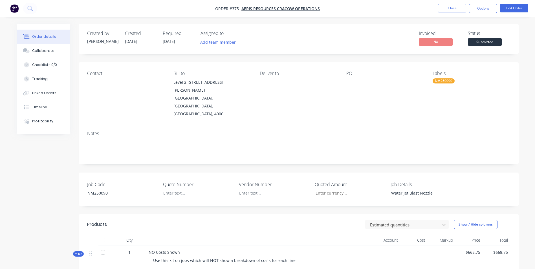
click at [453, 13] on li "Close" at bounding box center [452, 8] width 28 height 9
click at [451, 9] on button "Close" at bounding box center [452, 8] width 28 height 8
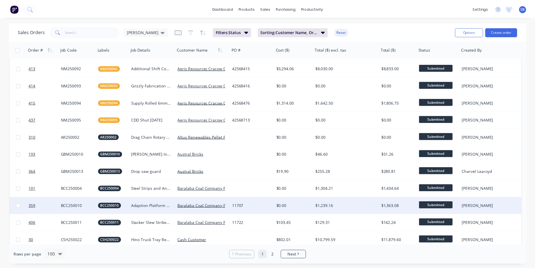
scroll to position [197, 0]
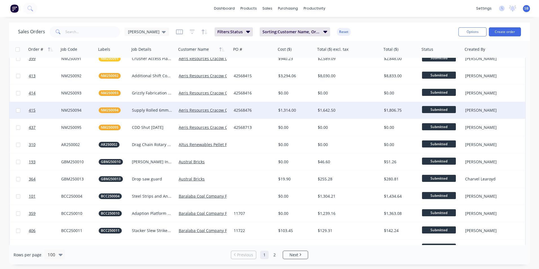
click at [347, 113] on div "$1,642.50" at bounding box center [348, 110] width 66 height 17
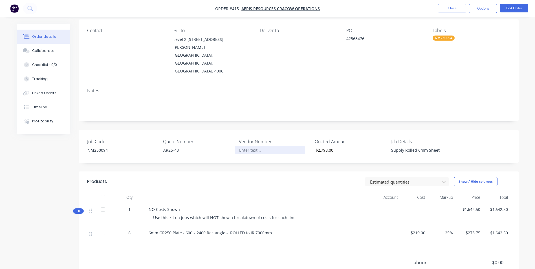
scroll to position [99, 0]
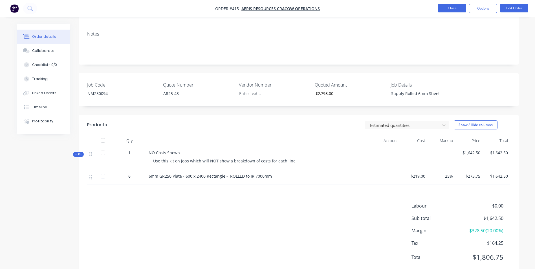
click at [456, 9] on button "Close" at bounding box center [452, 8] width 28 height 8
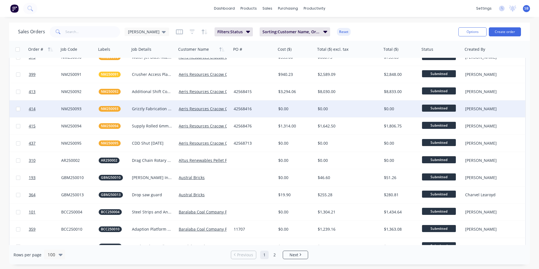
scroll to position [254, 0]
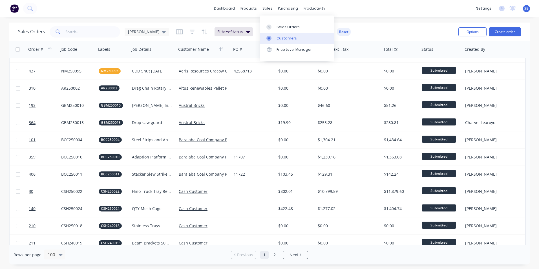
click at [302, 41] on link "Customers" at bounding box center [297, 38] width 75 height 11
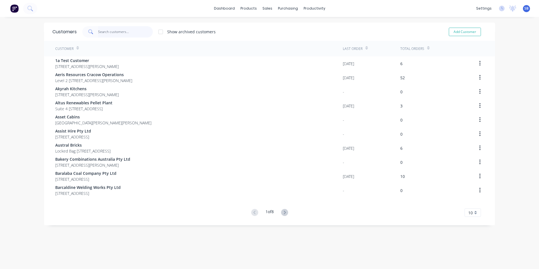
click at [117, 35] on input "text" at bounding box center [125, 31] width 55 height 11
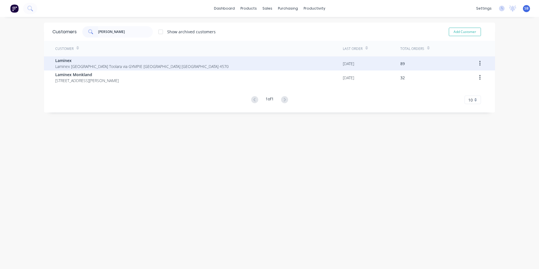
click at [141, 66] on span "Laminex [GEOGRAPHIC_DATA] Toolara via GYMPIE [GEOGRAPHIC_DATA] [GEOGRAPHIC_DATA…" at bounding box center [141, 66] width 173 height 6
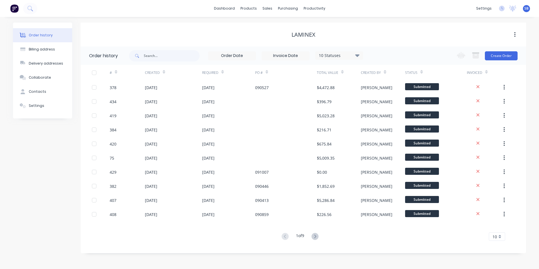
click at [345, 56] on div "10 Statuses" at bounding box center [338, 55] width 47 height 6
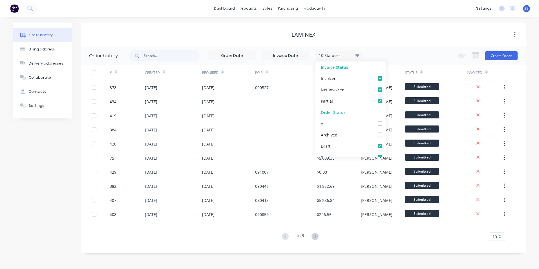
click at [385, 120] on label at bounding box center [385, 120] width 0 height 0
click at [385, 125] on input "checkbox" at bounding box center [387, 122] width 5 height 5
click at [385, 120] on label at bounding box center [385, 120] width 0 height 0
click at [385, 124] on input "checkbox" at bounding box center [387, 122] width 5 height 5
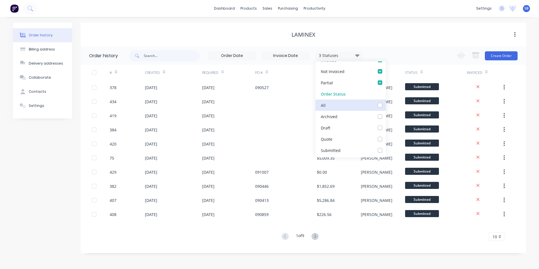
scroll to position [28, 0]
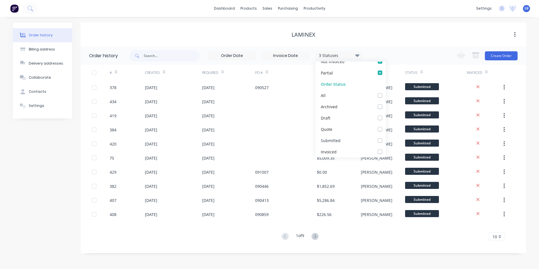
click at [385, 137] on label at bounding box center [385, 137] width 0 height 0
click at [385, 141] on input "checkbox" at bounding box center [387, 139] width 5 height 5
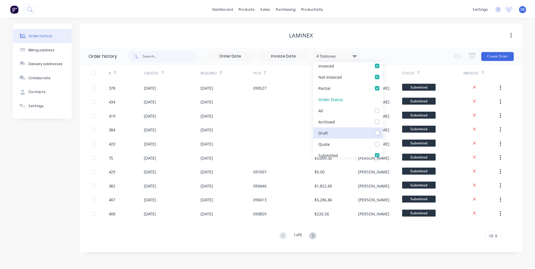
scroll to position [0, 0]
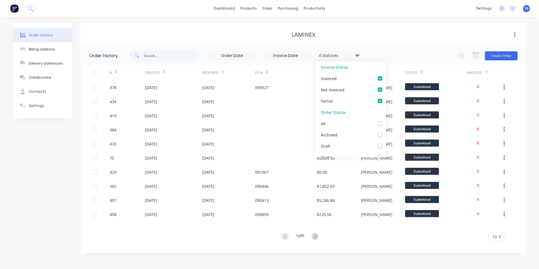
click at [385, 98] on label at bounding box center [385, 98] width 0 height 0
click at [385, 99] on input "checkbox" at bounding box center [387, 100] width 5 height 5
click at [385, 87] on label at bounding box center [385, 87] width 0 height 0
click at [385, 91] on Invoiced_checkbox_Invoice_1undefined "checkbox" at bounding box center [387, 89] width 5 height 5
click at [385, 75] on label at bounding box center [385, 75] width 0 height 0
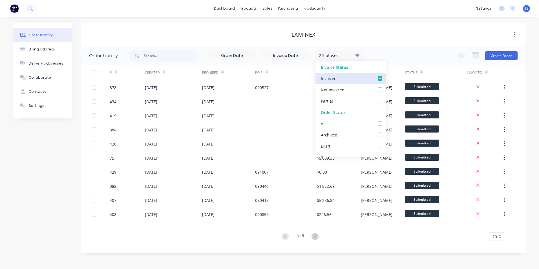
click at [385, 78] on input "checkbox" at bounding box center [387, 77] width 5 height 5
click at [397, 46] on div "Laminex" at bounding box center [303, 35] width 445 height 24
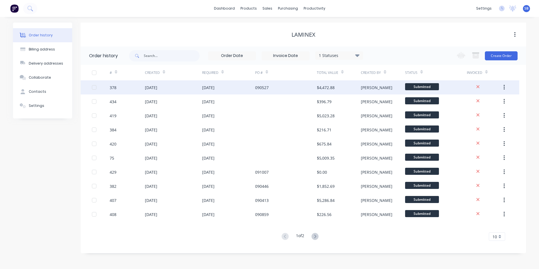
click at [333, 88] on div "$4,472.88" at bounding box center [326, 88] width 18 height 6
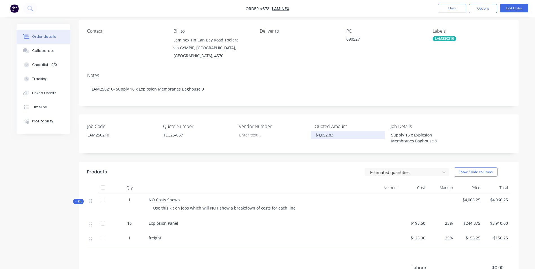
scroll to position [85, 0]
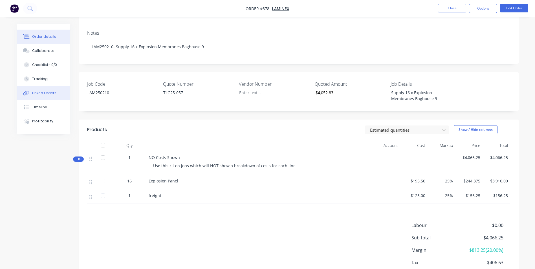
click at [47, 93] on div "Linked Orders" at bounding box center [44, 92] width 24 height 5
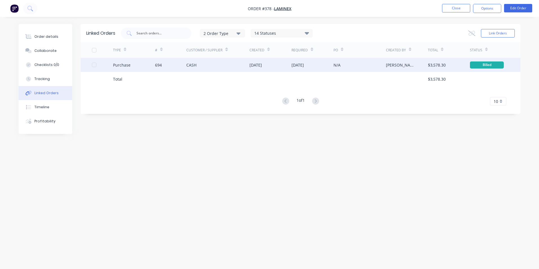
click at [356, 65] on div "N/A" at bounding box center [359, 65] width 52 height 14
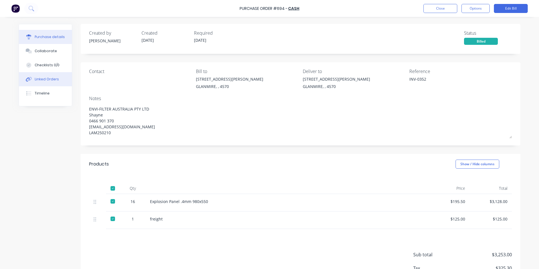
click at [39, 79] on div "Linked Orders" at bounding box center [47, 79] width 24 height 5
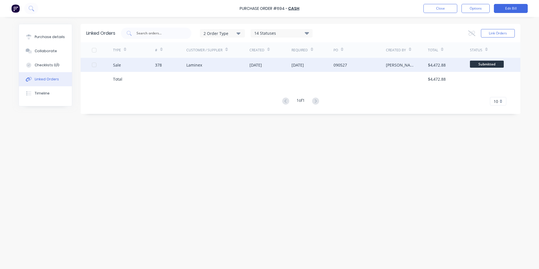
click at [135, 63] on div "Sale" at bounding box center [134, 65] width 42 height 14
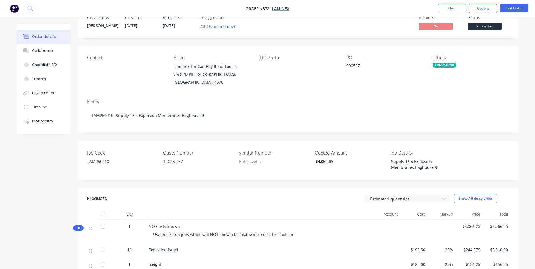
scroll to position [56, 0]
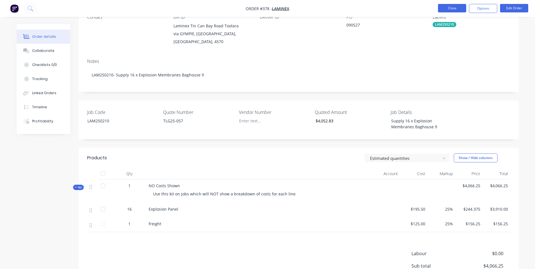
click at [442, 8] on button "Close" at bounding box center [452, 8] width 28 height 8
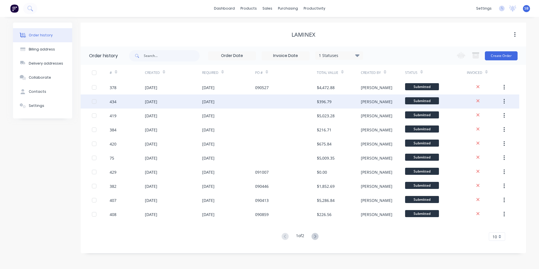
click at [363, 99] on div "[PERSON_NAME]" at bounding box center [377, 102] width 32 height 6
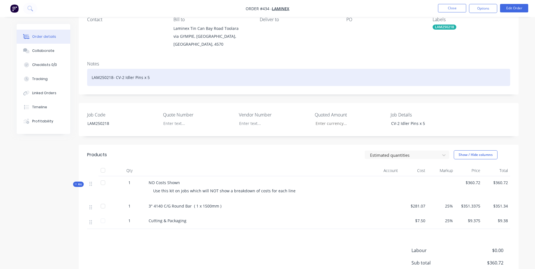
scroll to position [56, 0]
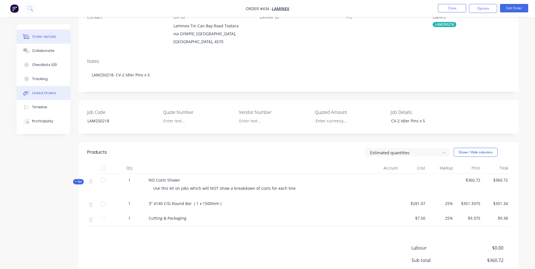
click at [35, 94] on div "Linked Orders" at bounding box center [44, 92] width 24 height 5
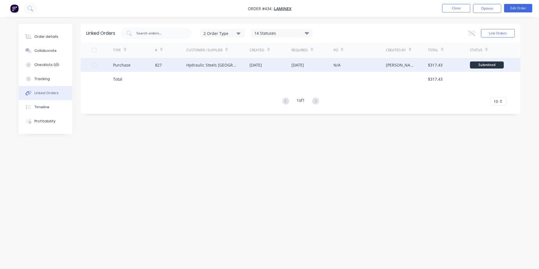
click at [304, 65] on div "[DATE]" at bounding box center [297, 65] width 12 height 6
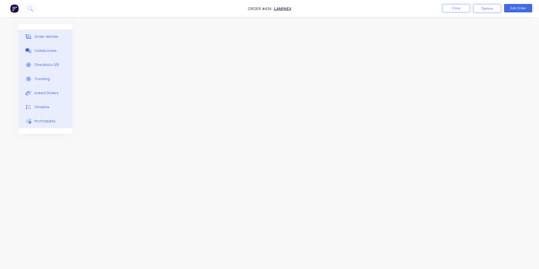
click at [37, 37] on div "Order details" at bounding box center [46, 36] width 24 height 5
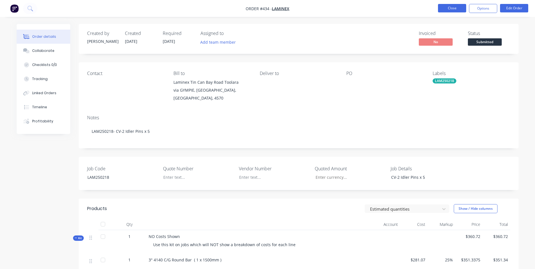
click at [458, 8] on button "Close" at bounding box center [452, 8] width 28 height 8
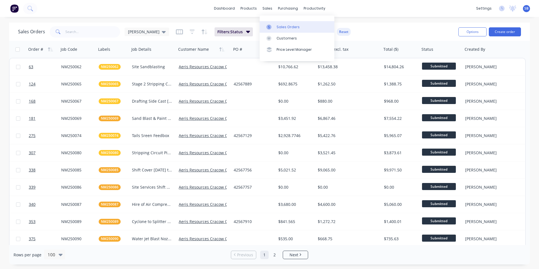
click at [283, 30] on link "Sales Orders" at bounding box center [297, 26] width 75 height 11
click at [278, 40] on div "Customers" at bounding box center [286, 38] width 20 height 5
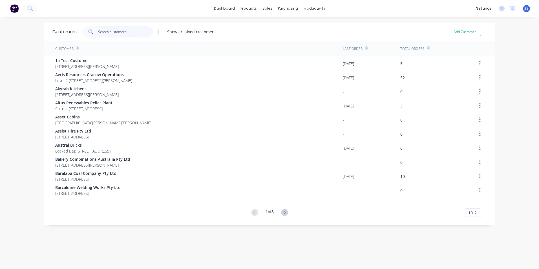
click at [98, 29] on input "text" at bounding box center [125, 31] width 55 height 11
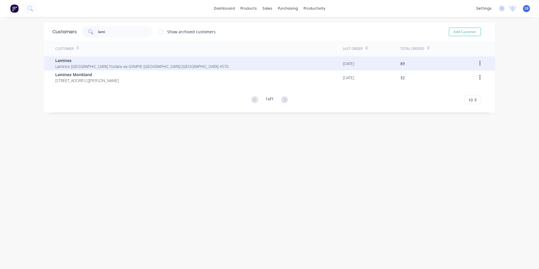
click at [172, 66] on span "Laminex [GEOGRAPHIC_DATA] Toolara via GYMPIE [GEOGRAPHIC_DATA] [GEOGRAPHIC_DATA…" at bounding box center [141, 66] width 173 height 6
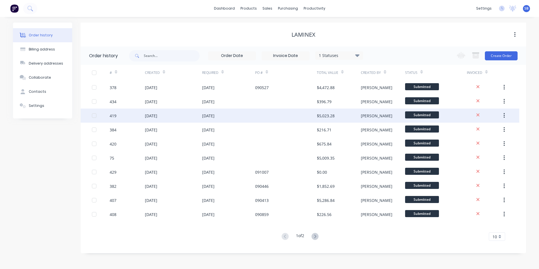
click at [342, 115] on div "$5,023.28" at bounding box center [339, 115] width 44 height 14
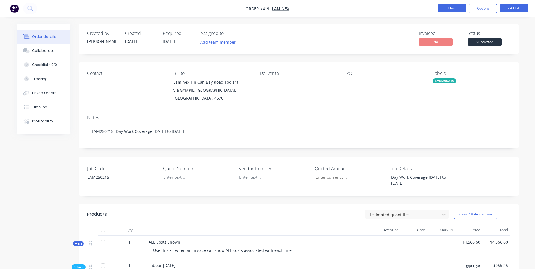
click at [455, 9] on button "Close" at bounding box center [452, 8] width 28 height 8
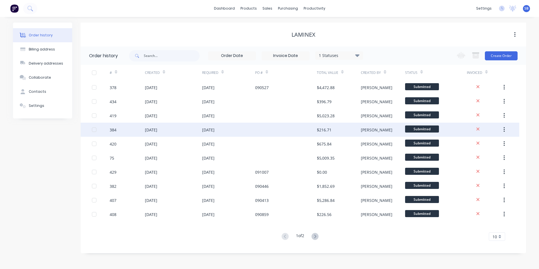
click at [325, 133] on div "$216.71" at bounding box center [339, 130] width 44 height 14
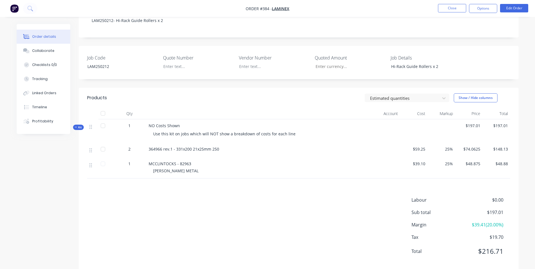
scroll to position [113, 0]
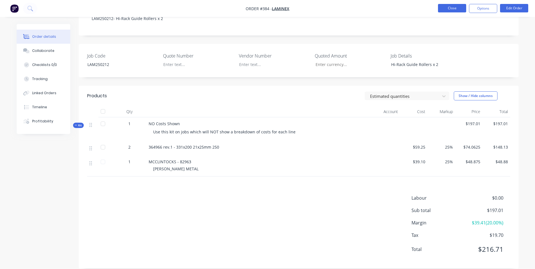
click at [461, 11] on button "Close" at bounding box center [452, 8] width 28 height 8
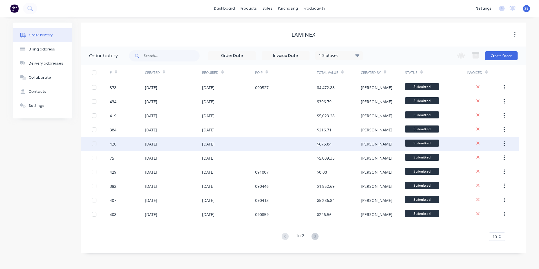
click at [332, 147] on div "$675.84" at bounding box center [339, 144] width 44 height 14
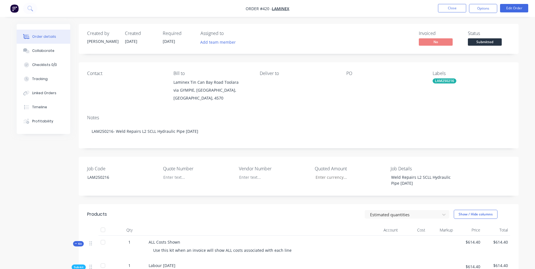
click at [459, 15] on nav "Order #420 - Laminex Close Options Edit Order" at bounding box center [267, 8] width 535 height 17
click at [459, 6] on button "Close" at bounding box center [452, 8] width 28 height 8
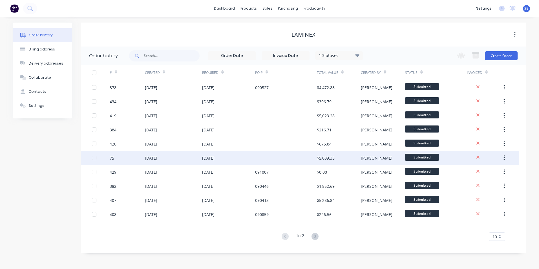
click at [342, 158] on div "$5,009.35" at bounding box center [339, 158] width 44 height 14
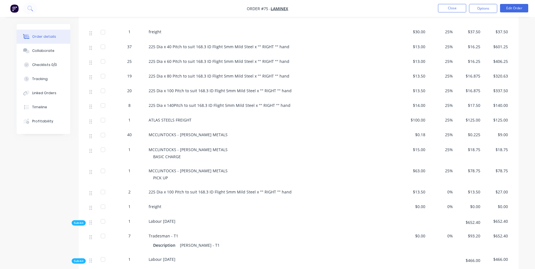
scroll to position [310, 0]
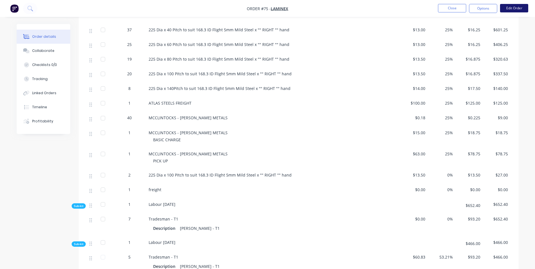
click at [510, 9] on button "Edit Order" at bounding box center [514, 8] width 28 height 8
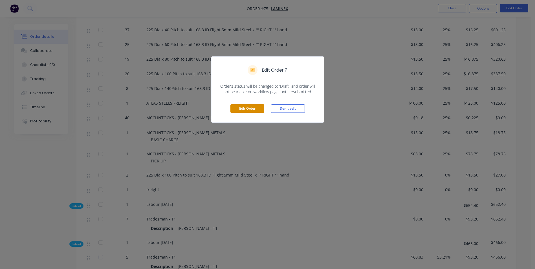
click at [241, 105] on button "Edit Order" at bounding box center [247, 108] width 34 height 8
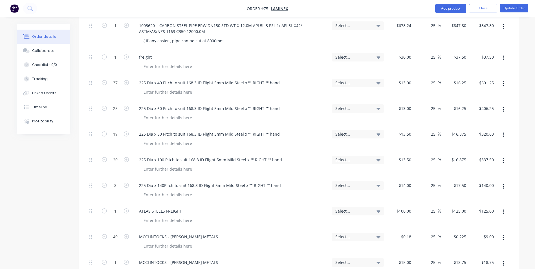
scroll to position [479, 0]
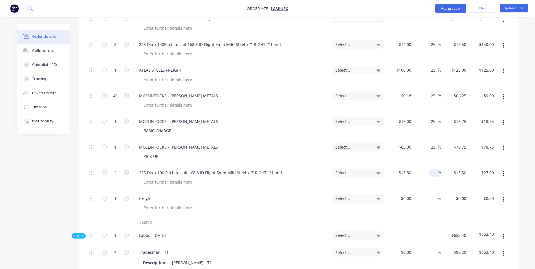
click at [430, 168] on div "%" at bounding box center [435, 172] width 12 height 8
type input "25"
type input "16.875"
type input "$33.75"
type input "$16.875"
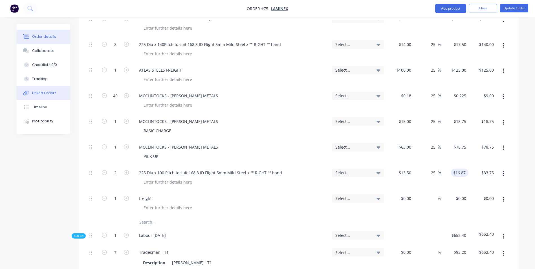
click at [37, 91] on div "Linked Orders" at bounding box center [44, 92] width 24 height 5
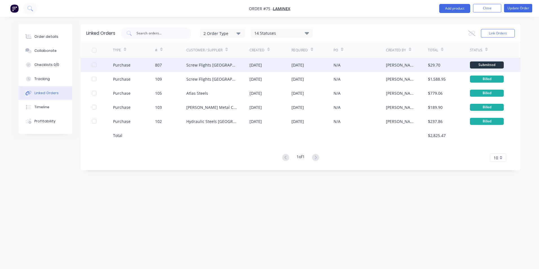
click at [427, 61] on div "[PERSON_NAME]" at bounding box center [407, 65] width 42 height 14
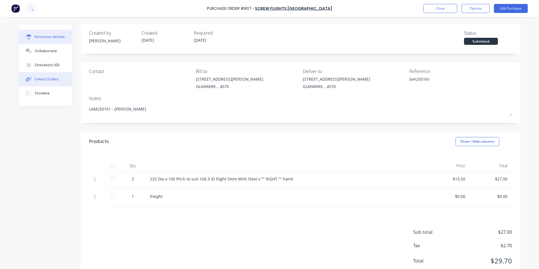
click at [56, 81] on button "Linked Orders" at bounding box center [45, 79] width 53 height 14
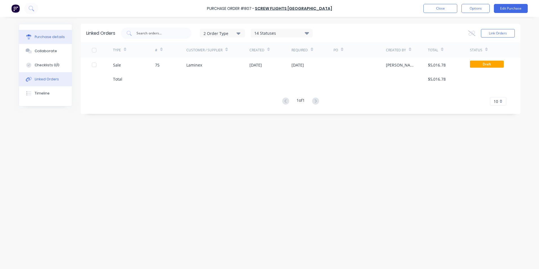
click at [48, 35] on div "Purchase details" at bounding box center [50, 36] width 30 height 5
type textarea "x"
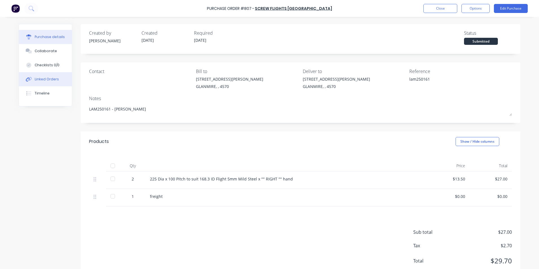
click at [60, 81] on button "Linked Orders" at bounding box center [45, 79] width 53 height 14
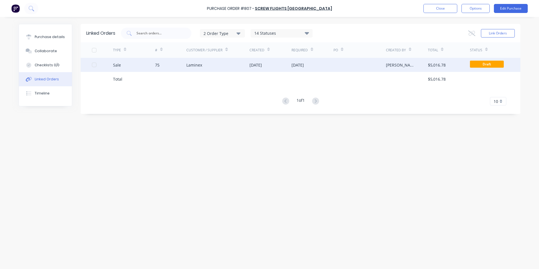
click at [153, 72] on div "Sale" at bounding box center [134, 65] width 42 height 14
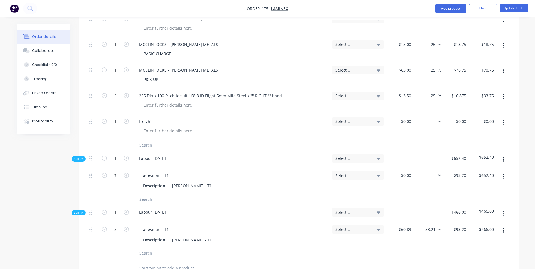
scroll to position [564, 0]
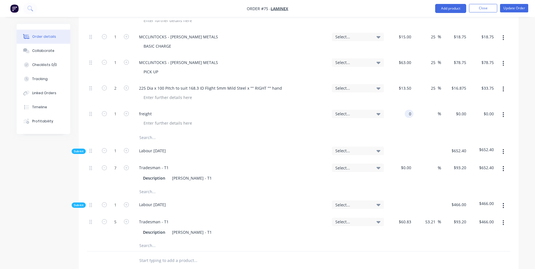
click at [408, 110] on input "0" at bounding box center [410, 114] width 6 height 8
type input "$30.00"
click at [433, 110] on input at bounding box center [434, 114] width 6 height 8
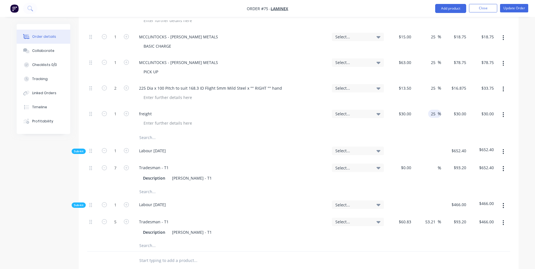
type input "25"
type input "$37.50"
click at [300, 132] on div at bounding box center [218, 137] width 169 height 11
click at [519, 9] on button "Update Order" at bounding box center [514, 8] width 28 height 8
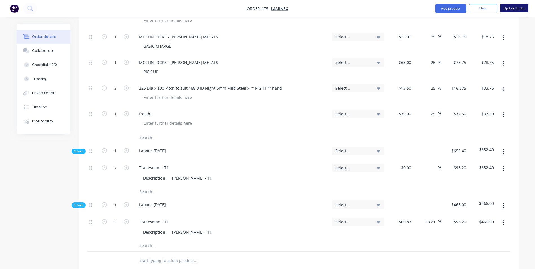
scroll to position [0, 0]
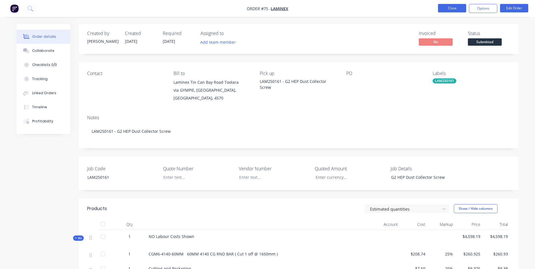
click at [460, 9] on button "Close" at bounding box center [452, 8] width 28 height 8
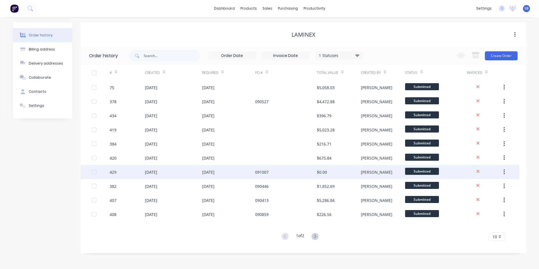
click at [370, 173] on div "[PERSON_NAME]" at bounding box center [377, 172] width 32 height 6
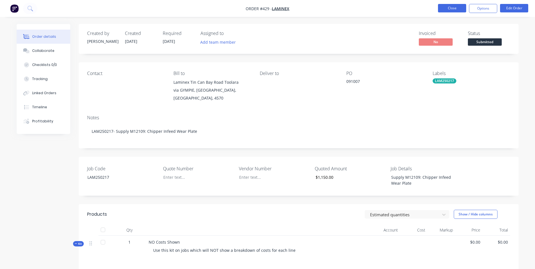
click at [450, 5] on button "Close" at bounding box center [452, 8] width 28 height 8
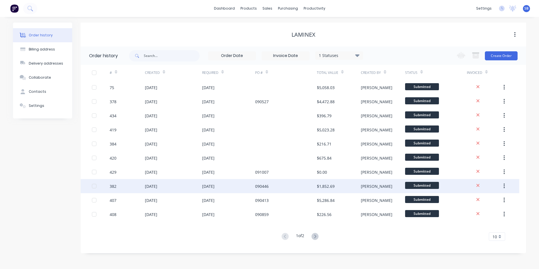
click at [370, 191] on div "[PERSON_NAME]" at bounding box center [383, 186] width 44 height 14
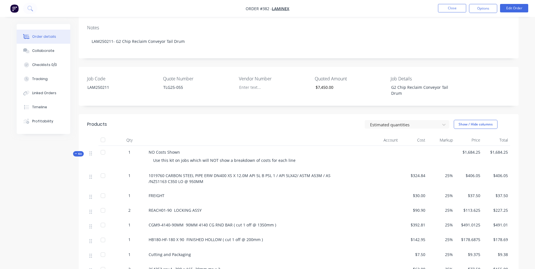
scroll to position [87, 0]
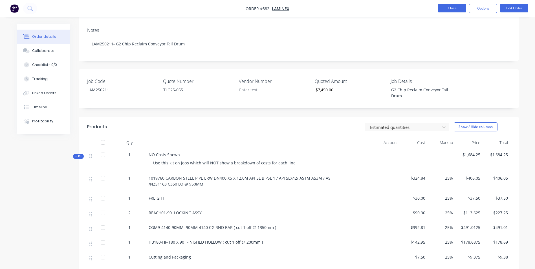
click at [460, 11] on button "Close" at bounding box center [452, 8] width 28 height 8
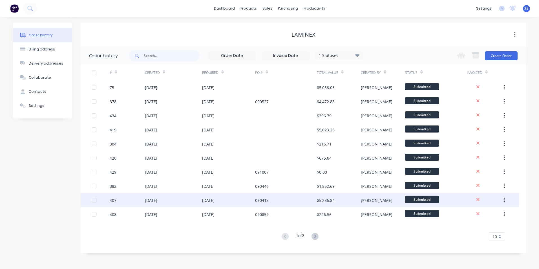
click at [338, 206] on div "$5,286.84" at bounding box center [339, 200] width 44 height 14
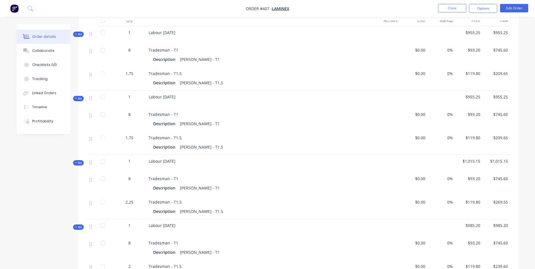
scroll to position [338, 0]
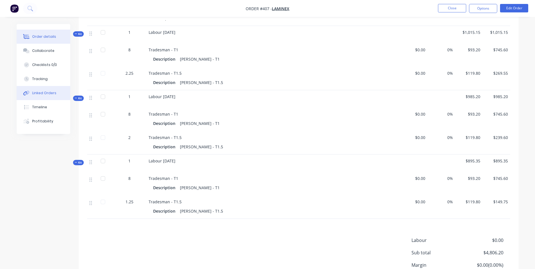
click at [57, 95] on button "Linked Orders" at bounding box center [44, 93] width 54 height 14
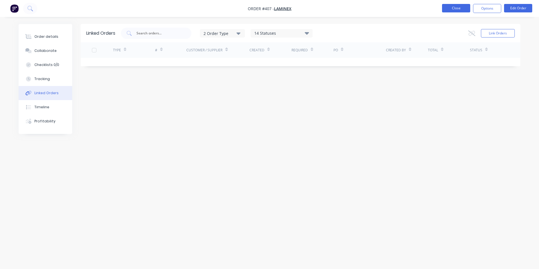
click at [461, 9] on button "Close" at bounding box center [456, 8] width 28 height 8
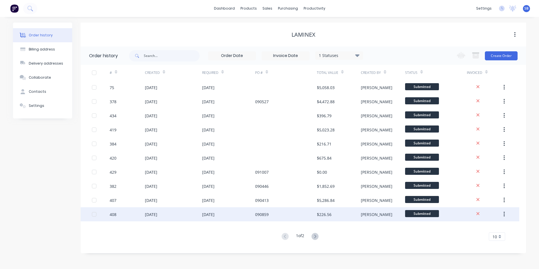
click at [357, 215] on div "$226.56" at bounding box center [339, 214] width 44 height 14
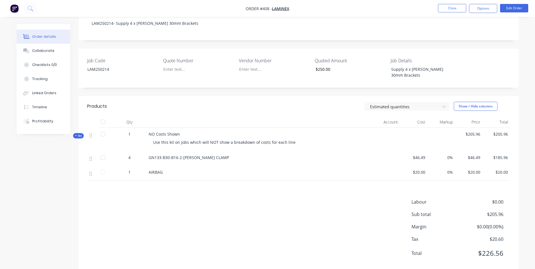
scroll to position [114, 0]
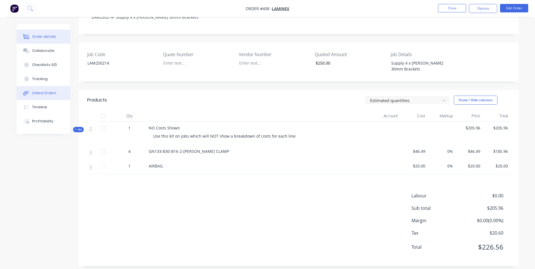
click at [49, 93] on div "Linked Orders" at bounding box center [44, 92] width 24 height 5
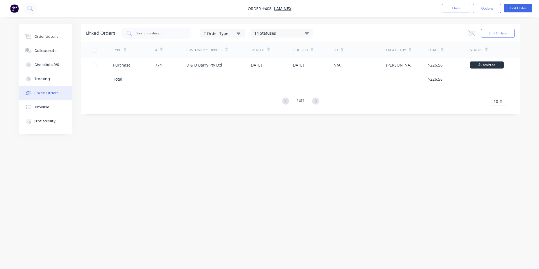
drag, startPoint x: 49, startPoint y: 92, endPoint x: 301, endPoint y: 160, distance: 261.4
click at [301, 160] on div "Linked Orders 2 Order Type 14 Statuses Sales Order Status All Archived Draft Qu…" at bounding box center [270, 123] width 502 height 199
click at [50, 36] on div "Order details" at bounding box center [46, 36] width 24 height 5
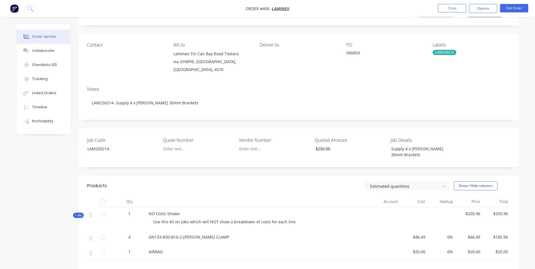
scroll to position [113, 0]
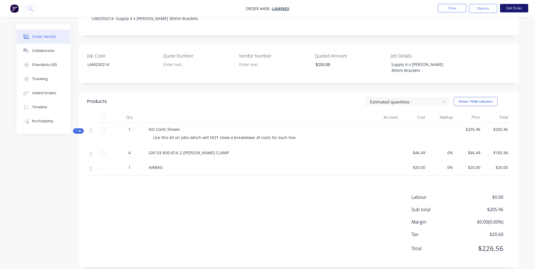
click at [512, 7] on button "Edit Order" at bounding box center [514, 8] width 28 height 8
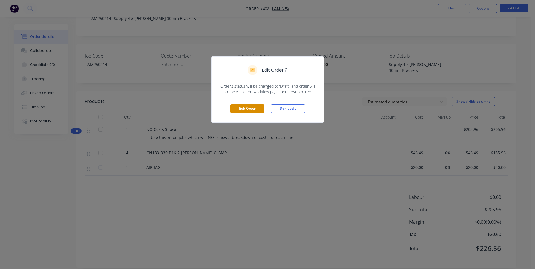
click at [261, 108] on button "Edit Order" at bounding box center [247, 108] width 34 height 8
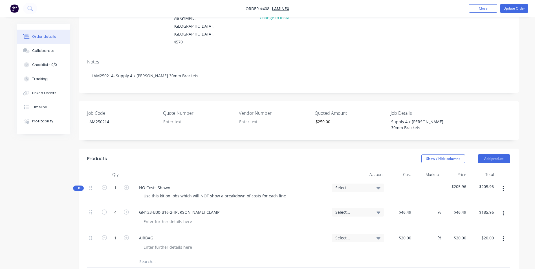
scroll to position [197, 0]
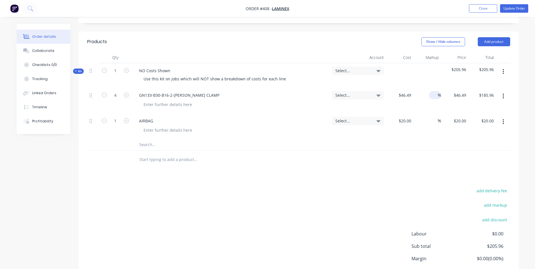
click at [433, 91] on input at bounding box center [434, 95] width 6 height 8
type input "25"
type input "$58.1125"
type input "$232.45"
click at [432, 117] on input at bounding box center [434, 121] width 6 height 8
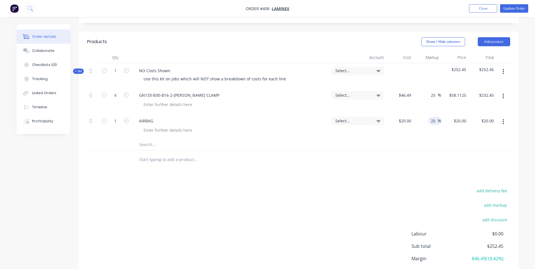
type input "25"
type input "$25.00"
click at [435, 113] on div "25 25 %" at bounding box center [427, 126] width 28 height 26
click at [512, 11] on button "Update Order" at bounding box center [514, 8] width 28 height 8
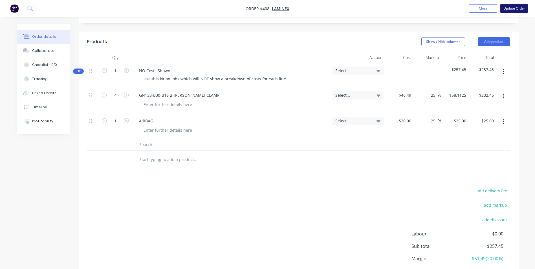
scroll to position [0, 0]
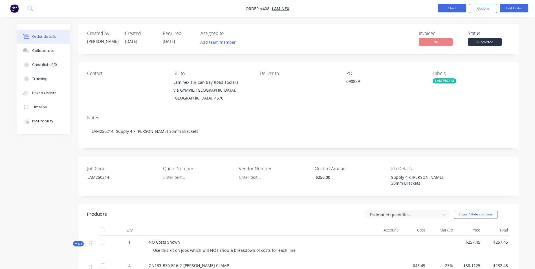
click at [460, 10] on button "Close" at bounding box center [452, 8] width 28 height 8
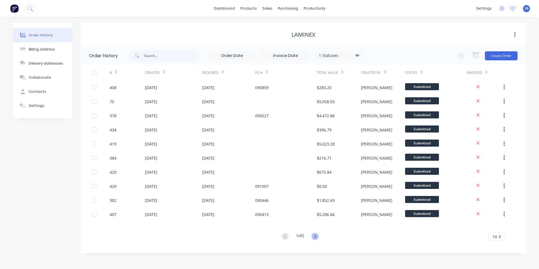
click at [318, 239] on icon at bounding box center [314, 236] width 7 height 7
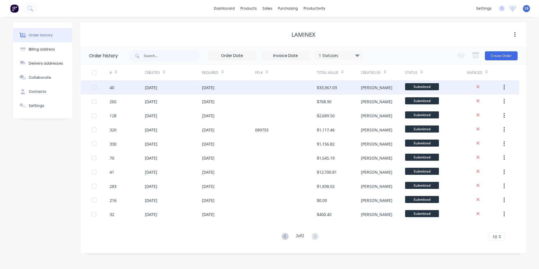
click at [337, 88] on div "$33,367.03" at bounding box center [339, 87] width 44 height 14
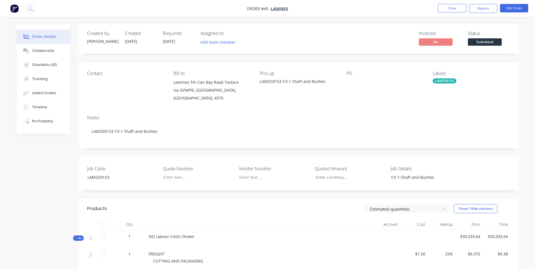
click at [458, 12] on li "Close" at bounding box center [452, 8] width 28 height 9
click at [456, 9] on button "Close" at bounding box center [452, 8] width 28 height 8
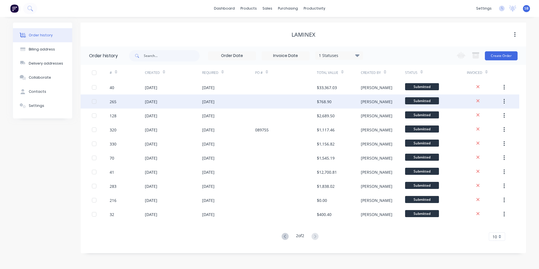
click at [339, 104] on div "$768.90" at bounding box center [339, 101] width 44 height 14
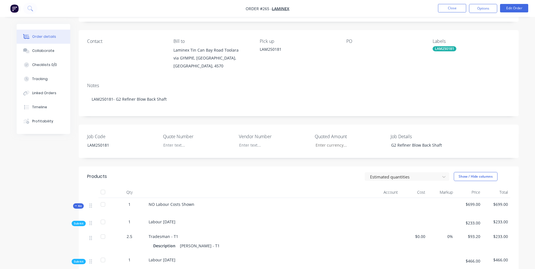
scroll to position [28, 0]
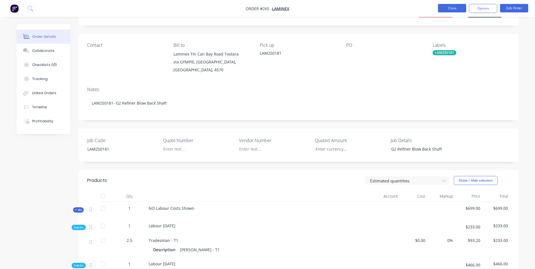
click at [453, 11] on button "Close" at bounding box center [452, 8] width 28 height 8
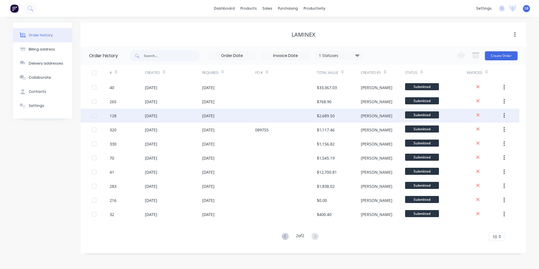
click at [350, 120] on div "$2,689.50" at bounding box center [339, 115] width 44 height 14
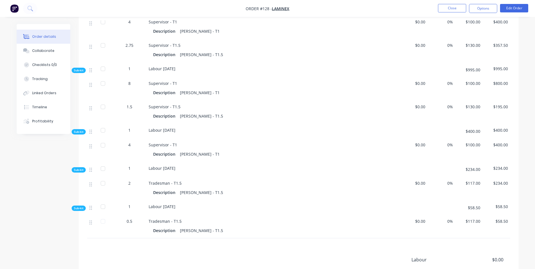
scroll to position [254, 0]
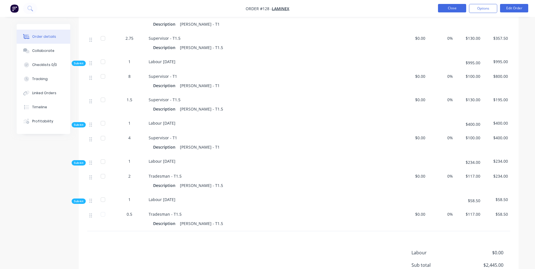
click at [456, 10] on button "Close" at bounding box center [452, 8] width 28 height 8
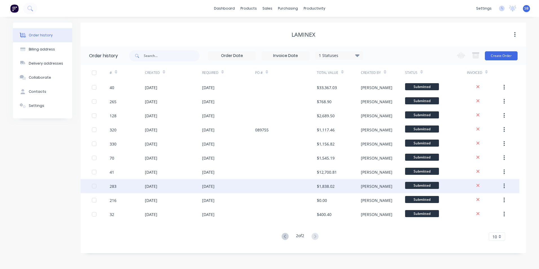
click at [317, 188] on div "$1,838.02" at bounding box center [326, 186] width 18 height 6
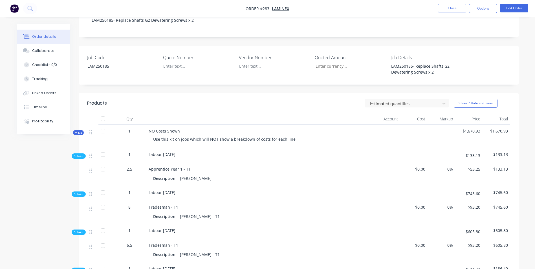
scroll to position [113, 0]
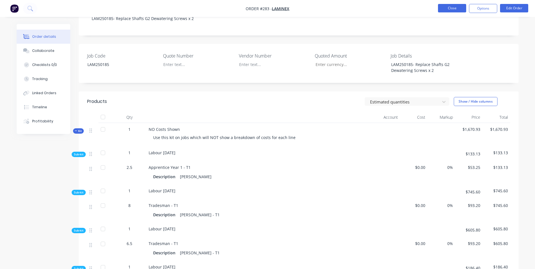
click at [455, 8] on button "Close" at bounding box center [452, 8] width 28 height 8
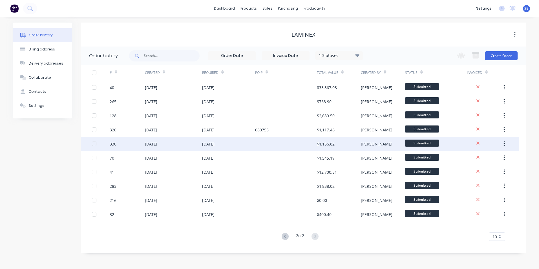
click at [341, 141] on div "$1,156.82" at bounding box center [339, 144] width 44 height 14
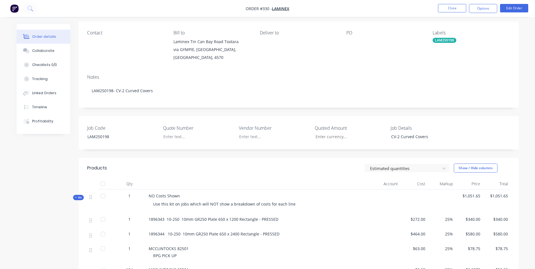
scroll to position [113, 0]
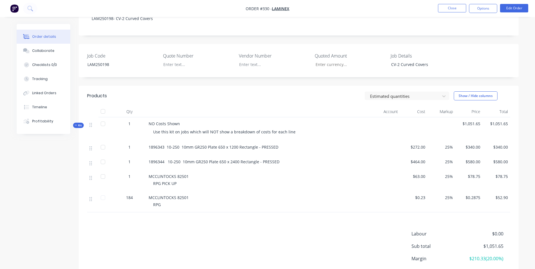
drag, startPoint x: 445, startPoint y: 10, endPoint x: 509, endPoint y: 17, distance: 64.9
click at [502, 35] on div "Order #330 - Laminex Close Options Edit Order Order details Collaborate Checkli…" at bounding box center [267, 99] width 535 height 425
click at [511, 11] on button "Edit Order" at bounding box center [514, 8] width 28 height 8
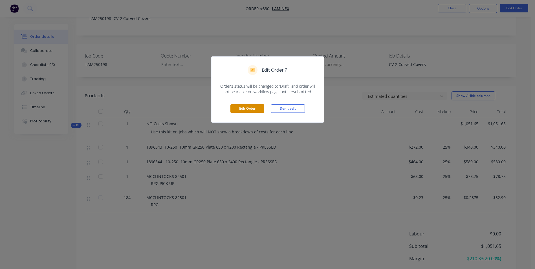
click at [261, 108] on button "Edit Order" at bounding box center [247, 108] width 34 height 8
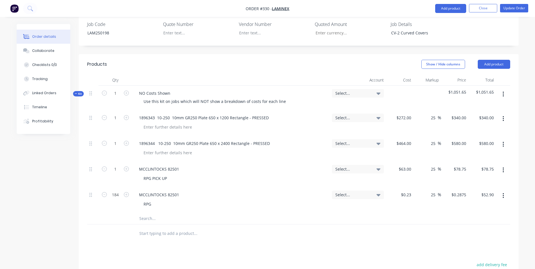
scroll to position [271, 0]
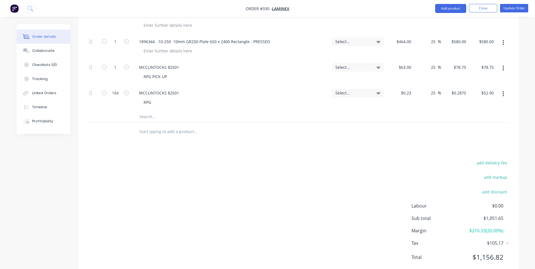
click at [494, 227] on span "$210.33 ( 20.00 %)" at bounding box center [482, 230] width 42 height 7
drag, startPoint x: 486, startPoint y: 215, endPoint x: 517, endPoint y: 215, distance: 31.6
click at [517, 215] on div "add delivery fee add markup add discount Labour $0.00 Sub total $1,051.65 Margi…" at bounding box center [299, 213] width 440 height 109
click at [413, 165] on div "add delivery fee add markup add discount Labour $0.00 Sub total $1,051.65 Margi…" at bounding box center [298, 213] width 423 height 109
click at [486, 227] on span "$210.33 ( 20.00 %)" at bounding box center [482, 230] width 42 height 7
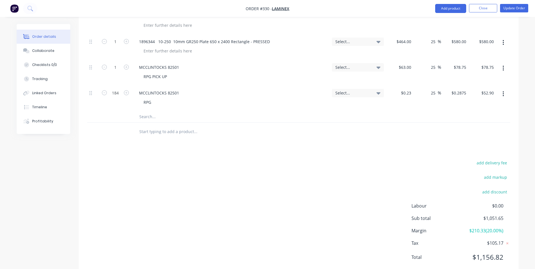
click at [486, 227] on span "$210.33 ( 20.00 %)" at bounding box center [482, 230] width 42 height 7
click at [358, 125] on div at bounding box center [298, 132] width 423 height 18
click at [493, 173] on button "add markup" at bounding box center [495, 177] width 29 height 8
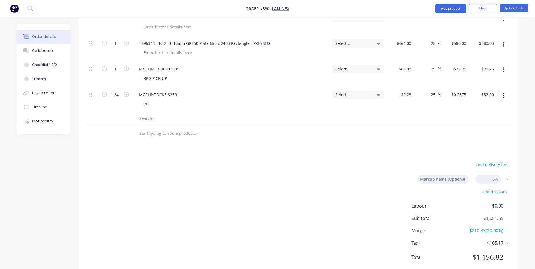
click at [489, 175] on input at bounding box center [487, 179] width 25 height 8
click at [493, 175] on input at bounding box center [487, 179] width 25 height 8
type input "25"
click at [477, 188] on div "add discount" at bounding box center [474, 195] width 70 height 14
click at [474, 188] on div "add discount" at bounding box center [474, 195] width 70 height 14
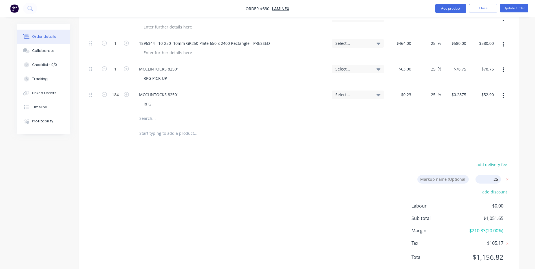
click at [407, 131] on div "Products Show / Hide columns Add product Qty Account Cost Markup Price Total Ki…" at bounding box center [299, 115] width 440 height 322
click at [485, 175] on input "25" at bounding box center [487, 179] width 25 height 8
click at [452, 143] on div "Products Show / Hide columns Add product Qty Account Cost Markup Price Total Ki…" at bounding box center [299, 115] width 440 height 322
click at [393, 177] on div "add delivery fee Markup name (Optional) 25 25 0% add discount Labour $0.00 Sub …" at bounding box center [298, 214] width 423 height 107
drag, startPoint x: 479, startPoint y: 164, endPoint x: 538, endPoint y: 164, distance: 59.2
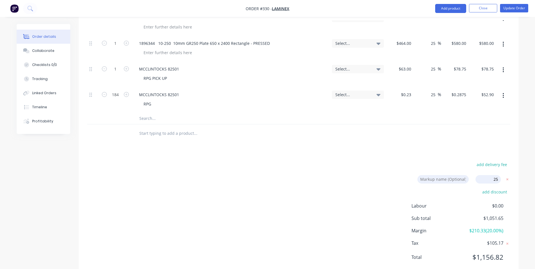
click at [534, 164] on html "Order #330 - Laminex Add product Close Update Order Order details Collaborate C…" at bounding box center [267, 8] width 535 height 554
click at [461, 188] on div "add discount" at bounding box center [474, 195] width 70 height 14
click at [378, 131] on div "Products Show / Hide columns Add product Qty Account Cost Markup Price Total Ki…" at bounding box center [299, 115] width 440 height 322
click at [482, 175] on input at bounding box center [487, 179] width 25 height 8
type input "25%"
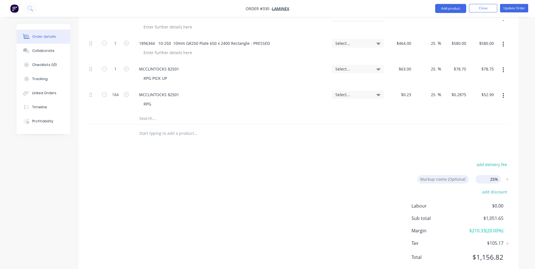
click input "submit" at bounding box center [0, 0] width 0 height 0
type input "56.25"
type input "$425.00"
type input "56.25"
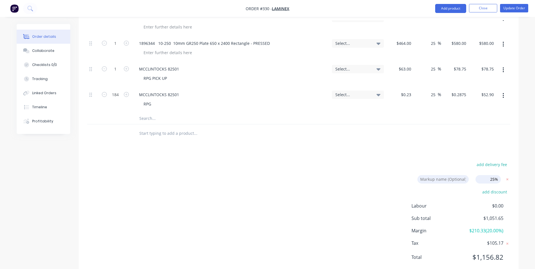
type input "$725.00"
type input "-99.43"
type input "$0.3594"
type input "$0.36"
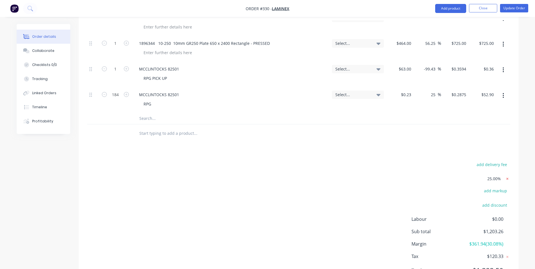
click at [507, 176] on icon at bounding box center [507, 179] width 6 height 6
type input "25"
type input "$340.00"
type input "25"
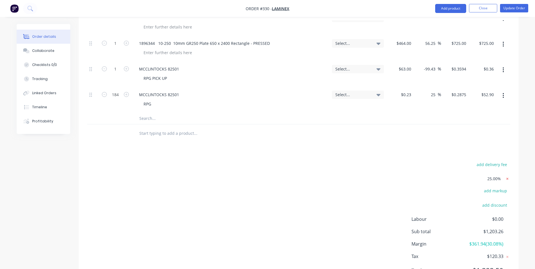
type input "$580.00"
type input "-99.63"
type input "$0.23"
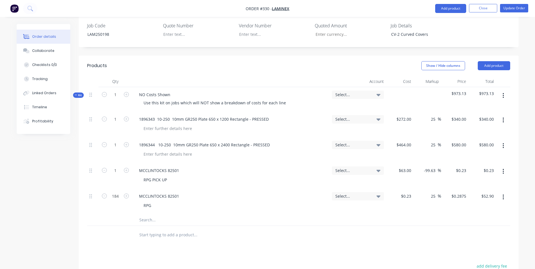
scroll to position [156, 0]
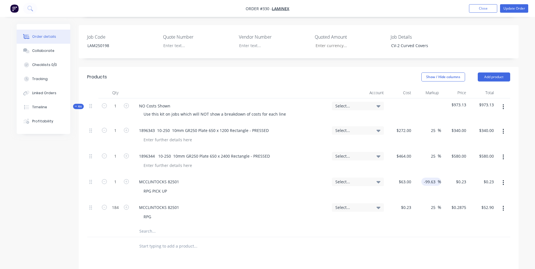
click at [433, 178] on input "-99.63" at bounding box center [430, 182] width 14 height 8
drag, startPoint x: 437, startPoint y: 167, endPoint x: 408, endPoint y: 164, distance: 28.7
click at [408, 174] on div "1 MCCLINTOCKS 82501 RPG PICK UP Select... $63.00 $63.00 -99.63 -99.63 % $0.23 $…" at bounding box center [298, 187] width 423 height 26
type input "25"
type input "$78.75"
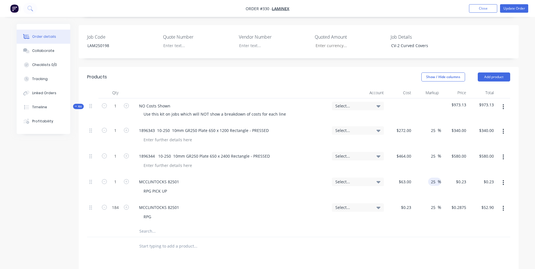
type input "$78.75"
click at [429, 237] on div at bounding box center [298, 246] width 423 height 18
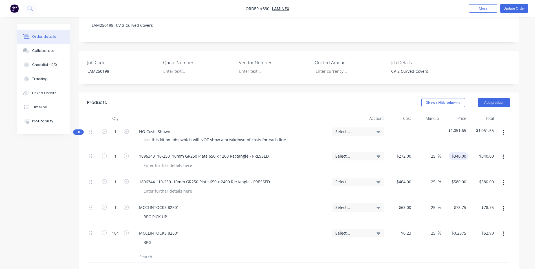
scroll to position [74, 0]
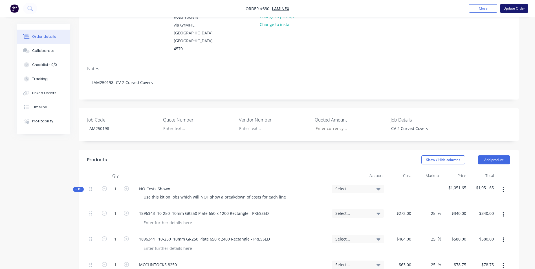
click at [505, 4] on button "Update Order" at bounding box center [514, 8] width 28 height 8
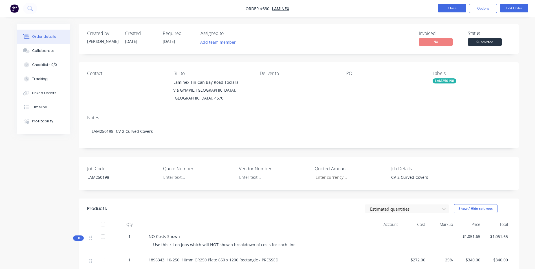
click at [460, 8] on button "Close" at bounding box center [452, 8] width 28 height 8
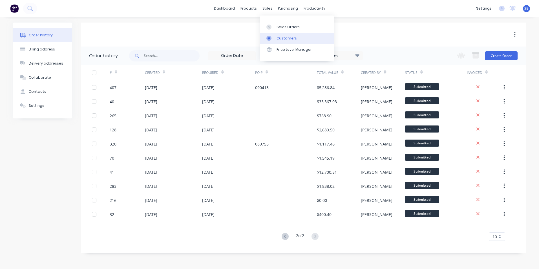
click at [284, 39] on div "Customers" at bounding box center [286, 38] width 20 height 5
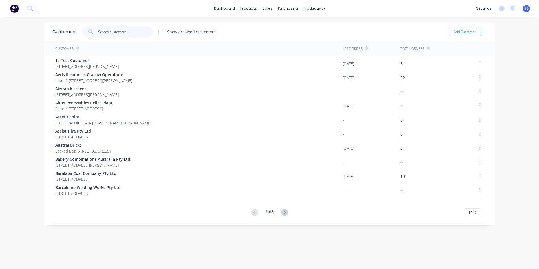
click at [129, 29] on input "text" at bounding box center [125, 31] width 55 height 11
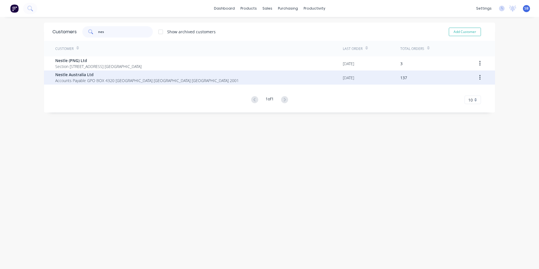
type input "nes"
click at [383, 76] on div "[DATE]" at bounding box center [371, 77] width 57 height 14
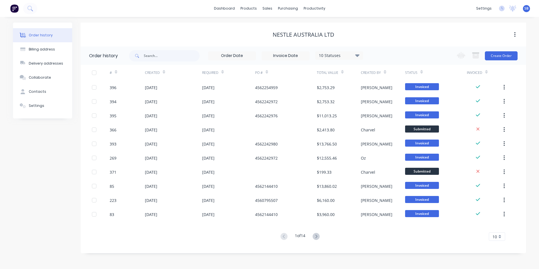
click at [337, 54] on div "10 Statuses" at bounding box center [338, 55] width 47 height 6
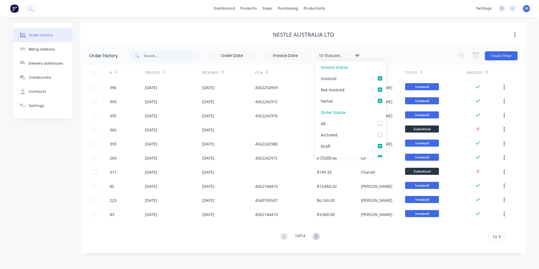
click at [385, 75] on label at bounding box center [385, 75] width 0 height 0
click at [385, 79] on input "checkbox" at bounding box center [387, 77] width 5 height 5
checkbox input "false"
click at [385, 87] on label at bounding box center [385, 87] width 0 height 0
click at [385, 89] on Invoiced_checkbox_Invoice_1undefined "checkbox" at bounding box center [387, 89] width 5 height 5
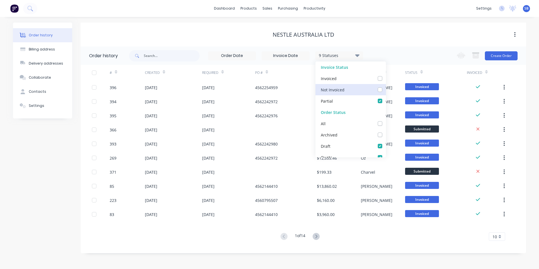
checkbox Invoiced_checkbox_Invoice_1undefined "false"
click at [375, 98] on div "Partial" at bounding box center [350, 100] width 70 height 11
click at [372, 123] on div "All" at bounding box center [350, 123] width 70 height 11
click at [373, 123] on div "All" at bounding box center [350, 123] width 70 height 11
click at [385, 120] on label at bounding box center [385, 120] width 0 height 0
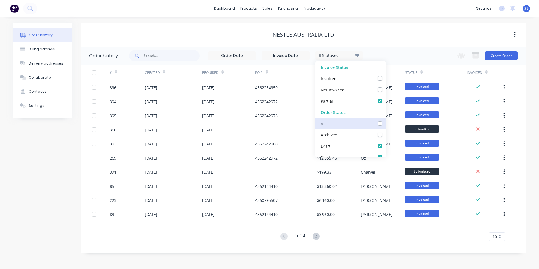
click at [385, 123] on input "checkbox" at bounding box center [387, 122] width 5 height 5
checkbox input "true"
click at [385, 120] on label at bounding box center [385, 120] width 0 height 0
click at [385, 123] on input "checkbox" at bounding box center [387, 122] width 5 height 5
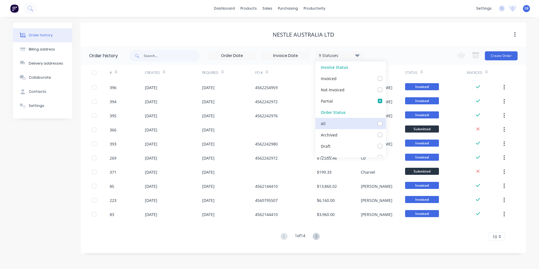
checkbox input "false"
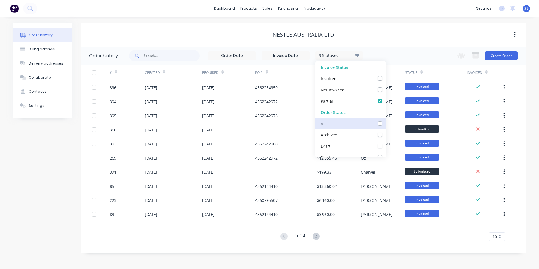
checkbox _checkbox_1ed36587-6875-482d-bf82-785488b8e24cundefined "false"
checkbox _checkbox_c92253c5-13ab-4c85-9ecb-21232085bd8bundefined "false"
checkbox input "false"
checkbox Up_checkbox_8tjgbundefined "false"
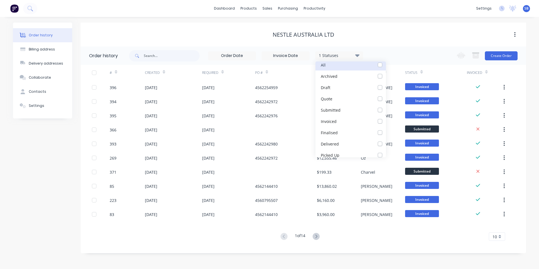
scroll to position [62, 0]
click at [385, 103] on label at bounding box center [385, 103] width 0 height 0
click at [385, 107] on input "checkbox" at bounding box center [387, 105] width 5 height 5
checkbox input "true"
click at [400, 43] on div "Nestle Australia Ltd" at bounding box center [303, 35] width 445 height 24
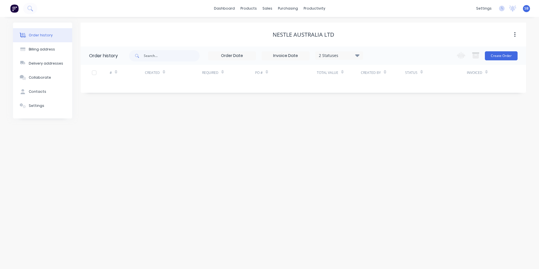
click at [354, 55] on div "2 Statuses" at bounding box center [338, 55] width 47 height 6
click at [385, 98] on label at bounding box center [385, 98] width 0 height 0
click at [385, 101] on input "checkbox" at bounding box center [387, 100] width 5 height 5
checkbox input "false"
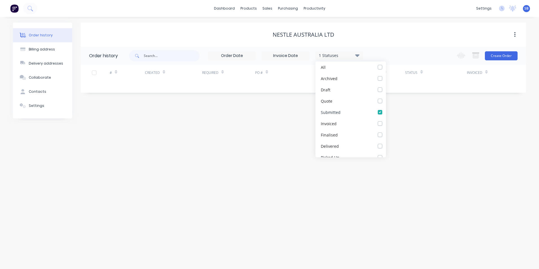
click at [385, 109] on label at bounding box center [385, 109] width 0 height 0
click at [385, 112] on input "checkbox" at bounding box center [387, 111] width 5 height 5
click at [385, 109] on label at bounding box center [385, 109] width 0 height 0
click at [385, 112] on input "checkbox" at bounding box center [387, 111] width 5 height 5
checkbox input "true"
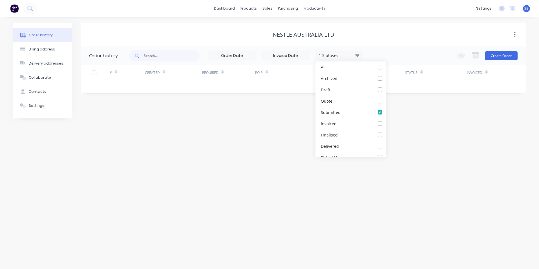
drag, startPoint x: 375, startPoint y: 112, endPoint x: 410, endPoint y: 21, distance: 97.4
click at [410, 21] on div "Order history Billing address Delivery addresses Collaborate Contacts Settings …" at bounding box center [269, 143] width 539 height 252
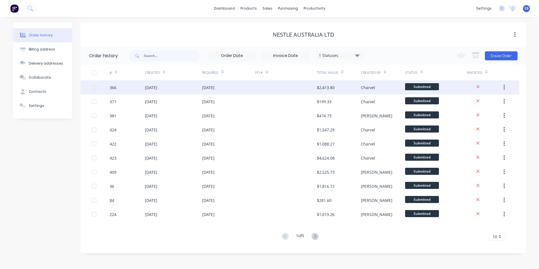
click at [357, 88] on div "$2,413.80" at bounding box center [339, 87] width 44 height 14
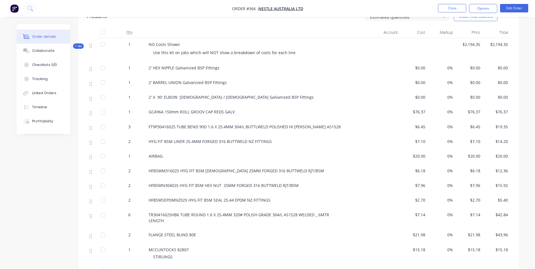
scroll to position [197, 0]
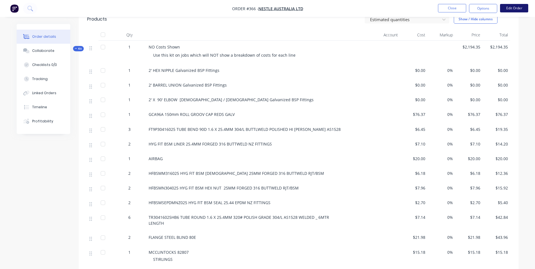
click at [521, 12] on button "Edit Order" at bounding box center [514, 8] width 28 height 8
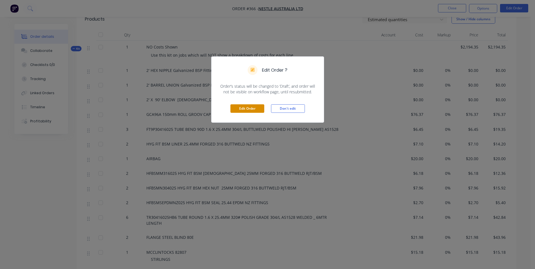
click at [256, 110] on button "Edit Order" at bounding box center [247, 108] width 34 height 8
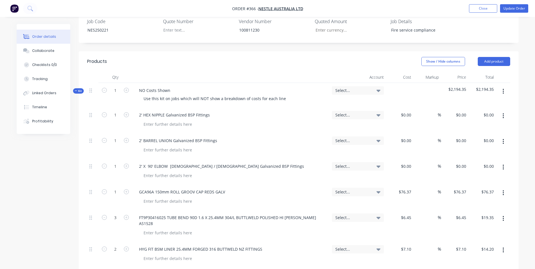
scroll to position [169, 0]
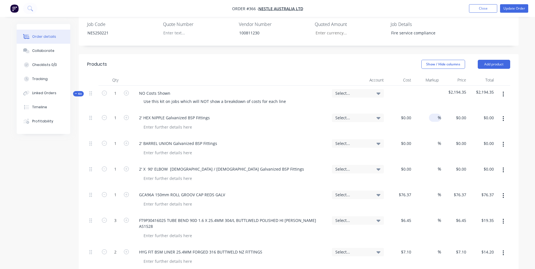
click at [435, 114] on input at bounding box center [434, 118] width 6 height 8
type input "25"
click at [431, 139] on div at bounding box center [434, 143] width 6 height 8
type input "25"
click at [435, 165] on input at bounding box center [434, 169] width 6 height 8
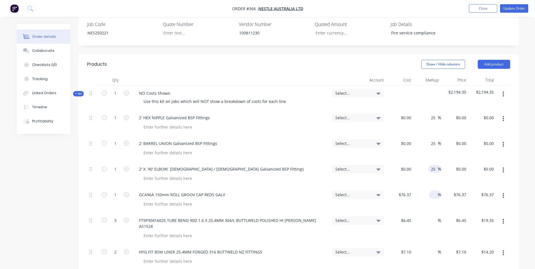
type input "25"
click at [435, 190] on input at bounding box center [434, 194] width 6 height 8
type input "25"
type input "$95.4625"
type input "$95.46"
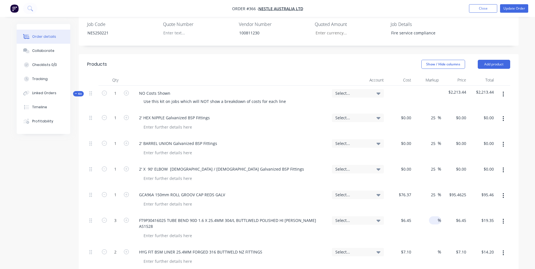
click at [435, 216] on input at bounding box center [434, 220] width 6 height 8
type input "25"
type input "$8.0625"
type input "$24.19"
click at [434, 248] on div at bounding box center [434, 252] width 6 height 8
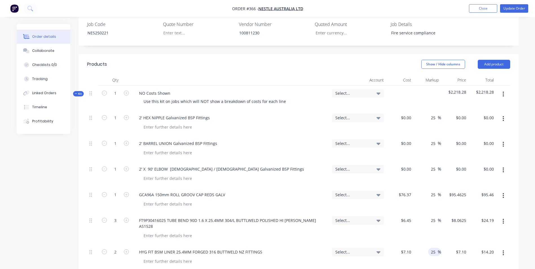
type input "25"
type input "$8.875"
type input "$17.75"
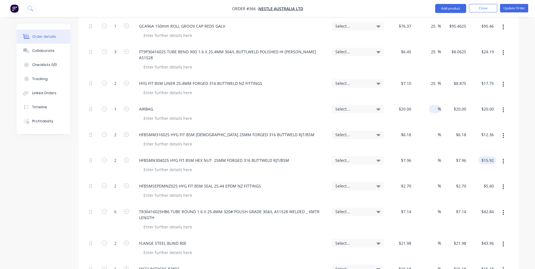
scroll to position [338, 0]
type input "25"
type input "$25.00"
click at [435, 130] on input "2" at bounding box center [434, 134] width 6 height 8
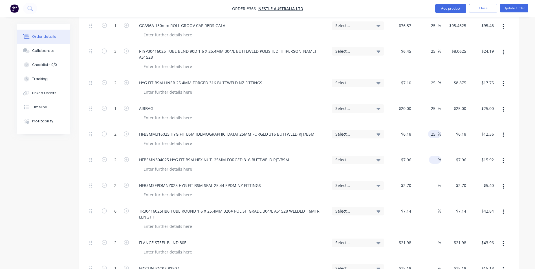
type input "25"
type input "$7.725"
type input "$15.45"
click at [432, 156] on input "2" at bounding box center [434, 160] width 6 height 8
type input "25"
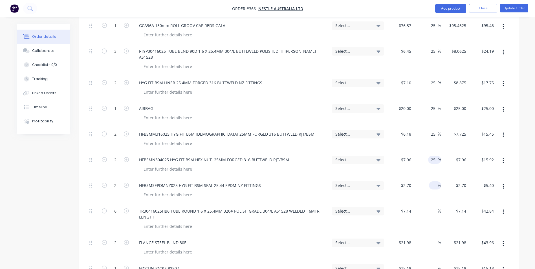
type input "$9.95"
type input "$19.90"
click at [437, 182] on span "%" at bounding box center [438, 185] width 3 height 6
type input "5"
type input "$2.835"
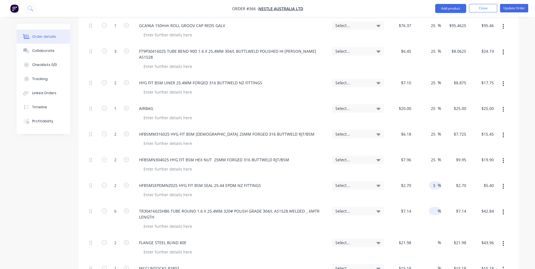
type input "$5.67"
click at [433, 207] on input "2" at bounding box center [434, 211] width 6 height 8
type input "25"
type input "$8.925"
type input "$53.55"
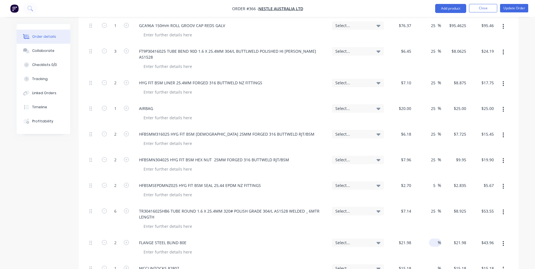
click at [433, 238] on input at bounding box center [434, 242] width 6 height 8
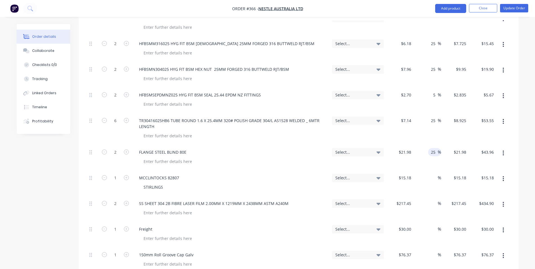
scroll to position [451, 0]
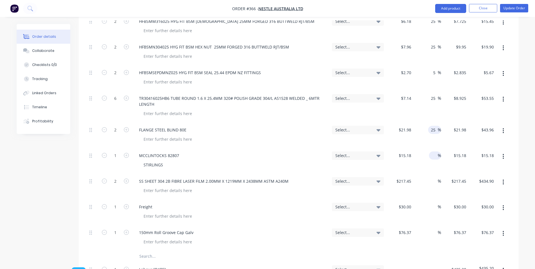
type input "25"
type input "$27.475"
type input "$54.95"
click at [429, 151] on div "%" at bounding box center [435, 155] width 12 height 8
type input "25"
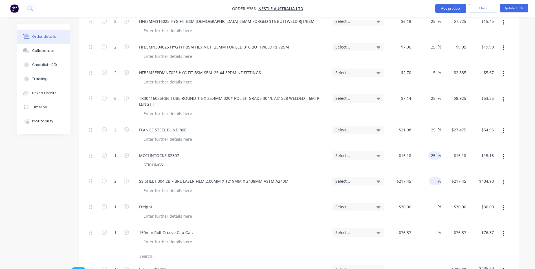
type input "$18.975"
type input "$18.98"
click at [436, 177] on input at bounding box center [434, 181] width 6 height 8
type input "25"
type input "$271.8125"
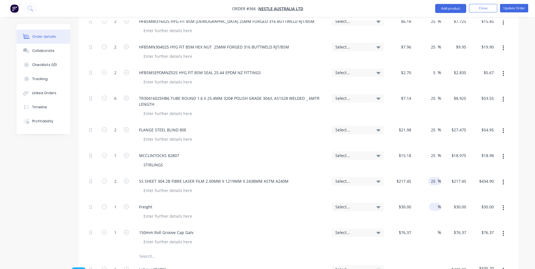
type input "$543.63"
click at [434, 203] on input at bounding box center [434, 207] width 6 height 8
type input "25"
type input "$37.50"
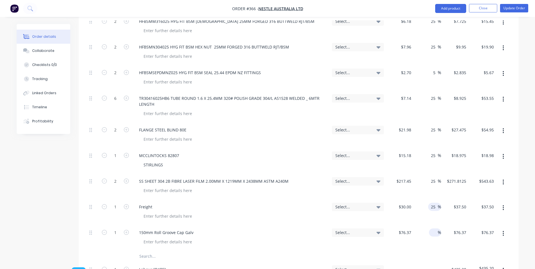
click at [433, 228] on input at bounding box center [434, 232] width 6 height 8
type input "25"
type input "$95.4625"
type input "$95.46"
click at [432, 225] on div "25 25 %" at bounding box center [427, 238] width 28 height 26
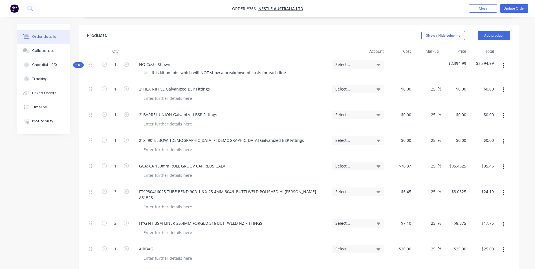
scroll to position [141, 0]
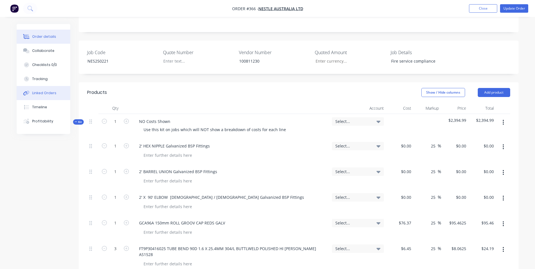
click at [44, 92] on div "Linked Orders" at bounding box center [44, 92] width 24 height 5
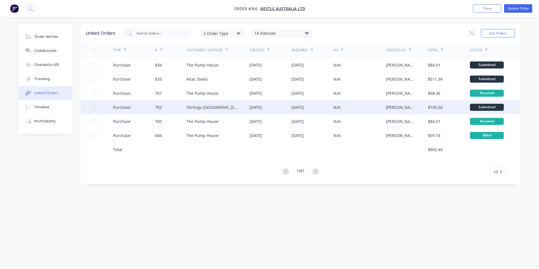
click at [323, 106] on div "[DATE]" at bounding box center [312, 107] width 42 height 14
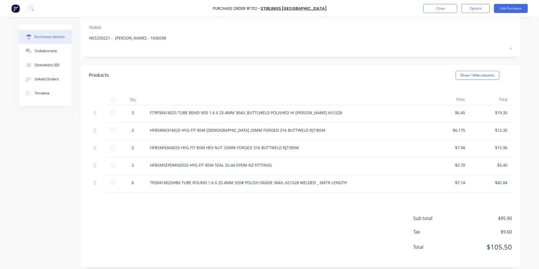
scroll to position [75, 0]
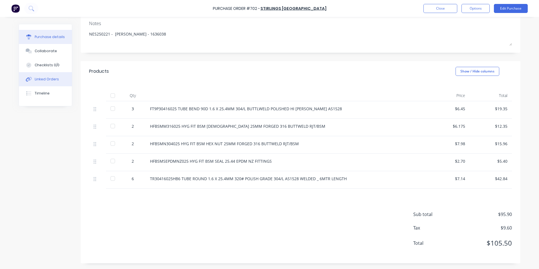
click at [42, 77] on div "Linked Orders" at bounding box center [47, 79] width 24 height 5
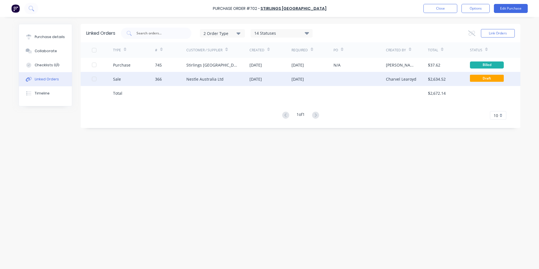
click at [194, 79] on div "Nestle Australia Ltd" at bounding box center [204, 79] width 37 height 6
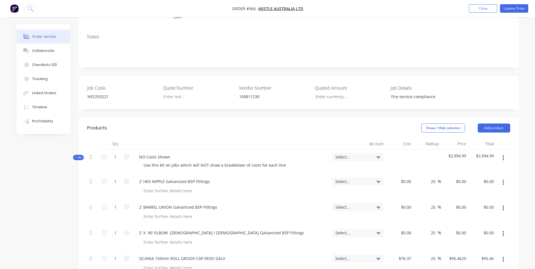
scroll to position [197, 0]
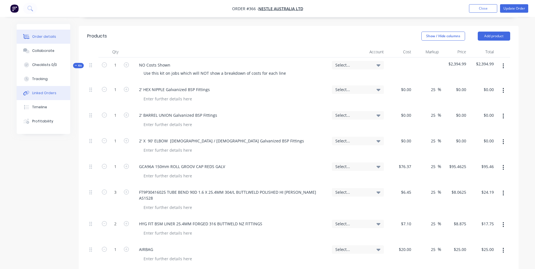
click at [50, 96] on button "Linked Orders" at bounding box center [44, 93] width 54 height 14
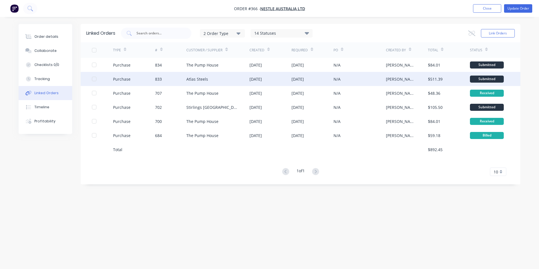
click at [330, 82] on div "[DATE]" at bounding box center [312, 79] width 42 height 14
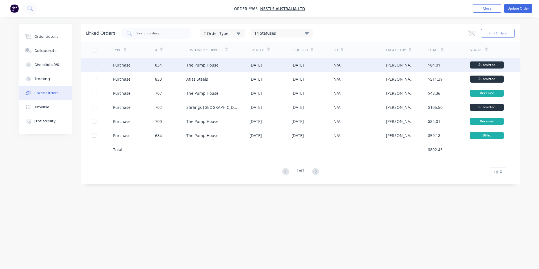
click at [250, 70] on div "[DATE]" at bounding box center [270, 65] width 42 height 14
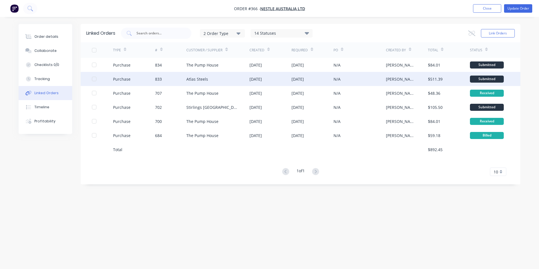
click at [216, 79] on div "Atlas Steels" at bounding box center [217, 79] width 63 height 14
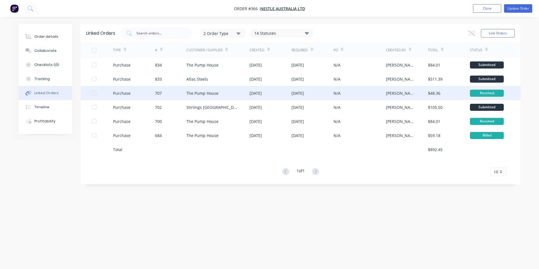
click at [262, 91] on div "[DATE]" at bounding box center [255, 93] width 12 height 6
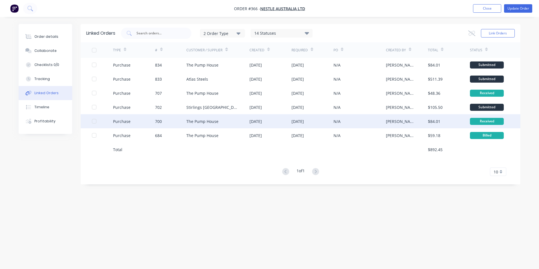
click at [271, 127] on div "[DATE]" at bounding box center [270, 121] width 42 height 14
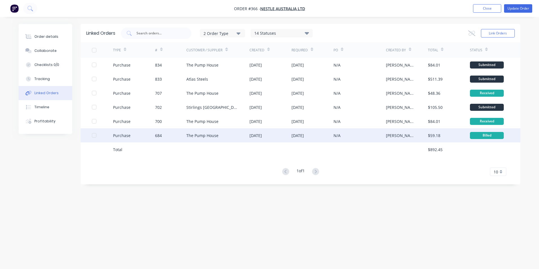
click at [338, 131] on div "N/A" at bounding box center [359, 135] width 52 height 14
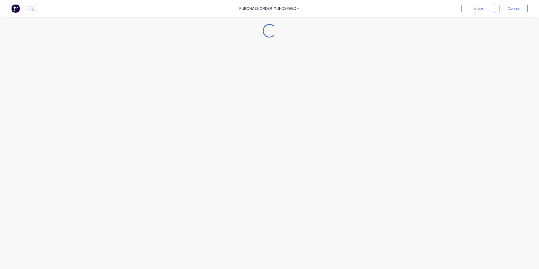
type textarea "x"
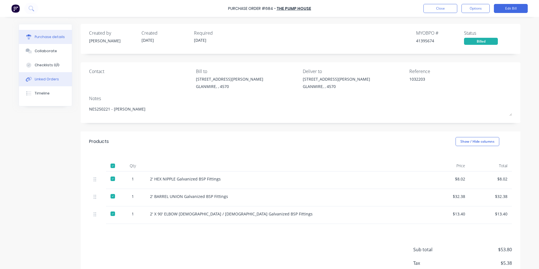
click at [41, 81] on div "Linked Orders" at bounding box center [47, 79] width 24 height 5
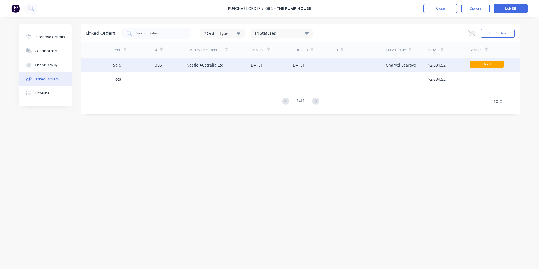
click at [239, 62] on div "Nestle Australia Ltd" at bounding box center [217, 65] width 63 height 14
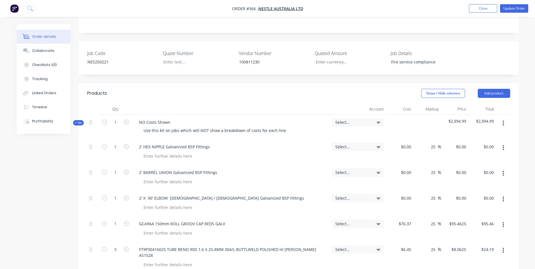
scroll to position [141, 0]
click at [405, 142] on div "0 0" at bounding box center [408, 146] width 9 height 8
type input "$8.02"
type input "$10.025"
type input "$10.03"
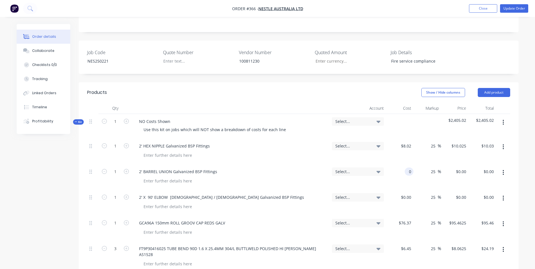
click at [407, 167] on div "0 0" at bounding box center [410, 171] width 6 height 8
type input "$32.38"
type input "$40.475"
type input "$40.48"
click at [408, 193] on input "0" at bounding box center [406, 197] width 13 height 8
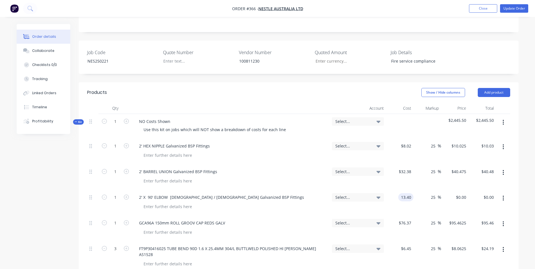
type input "$13.40"
type input "$16.75"
click at [393, 194] on div "$13.40 13.40" at bounding box center [400, 203] width 28 height 26
click at [519, 6] on button "Update Order" at bounding box center [514, 8] width 28 height 8
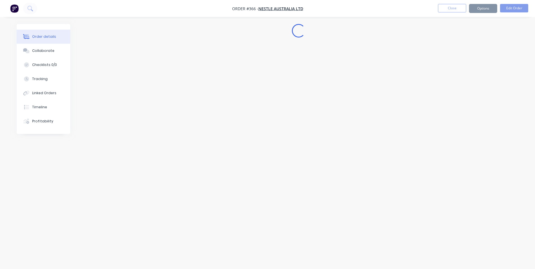
scroll to position [0, 0]
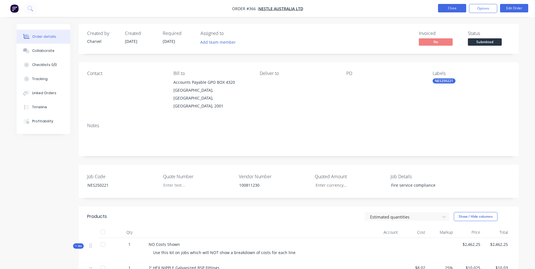
click at [446, 6] on button "Close" at bounding box center [452, 8] width 28 height 8
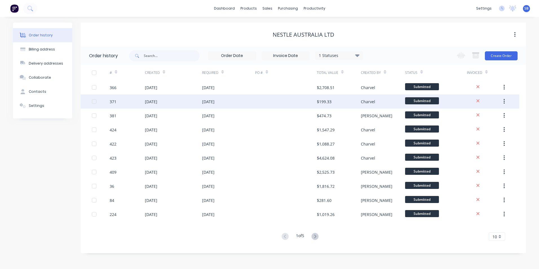
click at [350, 100] on div "$199.33" at bounding box center [339, 101] width 44 height 14
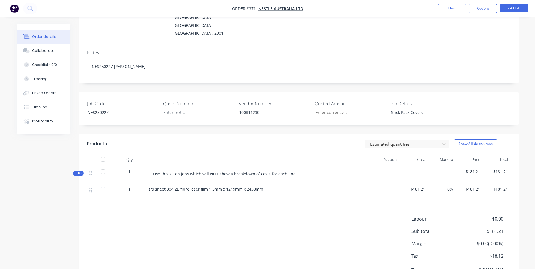
scroll to position [85, 0]
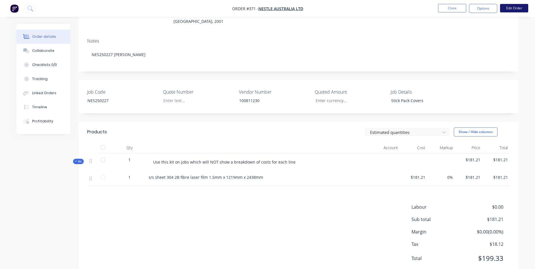
click at [511, 8] on button "Edit Order" at bounding box center [514, 8] width 28 height 8
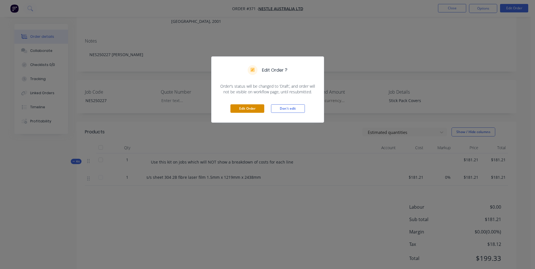
click at [253, 110] on button "Edit Order" at bounding box center [247, 108] width 34 height 8
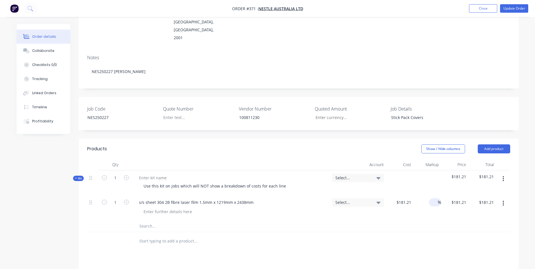
click at [434, 198] on input at bounding box center [434, 202] width 6 height 8
type input "25"
type input "$226.5125"
type input "$226.51"
click at [405, 204] on div "$181.21 $181.21" at bounding box center [400, 208] width 28 height 26
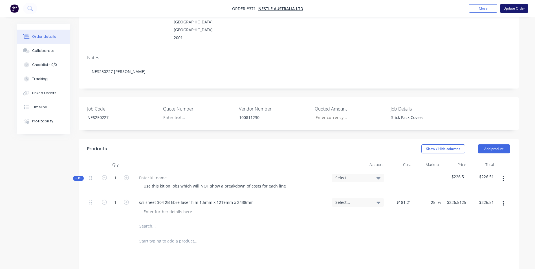
click at [510, 10] on button "Update Order" at bounding box center [514, 8] width 28 height 8
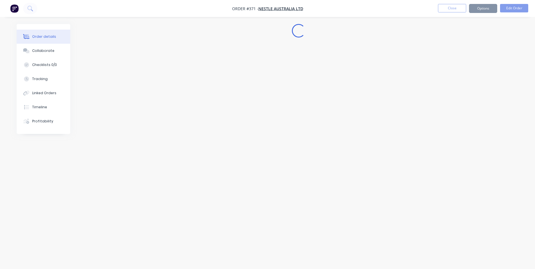
scroll to position [0, 0]
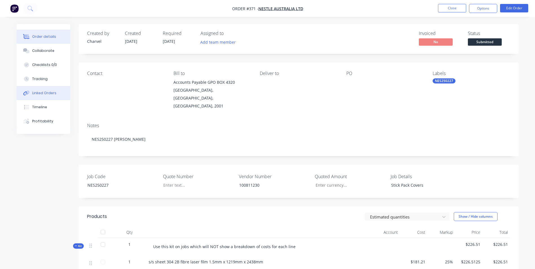
click at [39, 92] on div "Linked Orders" at bounding box center [44, 92] width 24 height 5
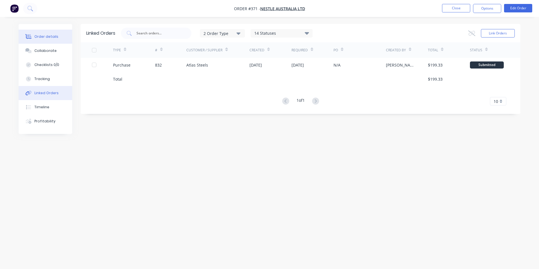
click at [52, 37] on div "Order details" at bounding box center [46, 36] width 24 height 5
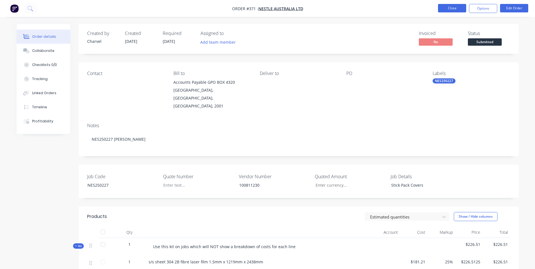
click at [458, 10] on button "Close" at bounding box center [452, 8] width 28 height 8
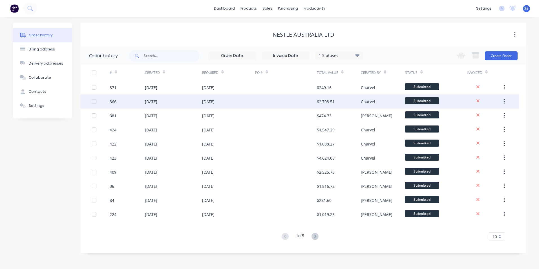
click at [387, 100] on div "Charvel" at bounding box center [383, 101] width 44 height 14
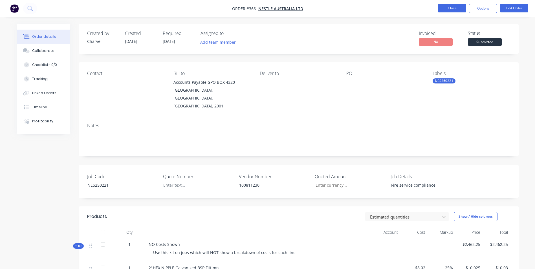
click at [464, 8] on button "Close" at bounding box center [452, 8] width 28 height 8
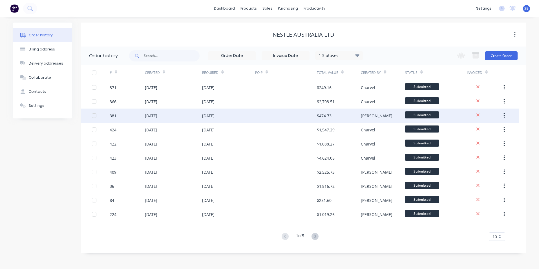
click at [357, 119] on div "$474.73" at bounding box center [339, 115] width 44 height 14
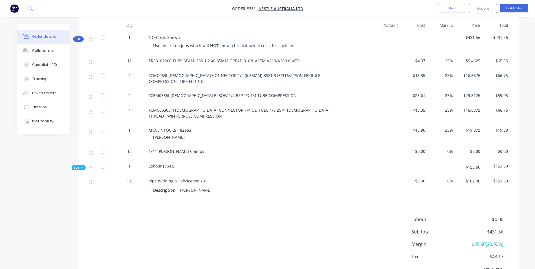
scroll to position [218, 0]
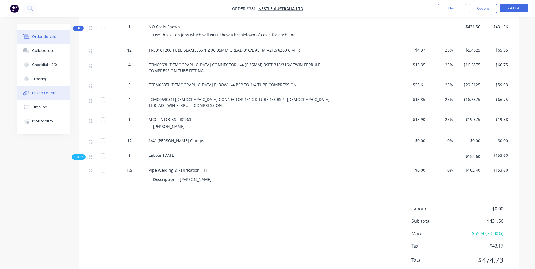
click at [51, 94] on div "Linked Orders" at bounding box center [44, 92] width 24 height 5
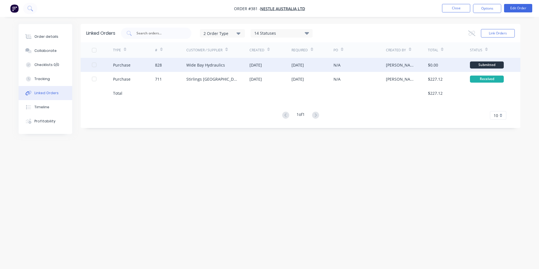
click at [225, 66] on div "Wide Bay Hydraulics" at bounding box center [217, 65] width 63 height 14
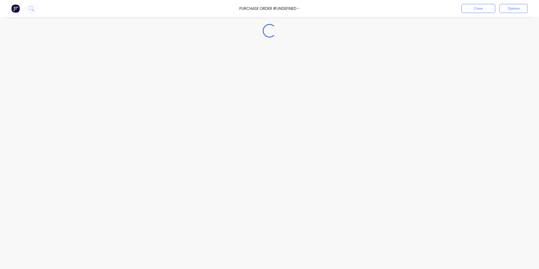
type textarea "x"
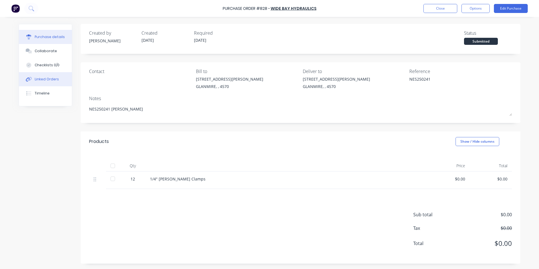
click at [57, 76] on button "Linked Orders" at bounding box center [45, 79] width 53 height 14
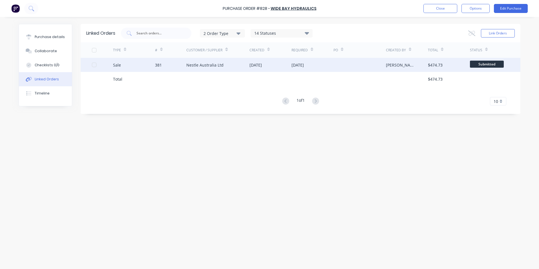
click at [138, 61] on div "Sale" at bounding box center [134, 65] width 42 height 14
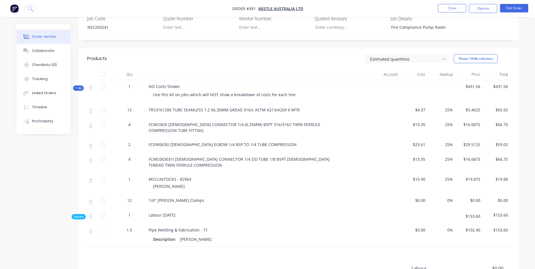
scroll to position [169, 0]
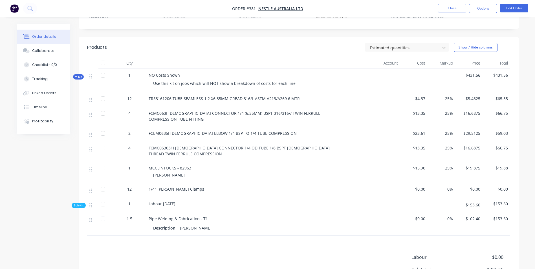
click at [443, 0] on html "Order #381 - Nestle Australia Ltd Close Options Edit Order Order details Collab…" at bounding box center [267, 83] width 535 height 505
